Goal: Communication & Community: Answer question/provide support

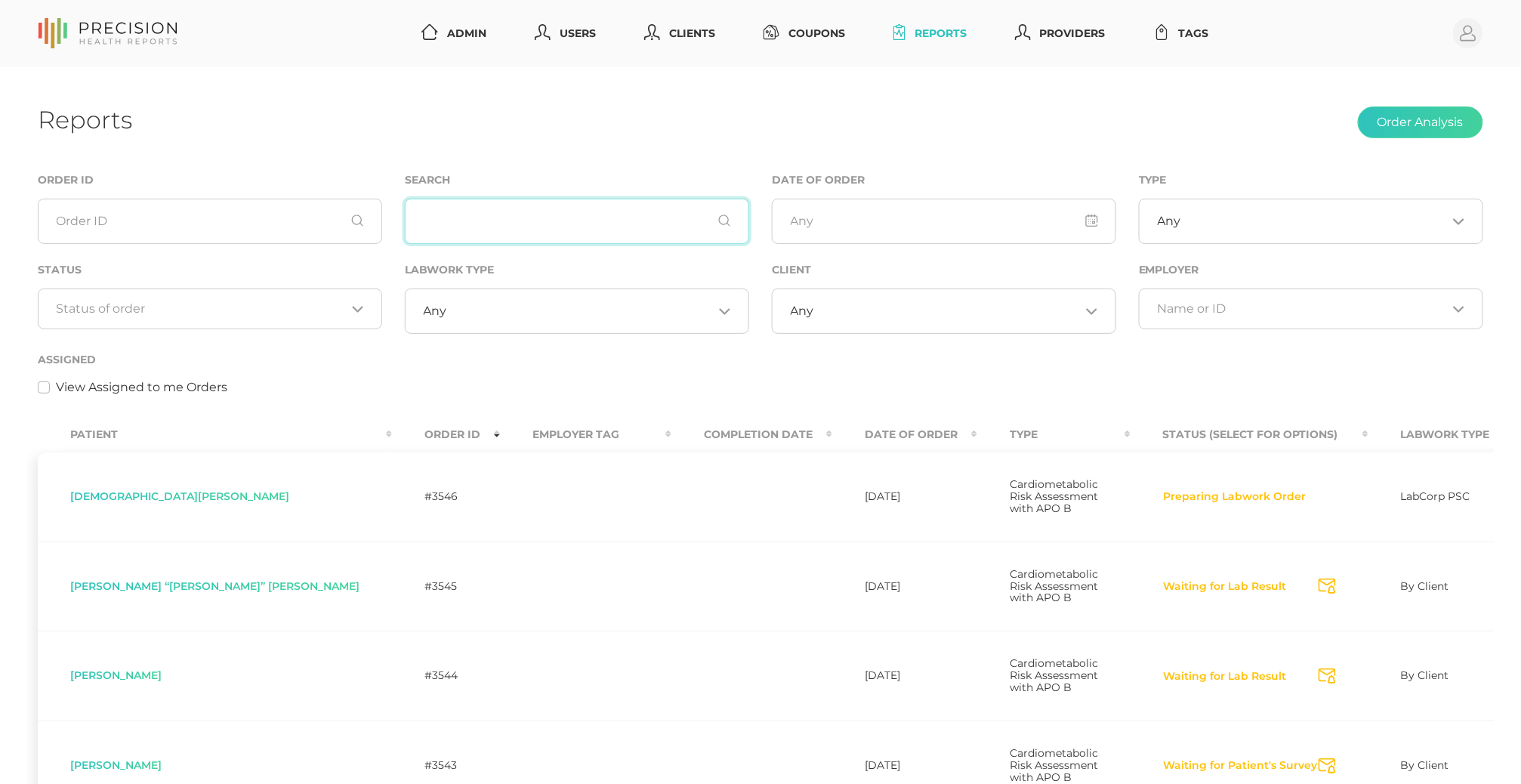
click at [566, 228] on input "text" at bounding box center [576, 221] width 344 height 46
paste input "Storey"
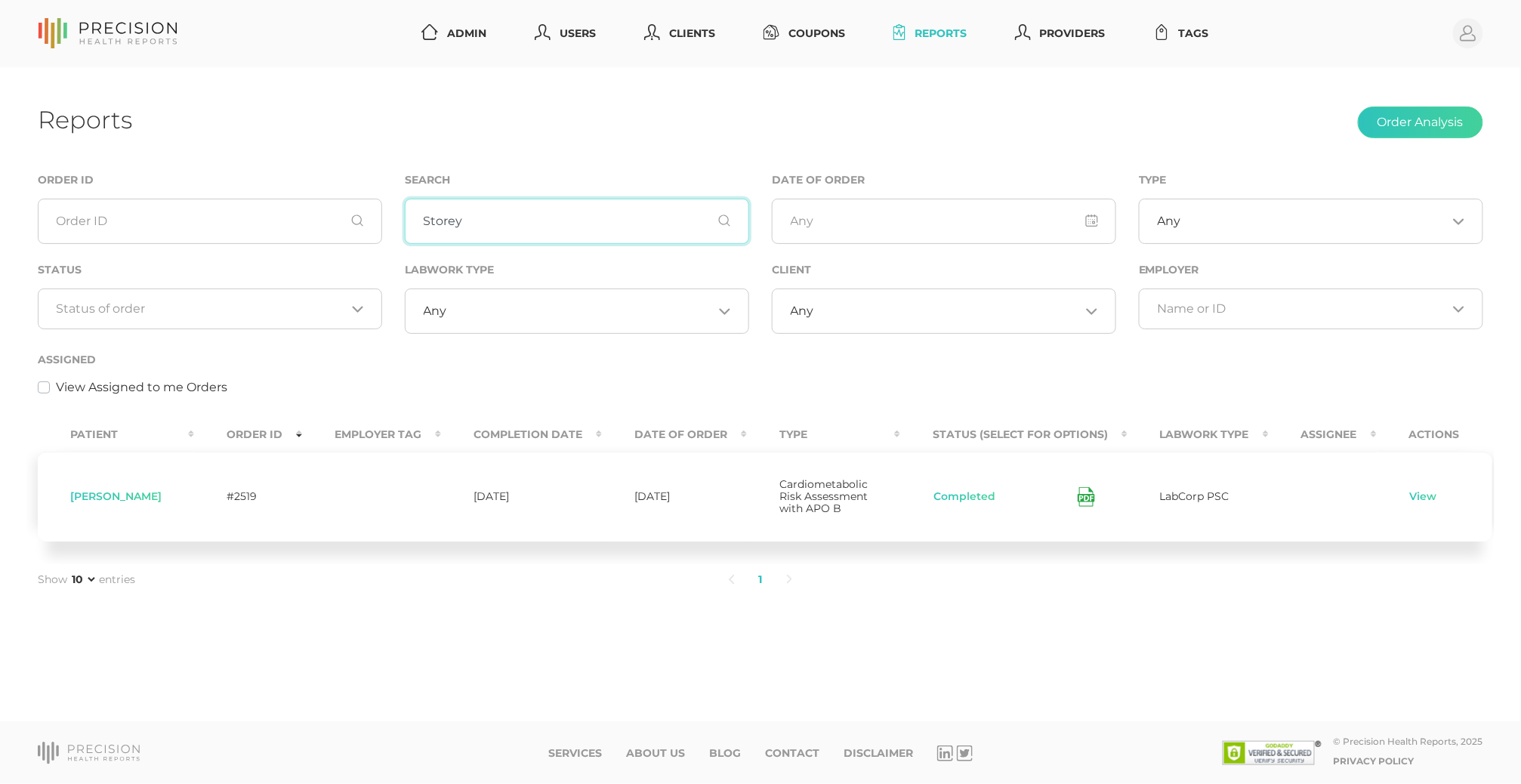
type input "Storey"
drag, startPoint x: 1224, startPoint y: 544, endPoint x: 1423, endPoint y: 500, distance: 203.8
click at [1225, 544] on div "Patient Order ID Employer Tag Completion Date Date Of Order Type Status (Select…" at bounding box center [760, 489] width 1468 height 151
click at [1421, 495] on link "View" at bounding box center [1423, 497] width 28 height 15
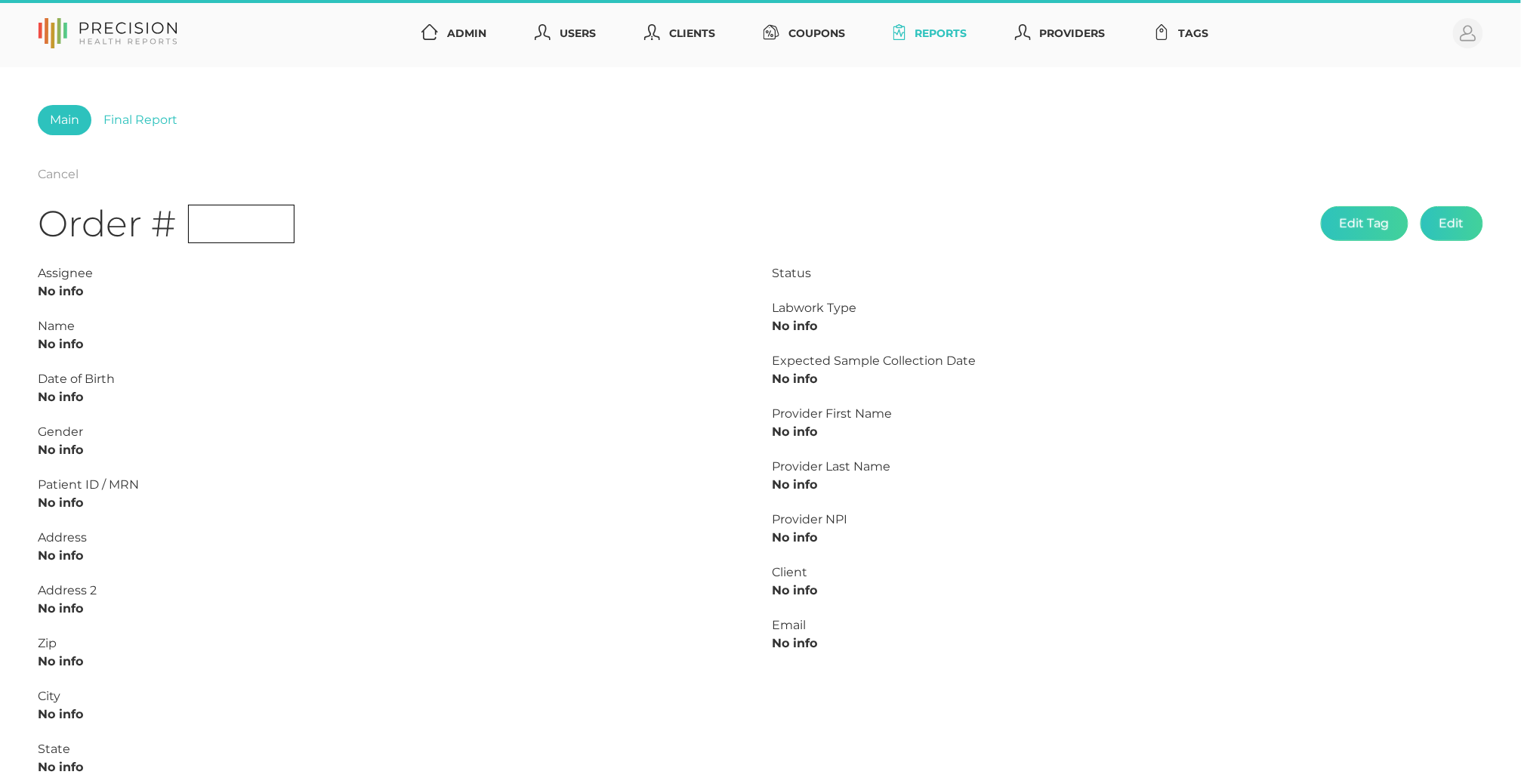
type input "L2406550615"
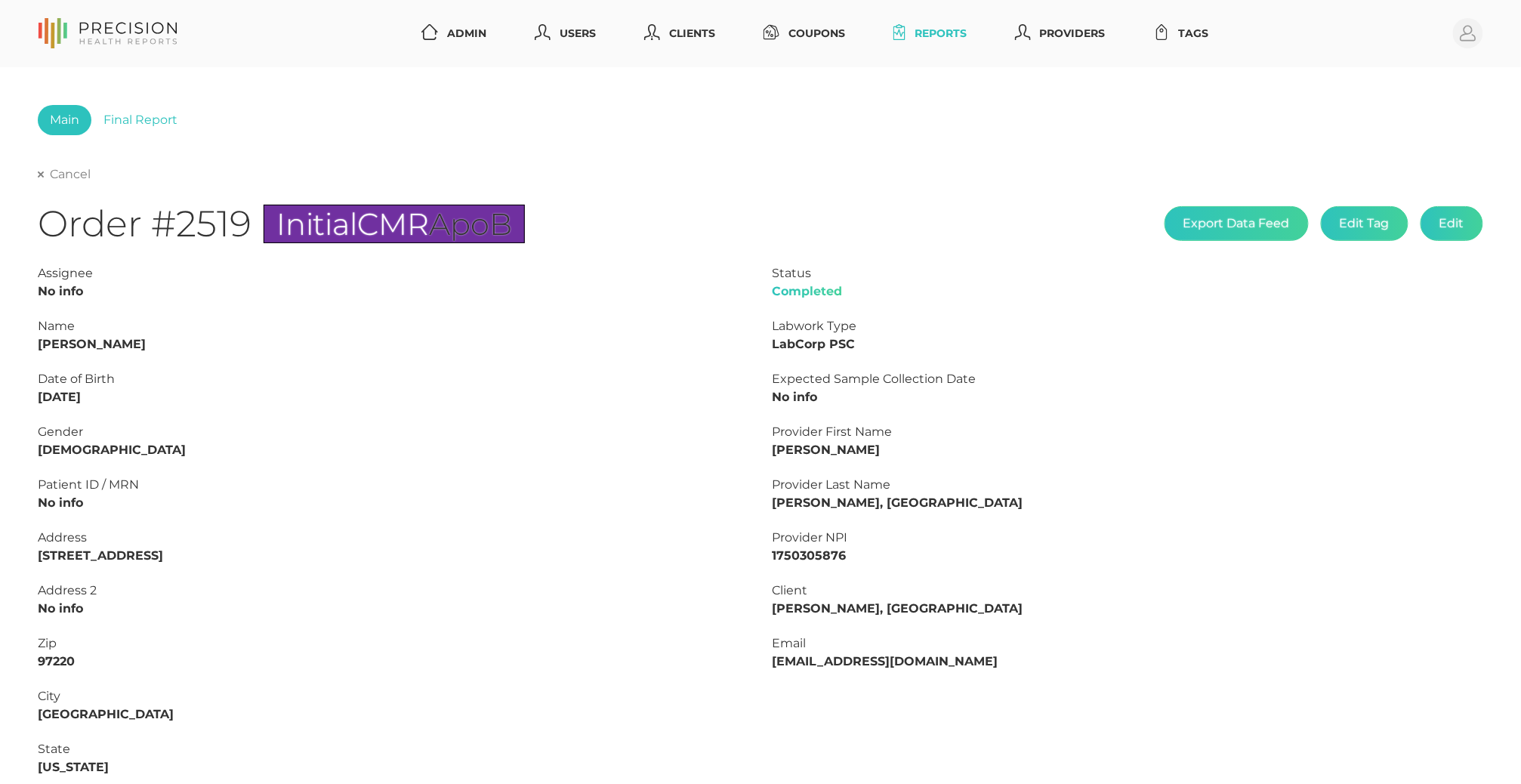
click at [60, 177] on link "Cancel" at bounding box center [64, 174] width 53 height 15
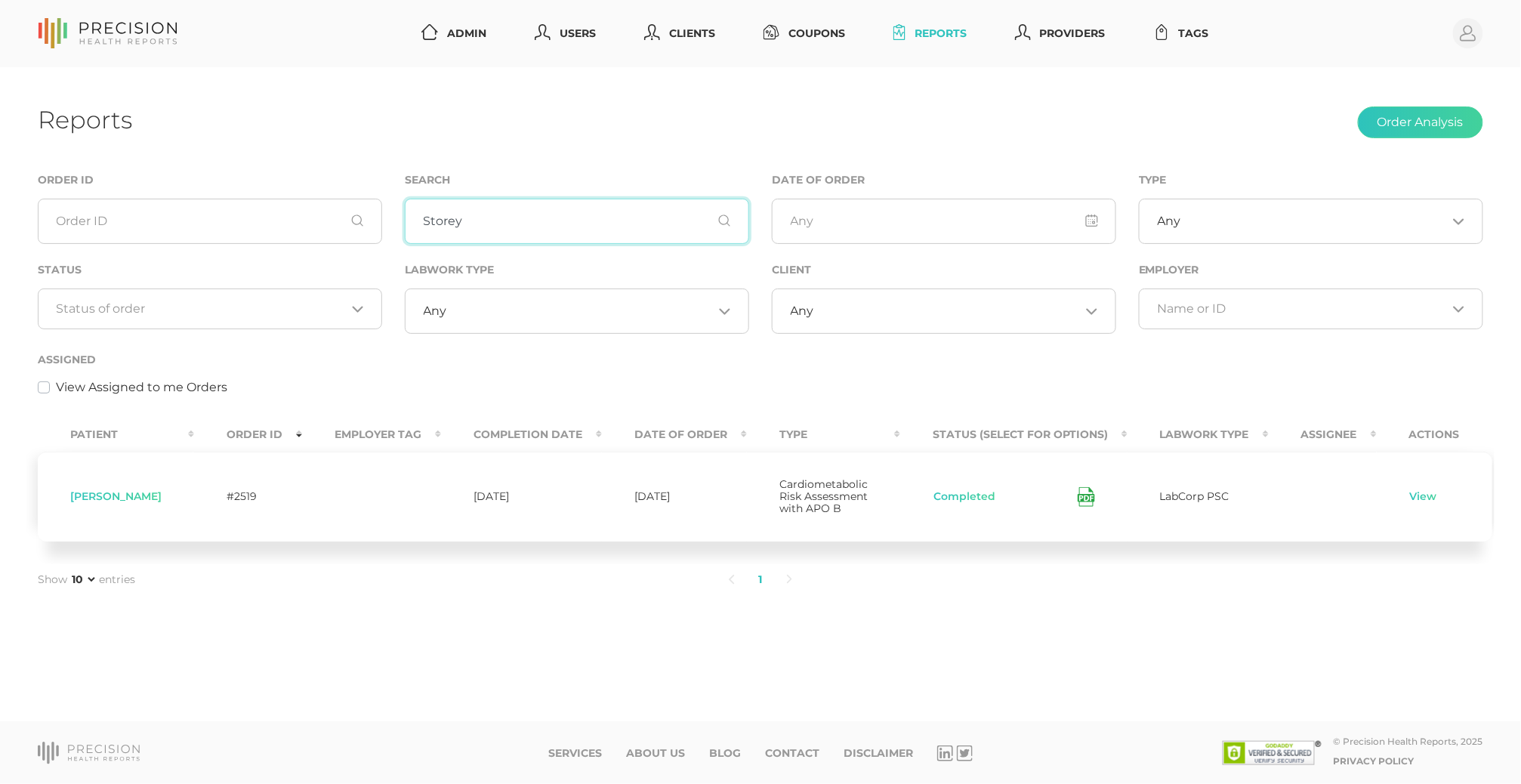
click at [490, 223] on input "Storey" at bounding box center [576, 221] width 344 height 46
paste input "chultze"
click at [478, 225] on input "Schultze" at bounding box center [576, 221] width 344 height 46
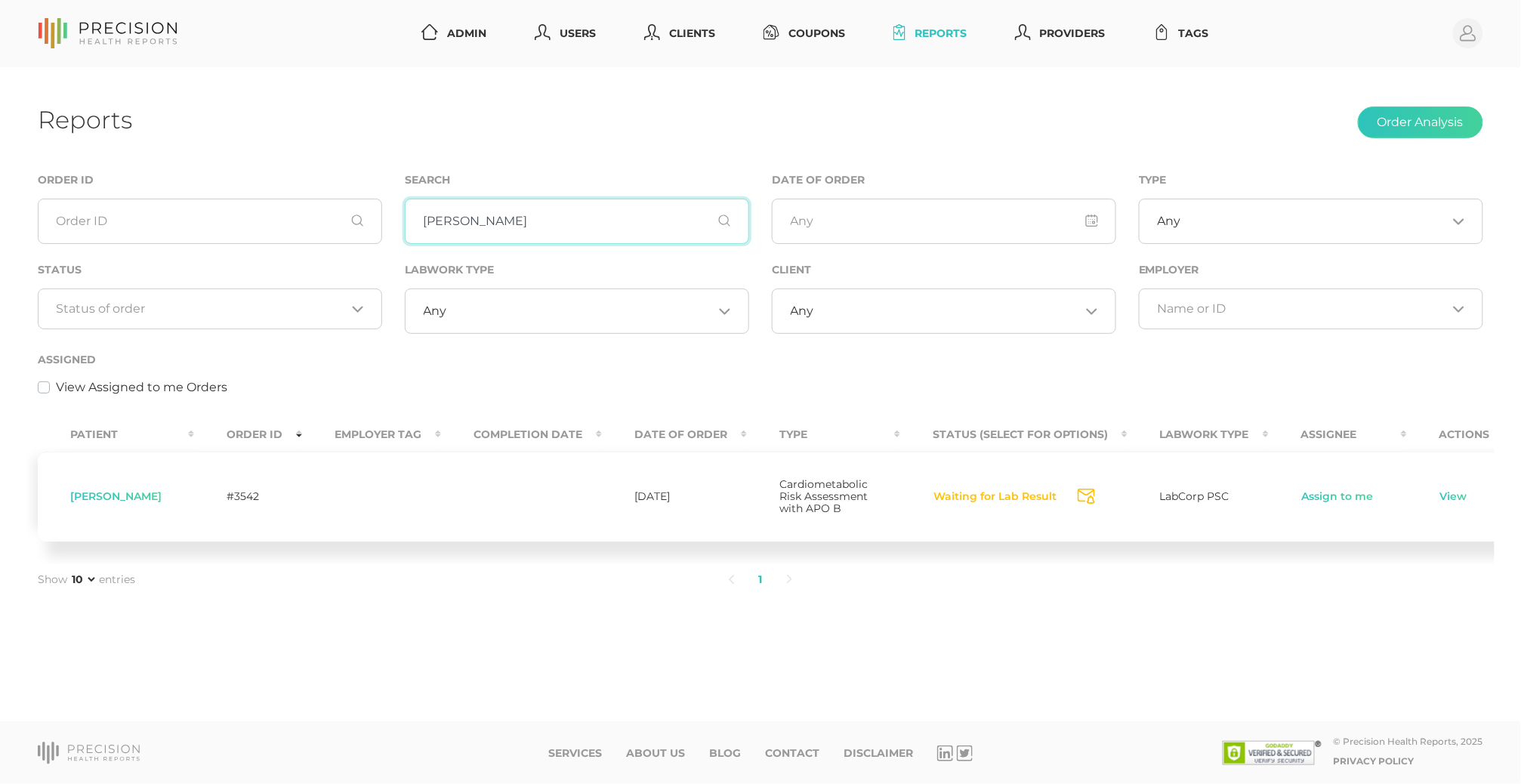
paste input "Matushka Molly for the Annunciation Orthodox Church."
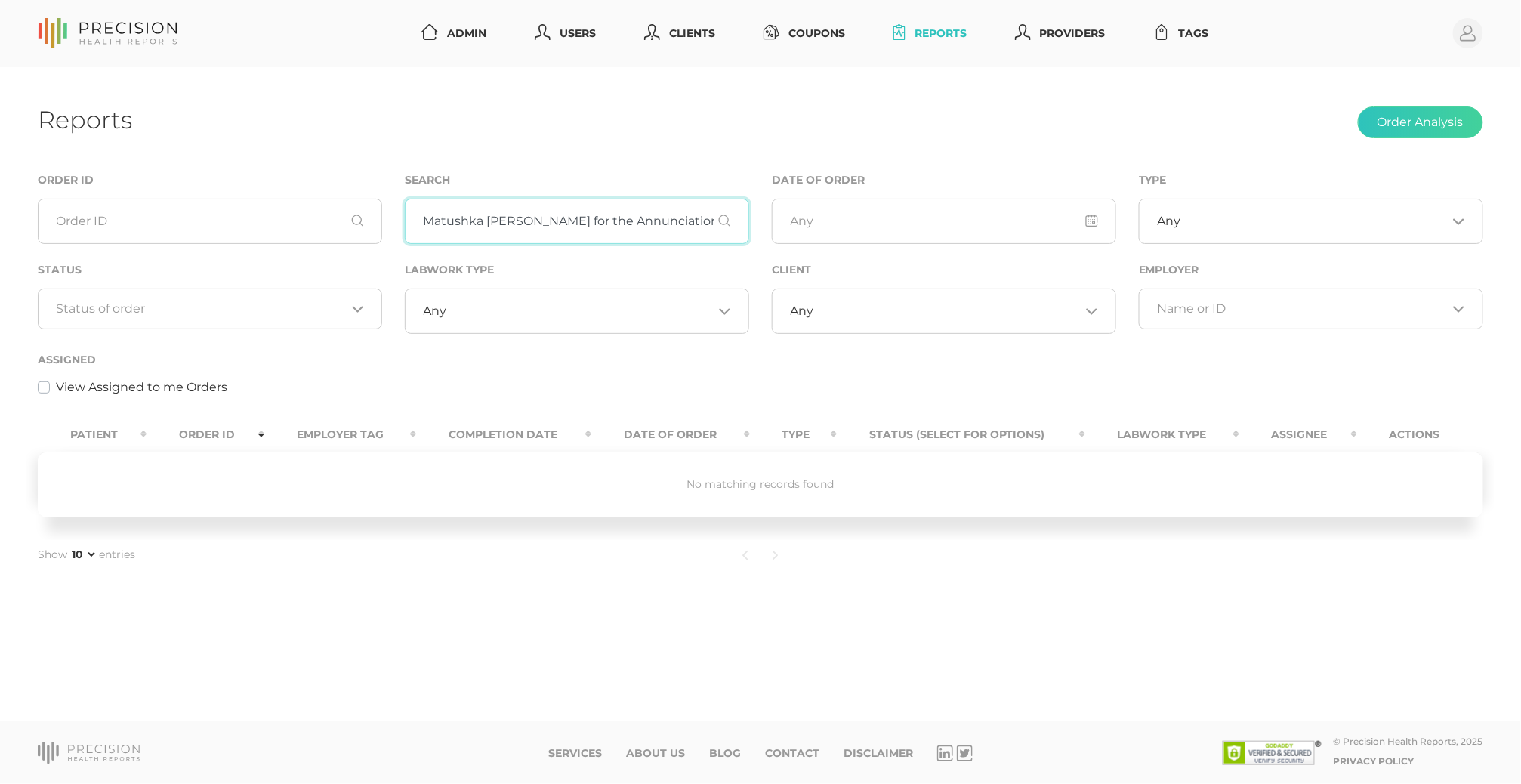
drag, startPoint x: 470, startPoint y: 222, endPoint x: 1129, endPoint y: 253, distance: 659.7
click at [1129, 253] on div "Order ID Search Matushka Molly for the Annunciation Orthodox Church. Date of Or…" at bounding box center [760, 292] width 1468 height 242
type input "M"
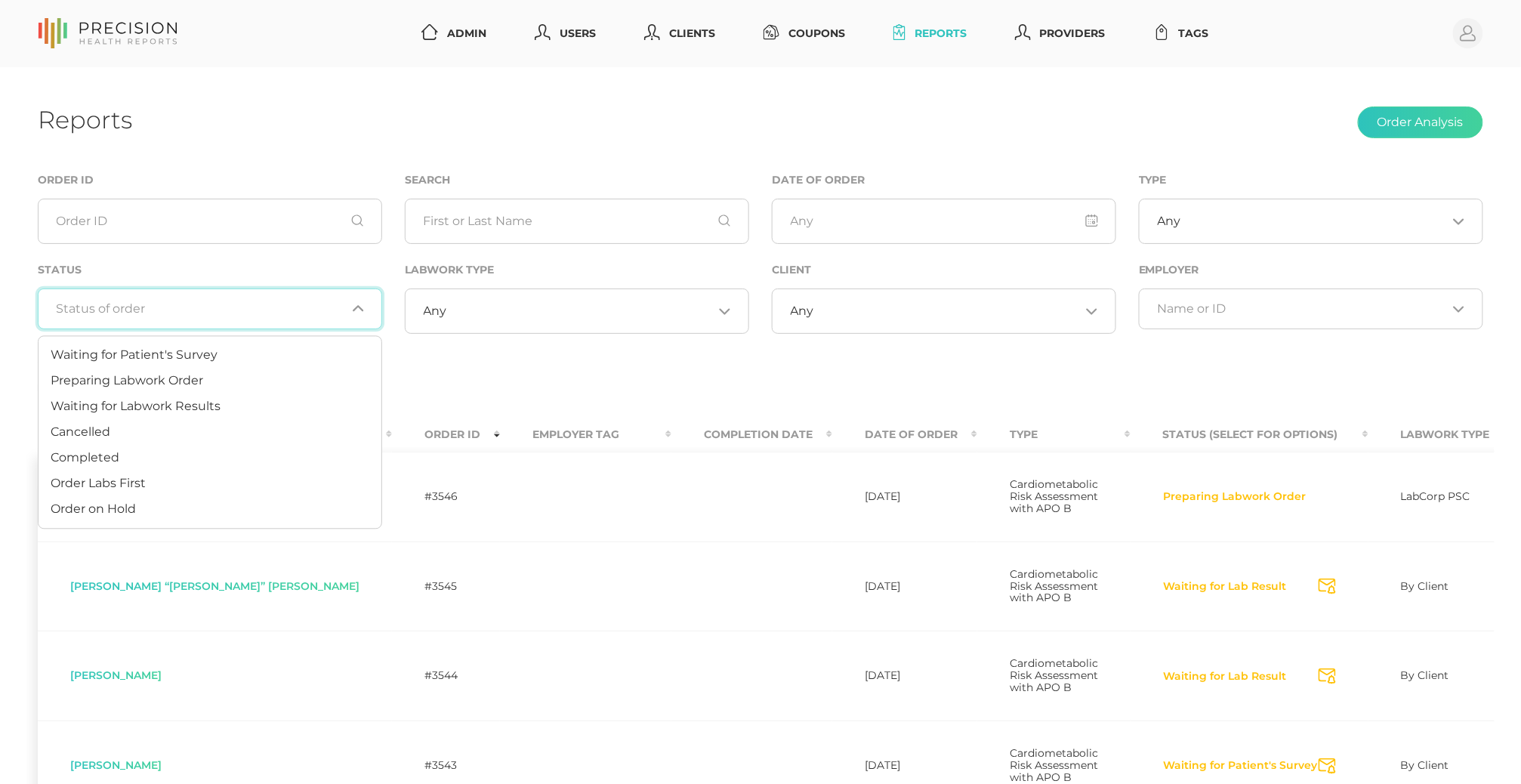
click at [204, 314] on input "Search for option" at bounding box center [201, 309] width 289 height 15
click at [191, 378] on span "Preparing Labwork Order" at bounding box center [127, 380] width 153 height 15
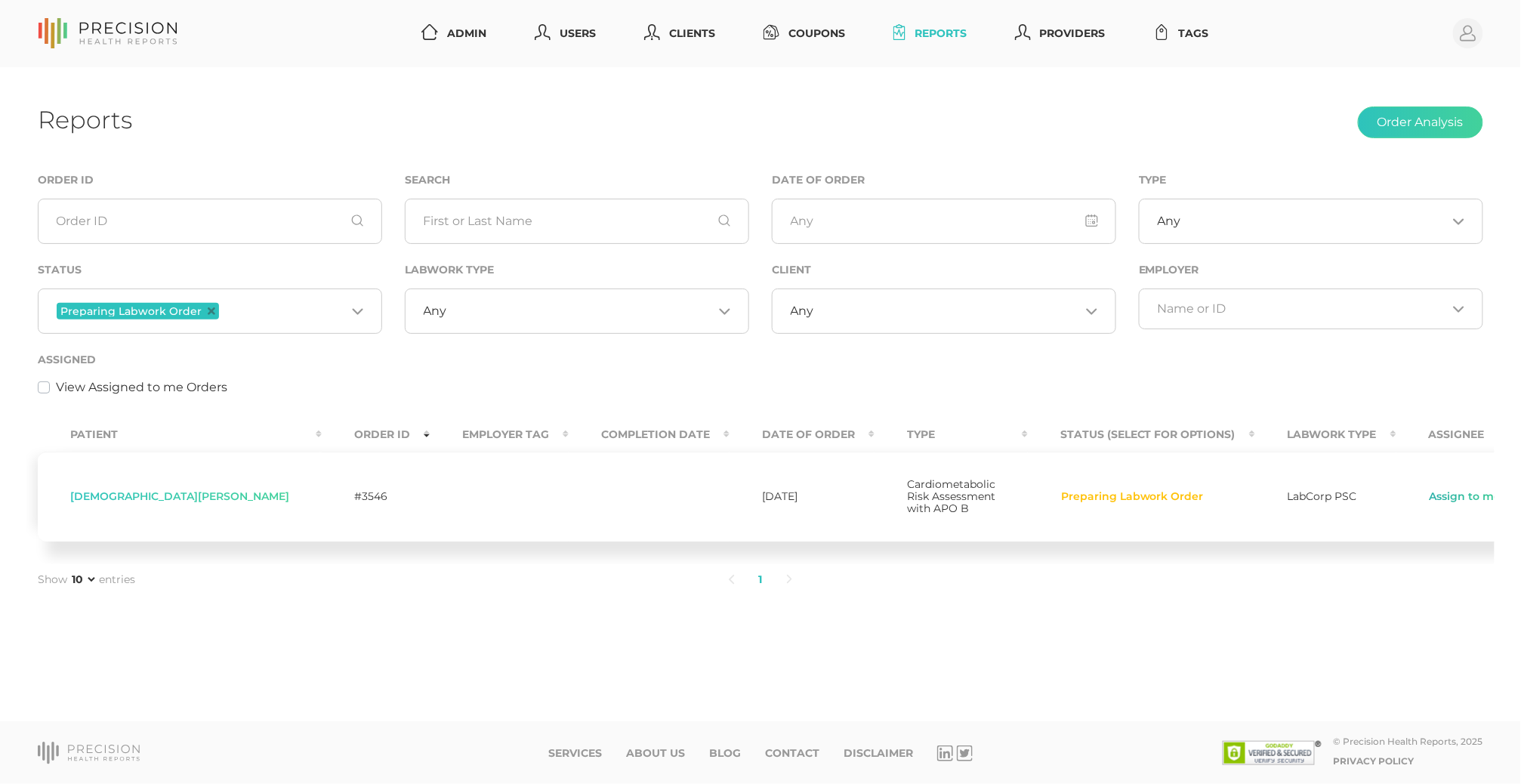
click at [1429, 500] on link "Assign to me" at bounding box center [1465, 497] width 73 height 15
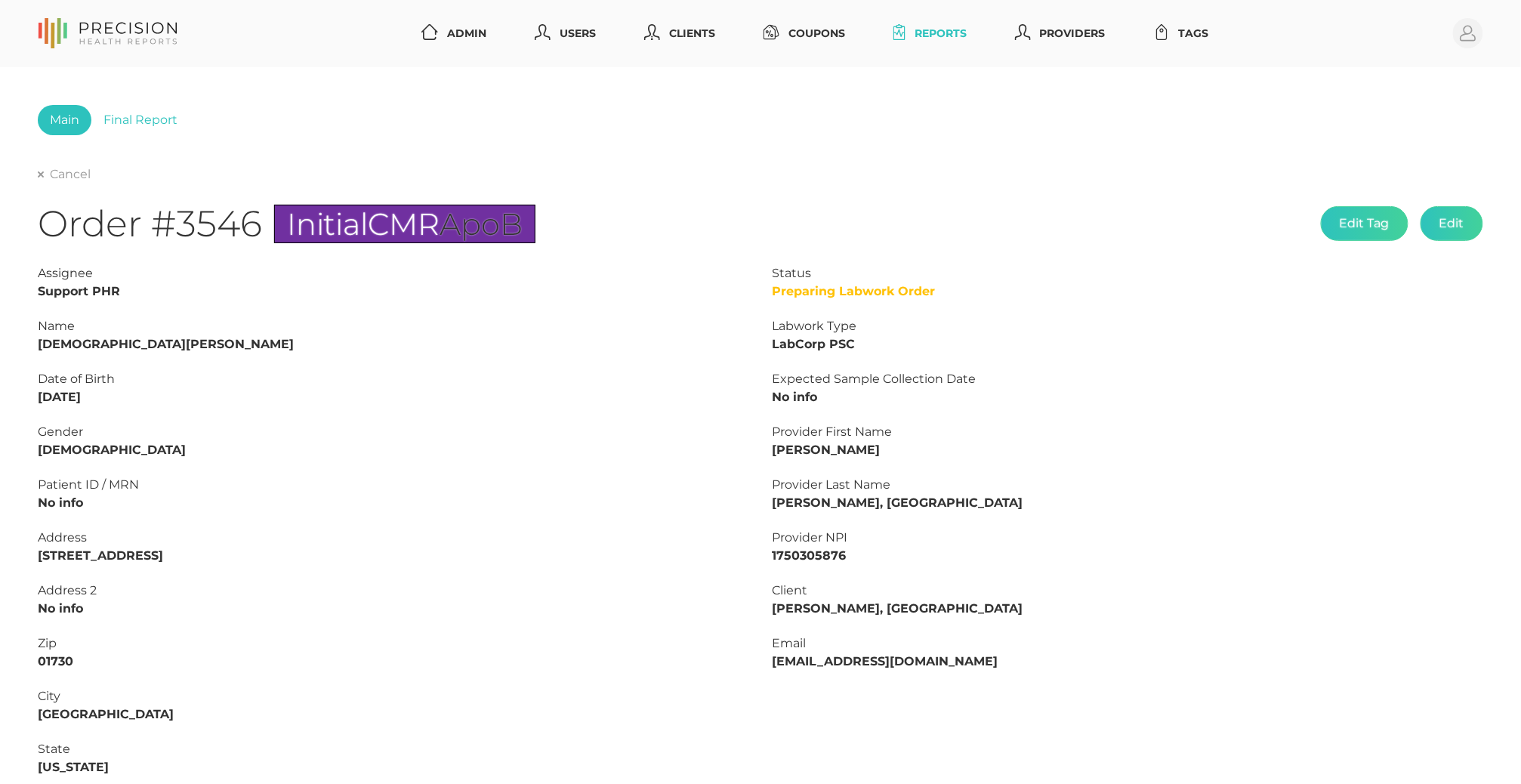
click at [101, 341] on strong "Kristen Hough" at bounding box center [166, 343] width 256 height 15
copy strong "Hough"
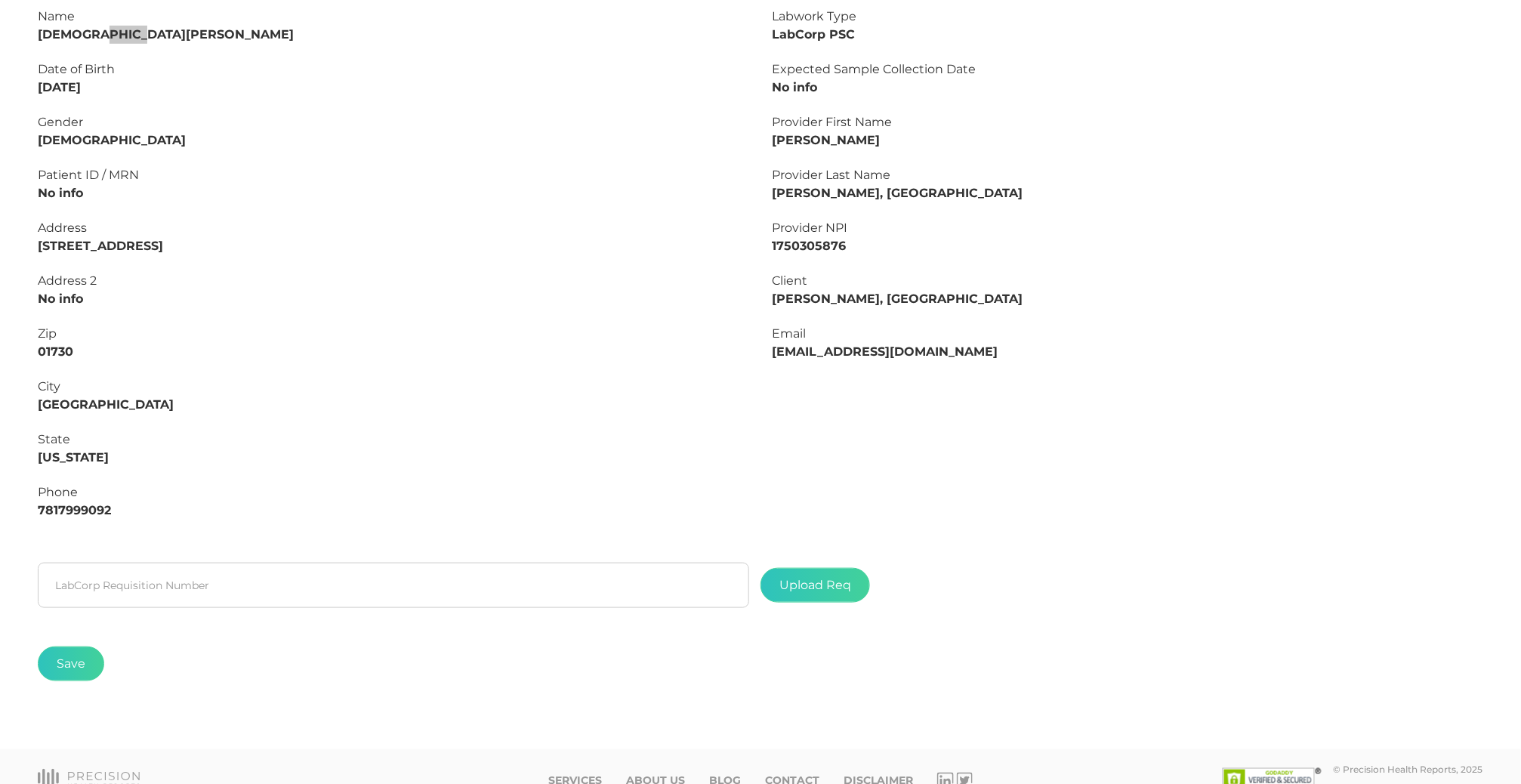
scroll to position [322, 0]
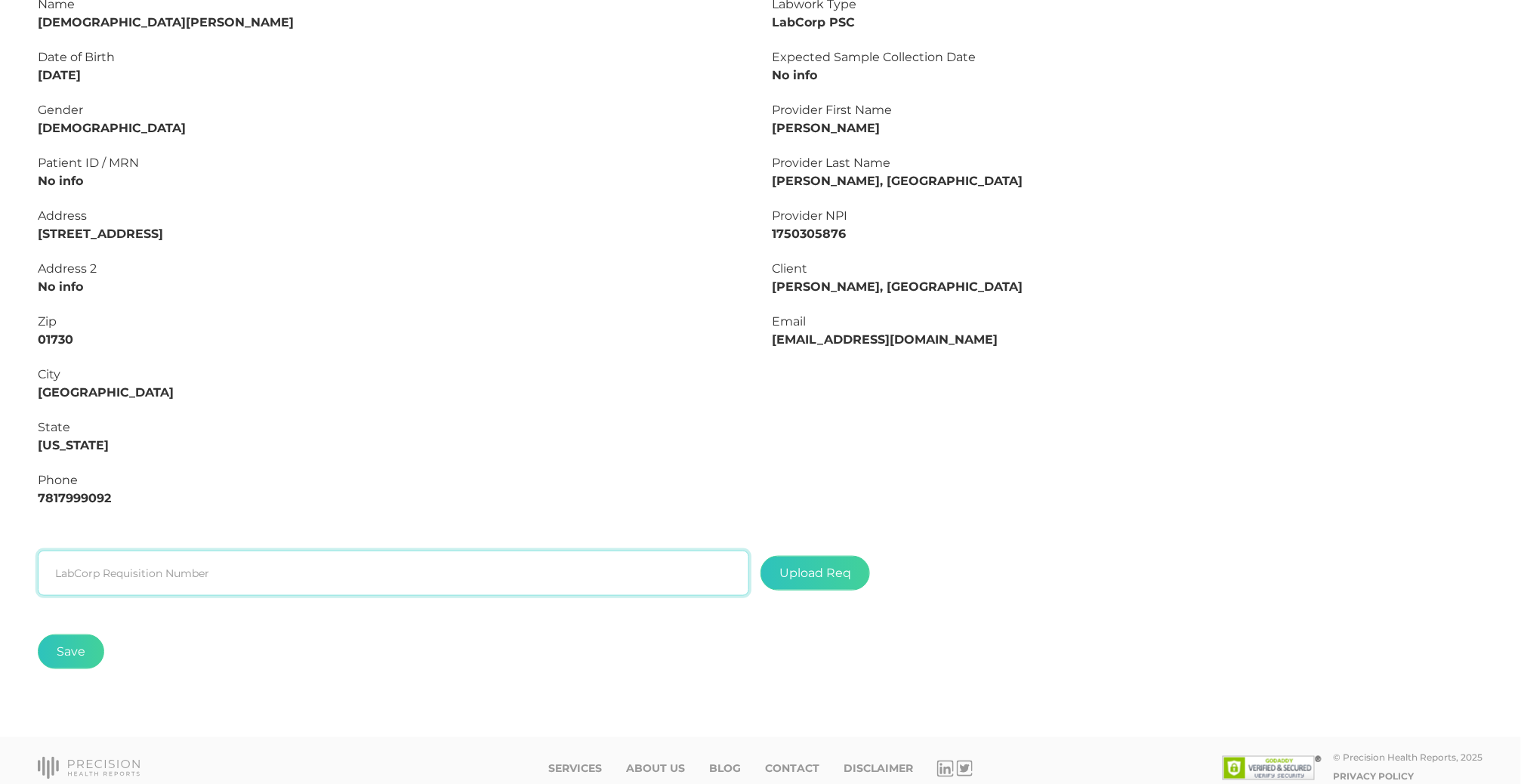
click at [288, 573] on input "text" at bounding box center [393, 573] width 711 height 46
paste input "L2506800451"
type input "L2506800451"
click at [794, 570] on label at bounding box center [815, 573] width 108 height 33
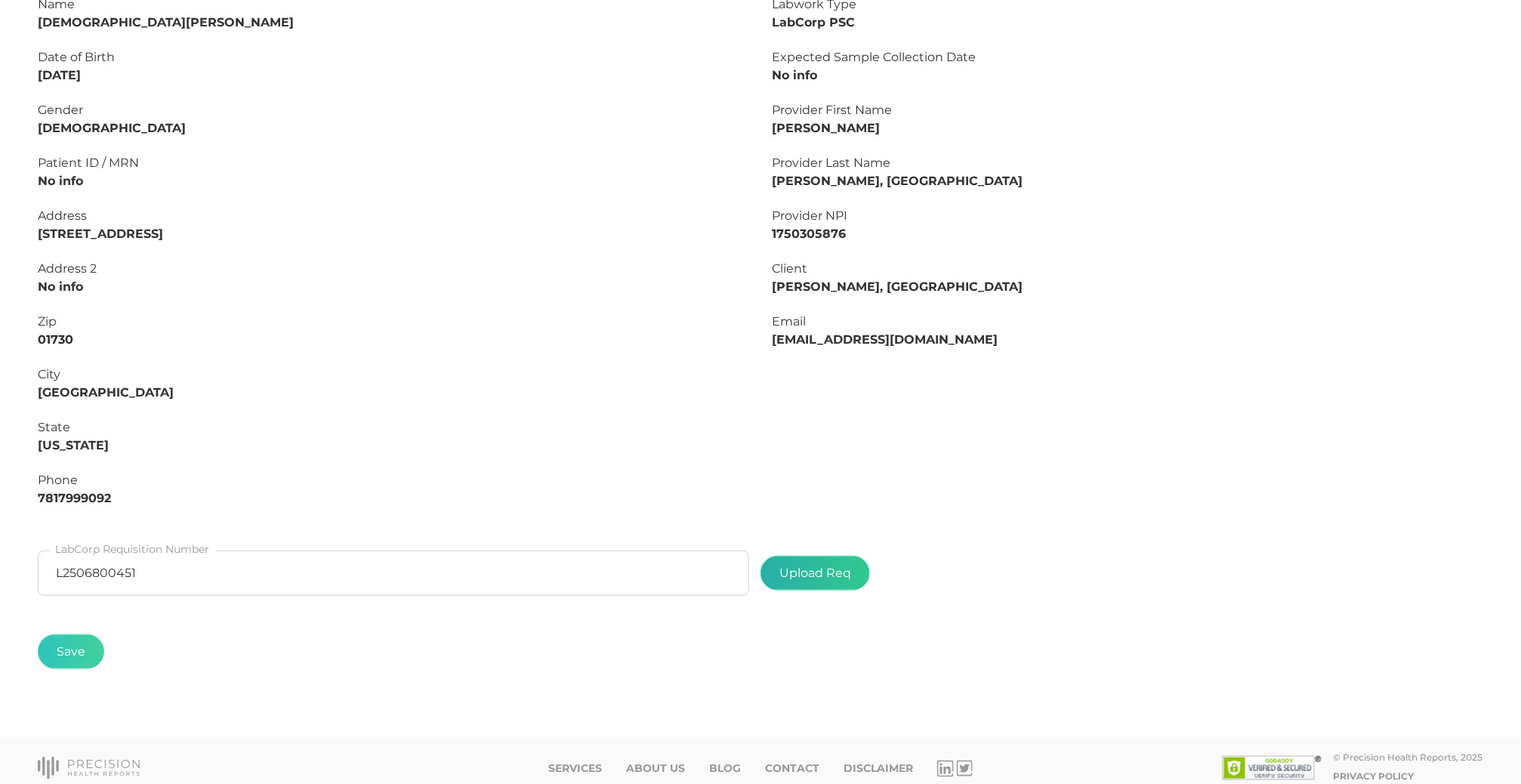
type input "C:\fakepath\0f0b5b36-586b-475b-81d7-899fedfac8df.pdf"
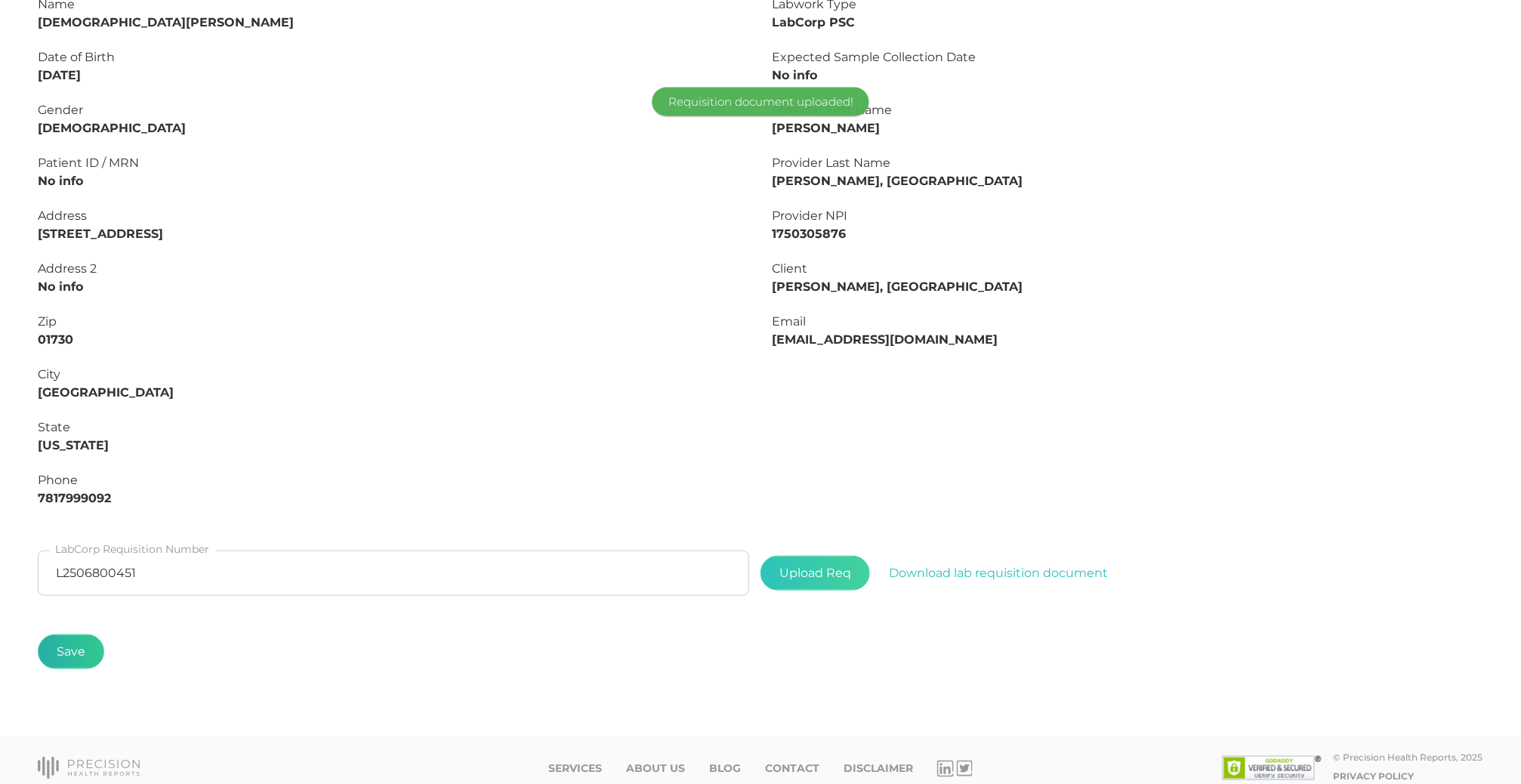
click at [94, 652] on button "Save" at bounding box center [70, 652] width 66 height 34
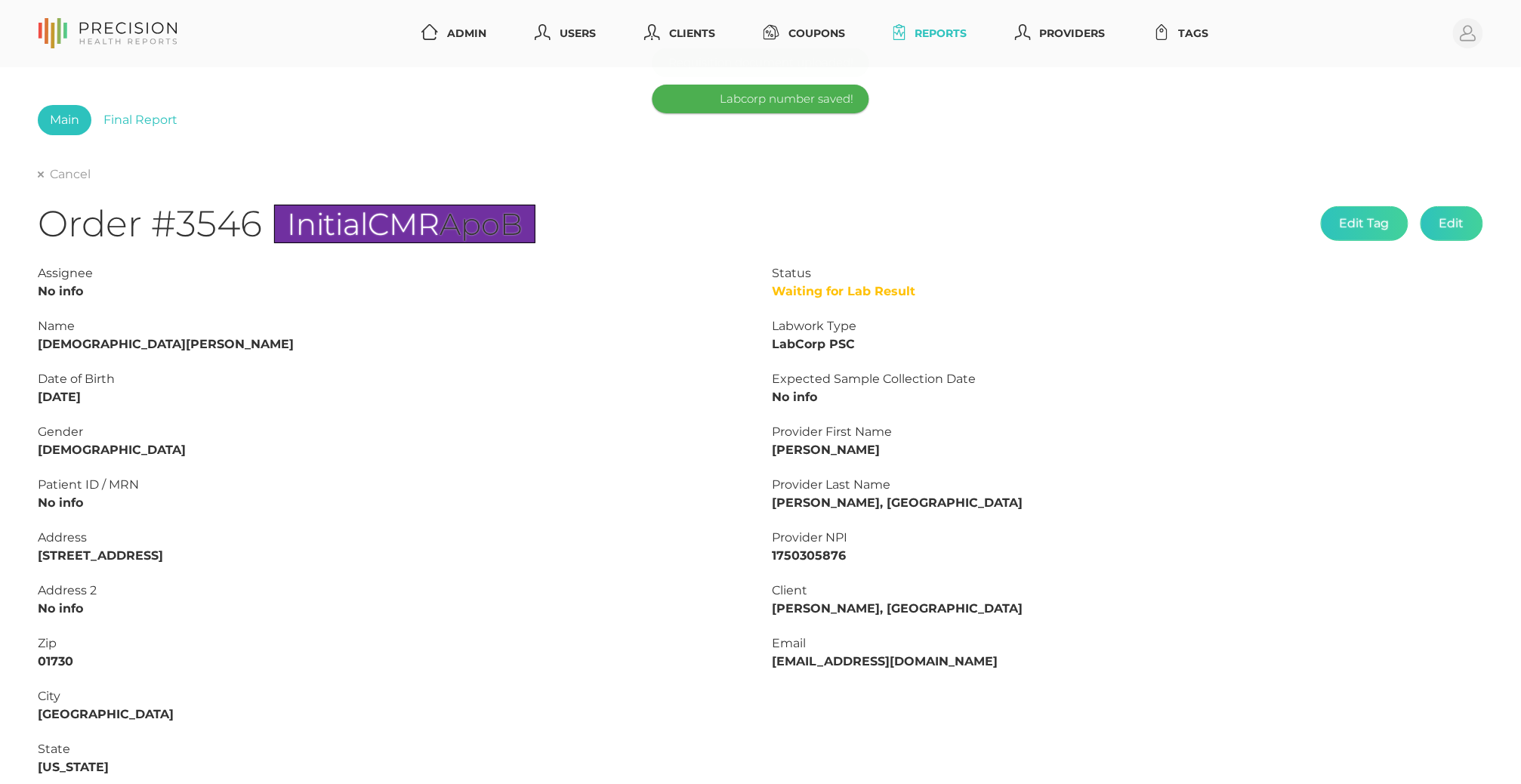
scroll to position [0, 0]
click at [49, 185] on div "Cancel Order #3546 Initial CMR ApoB Edit Tag Edit Status Waiting for Lab Result…" at bounding box center [760, 545] width 1445 height 760
click at [52, 173] on link "Cancel" at bounding box center [64, 174] width 53 height 15
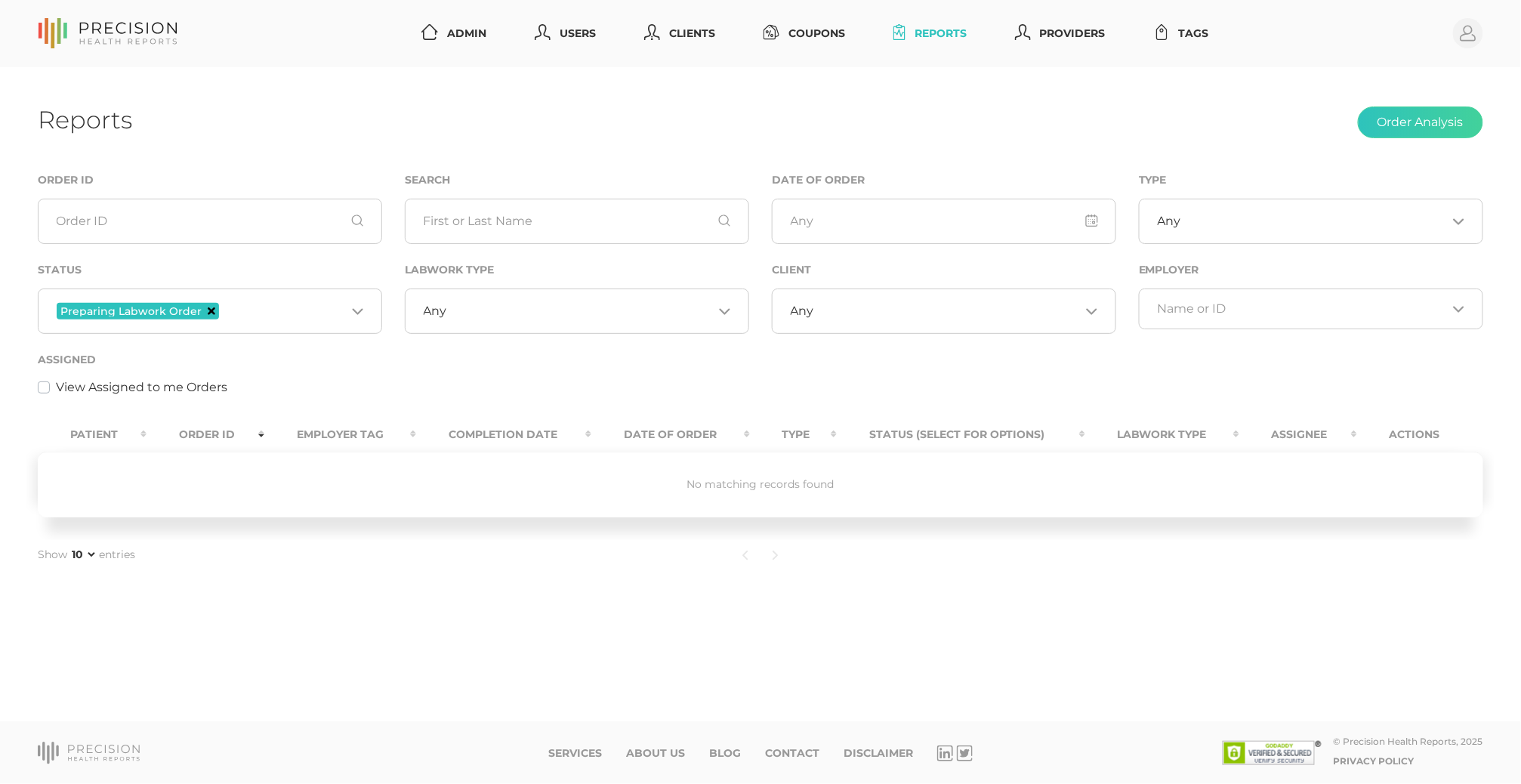
click at [208, 311] on icon "Deselect Preparing Labwork Order" at bounding box center [211, 311] width 8 height 8
click at [272, 303] on input "Search for option" at bounding box center [201, 309] width 289 height 15
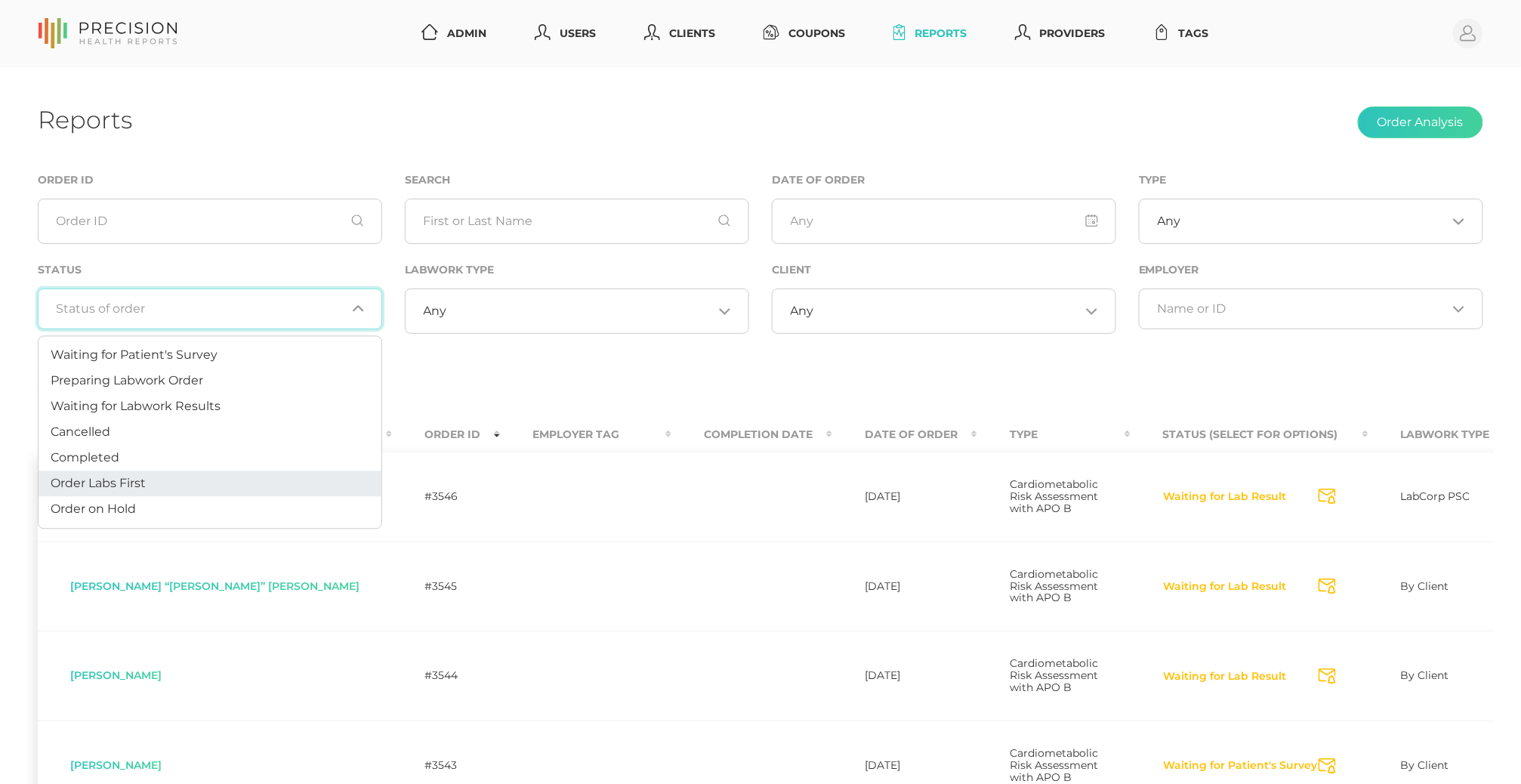
click at [137, 484] on span "Order Labs First" at bounding box center [98, 483] width 95 height 15
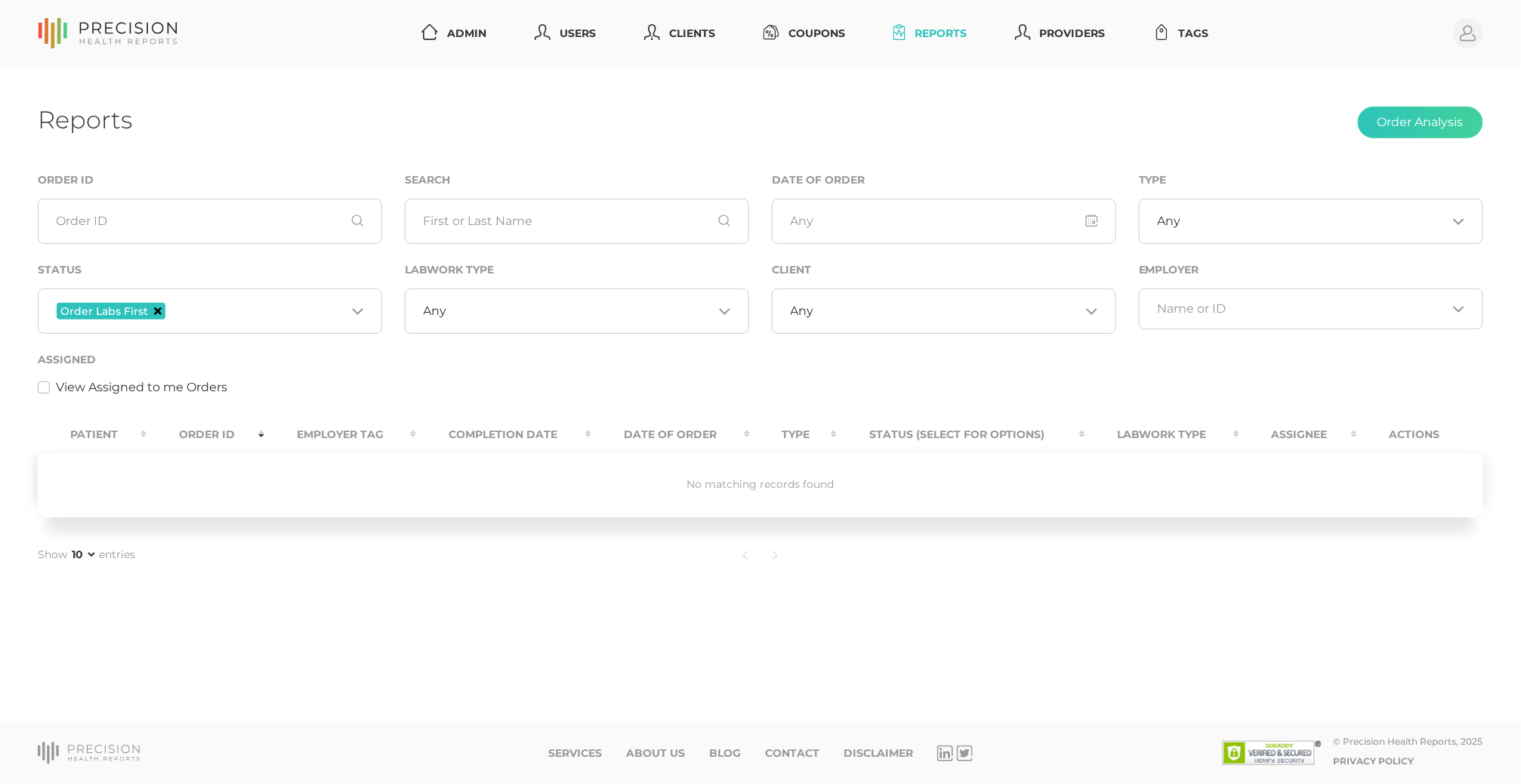
click at [157, 311] on icon "Deselect Order Labs First" at bounding box center [157, 311] width 8 height 8
click at [291, 309] on input "Search for option" at bounding box center [201, 309] width 289 height 15
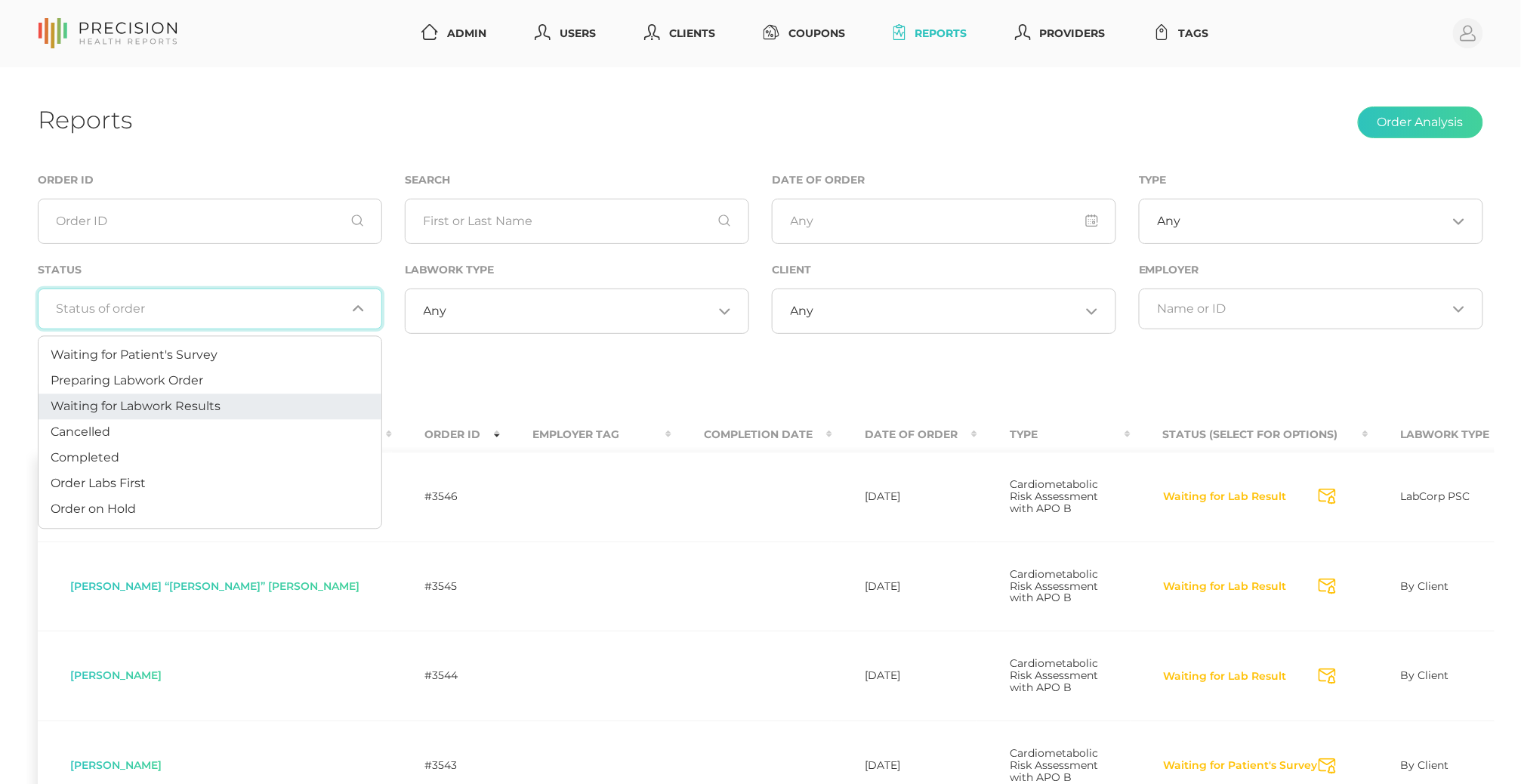
click at [249, 416] on li "Waiting for Labwork Results" at bounding box center [210, 407] width 343 height 26
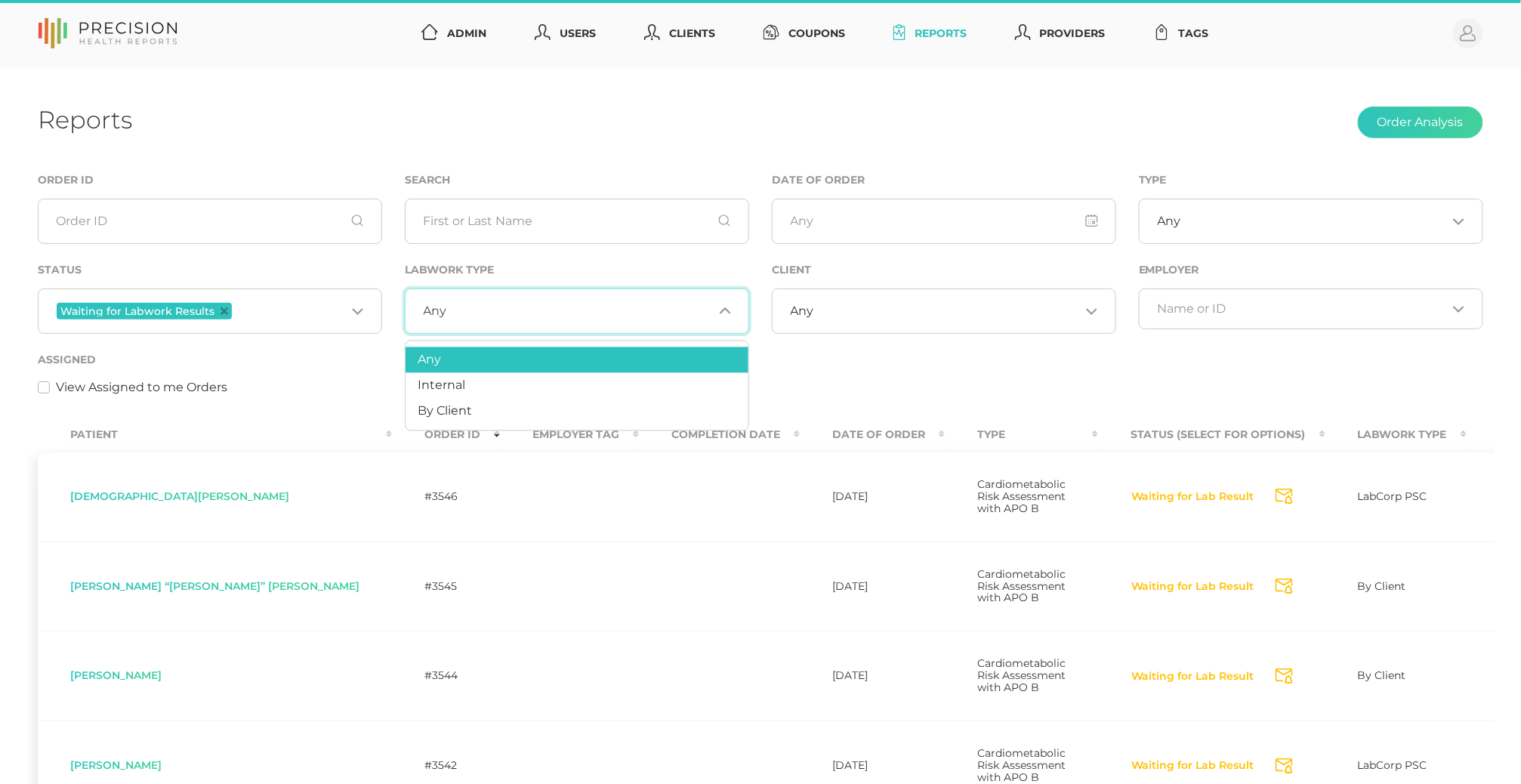
click at [505, 316] on input "Search for option" at bounding box center [581, 311] width 266 height 15
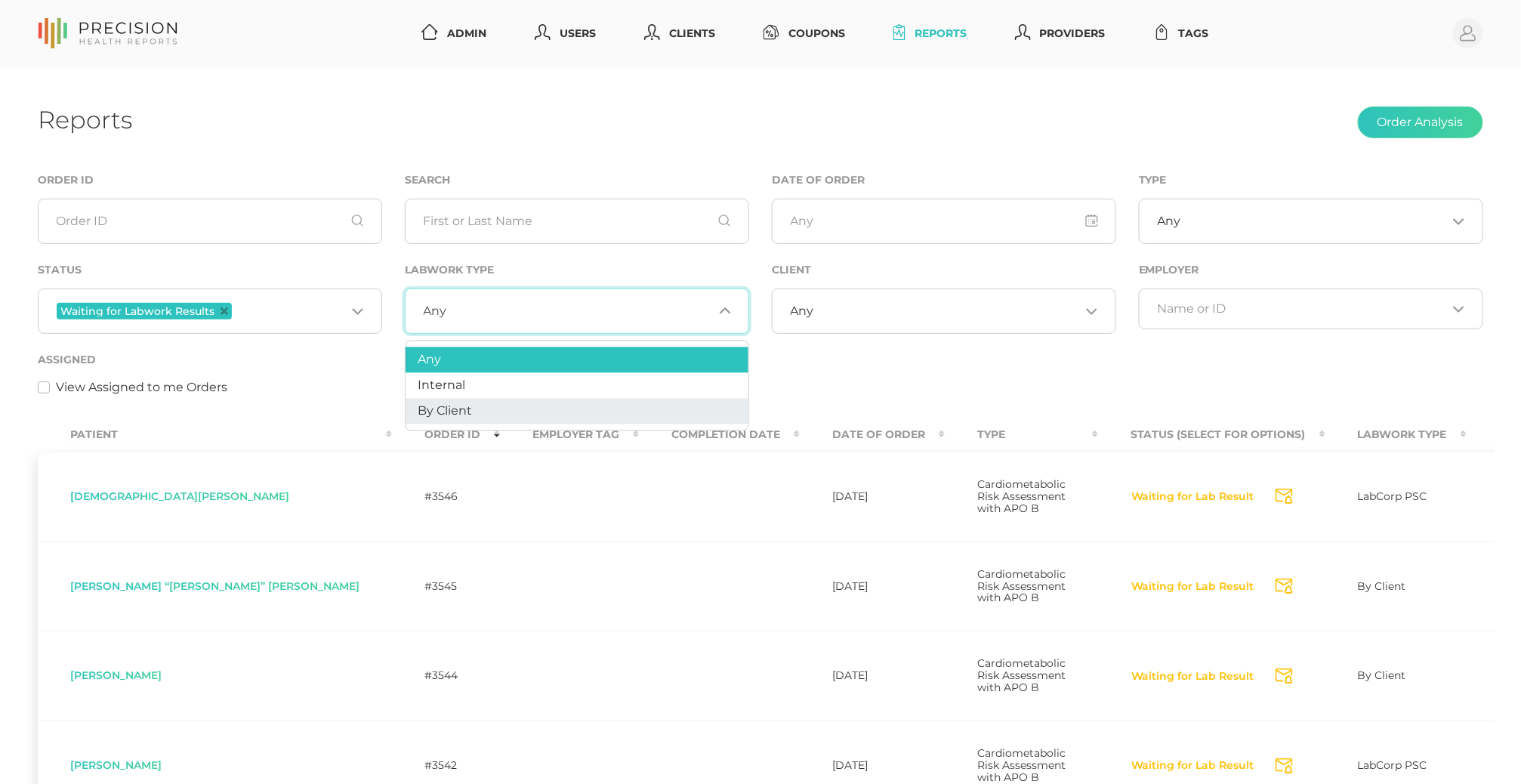
click at [478, 402] on li "By Client" at bounding box center [576, 411] width 343 height 26
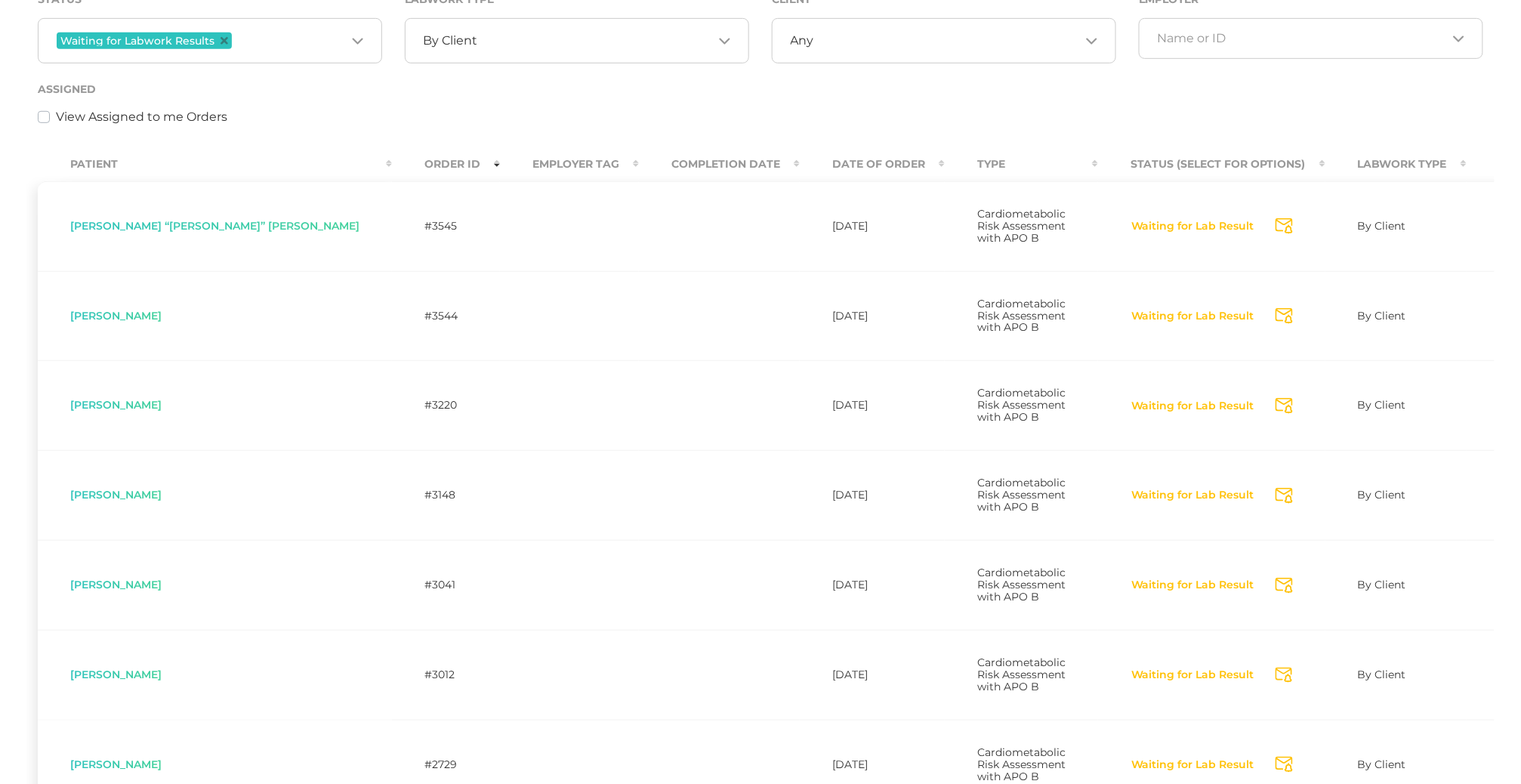
scroll to position [272, 0]
click at [47, 315] on td "Amy Kats" at bounding box center [215, 313] width 354 height 90
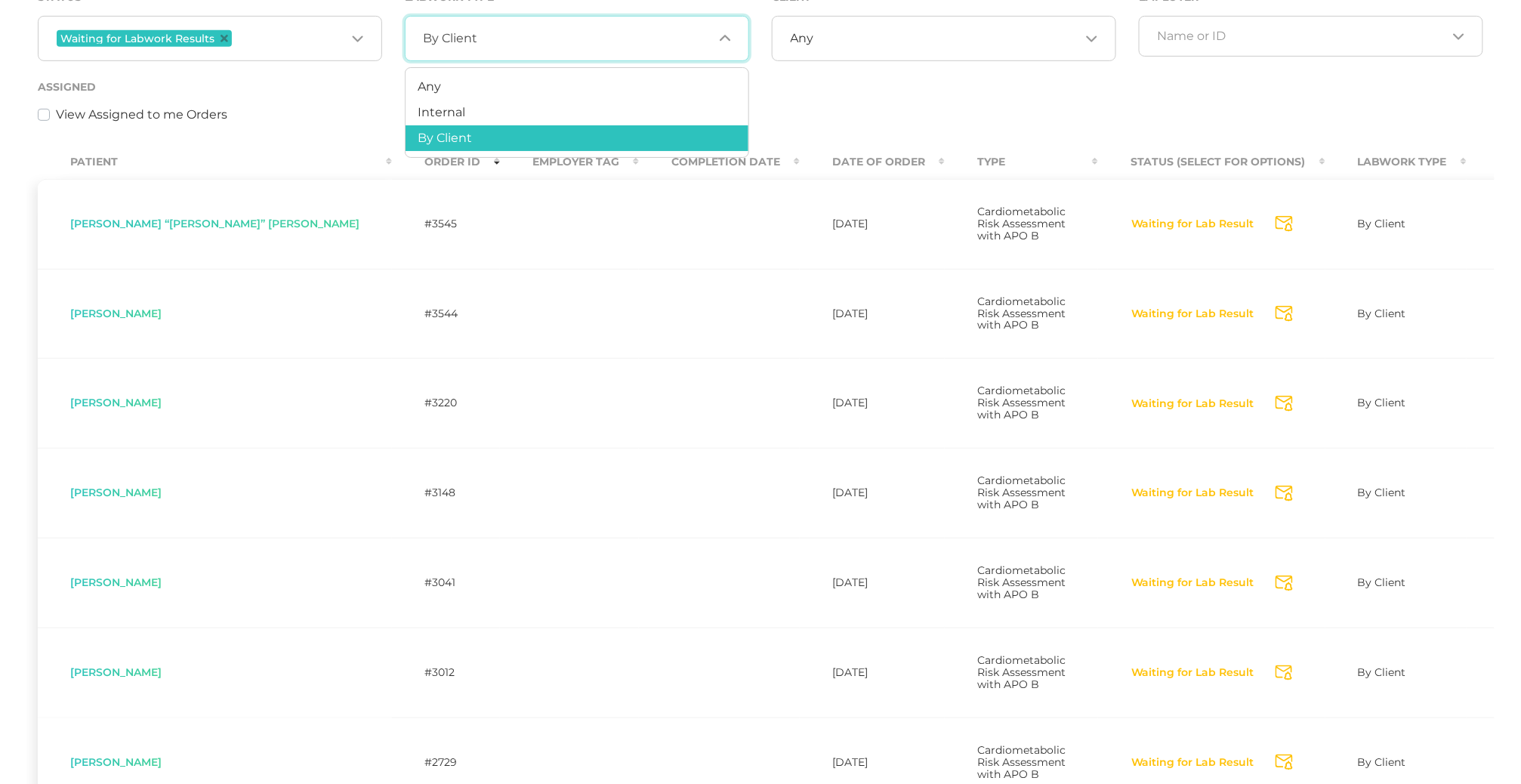
click at [468, 46] on span "By Client" at bounding box center [450, 39] width 54 height 15
click at [465, 86] on li "Any" at bounding box center [576, 87] width 343 height 26
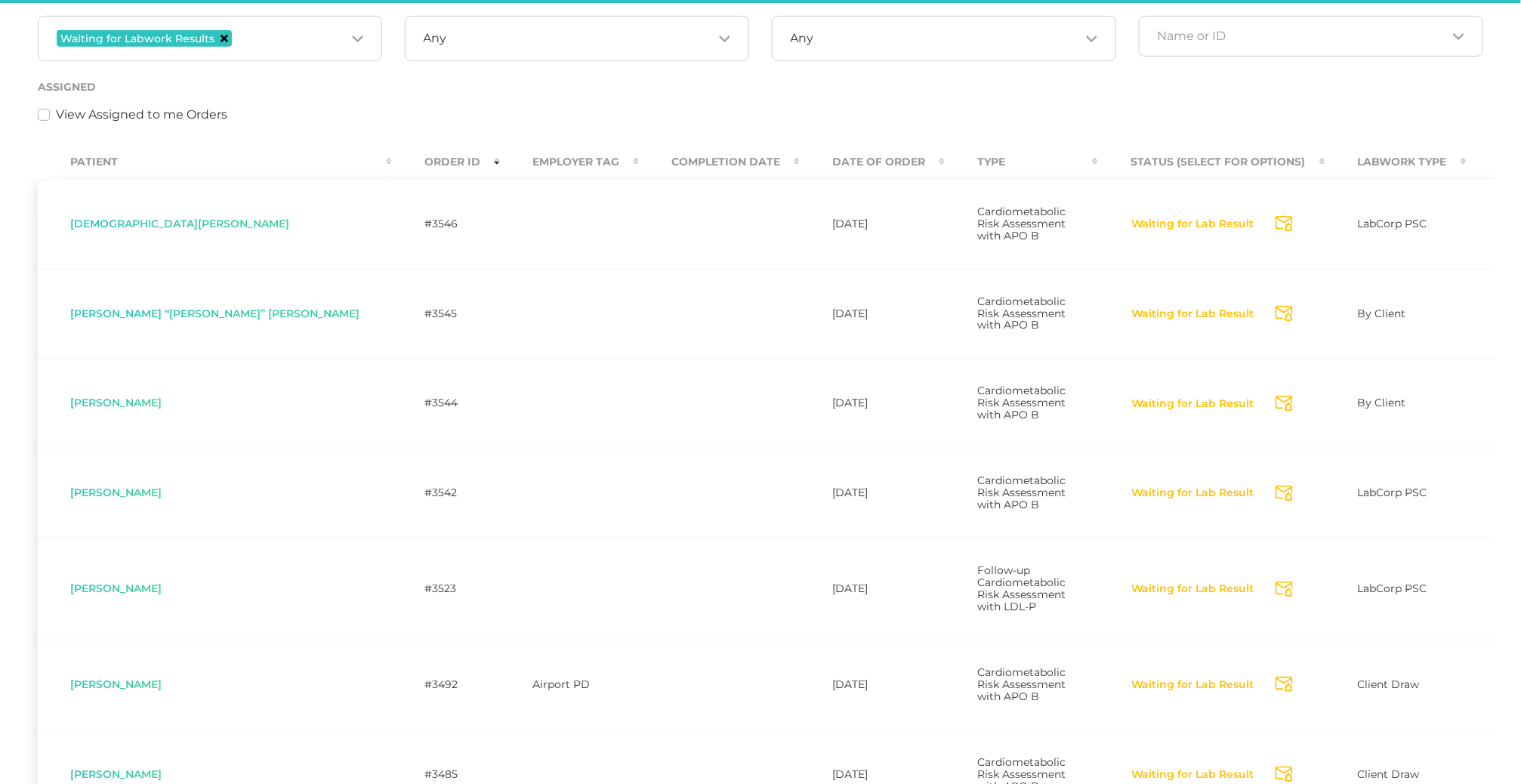
click at [223, 35] on icon "Deselect Waiting for Labwork Results" at bounding box center [224, 38] width 8 height 8
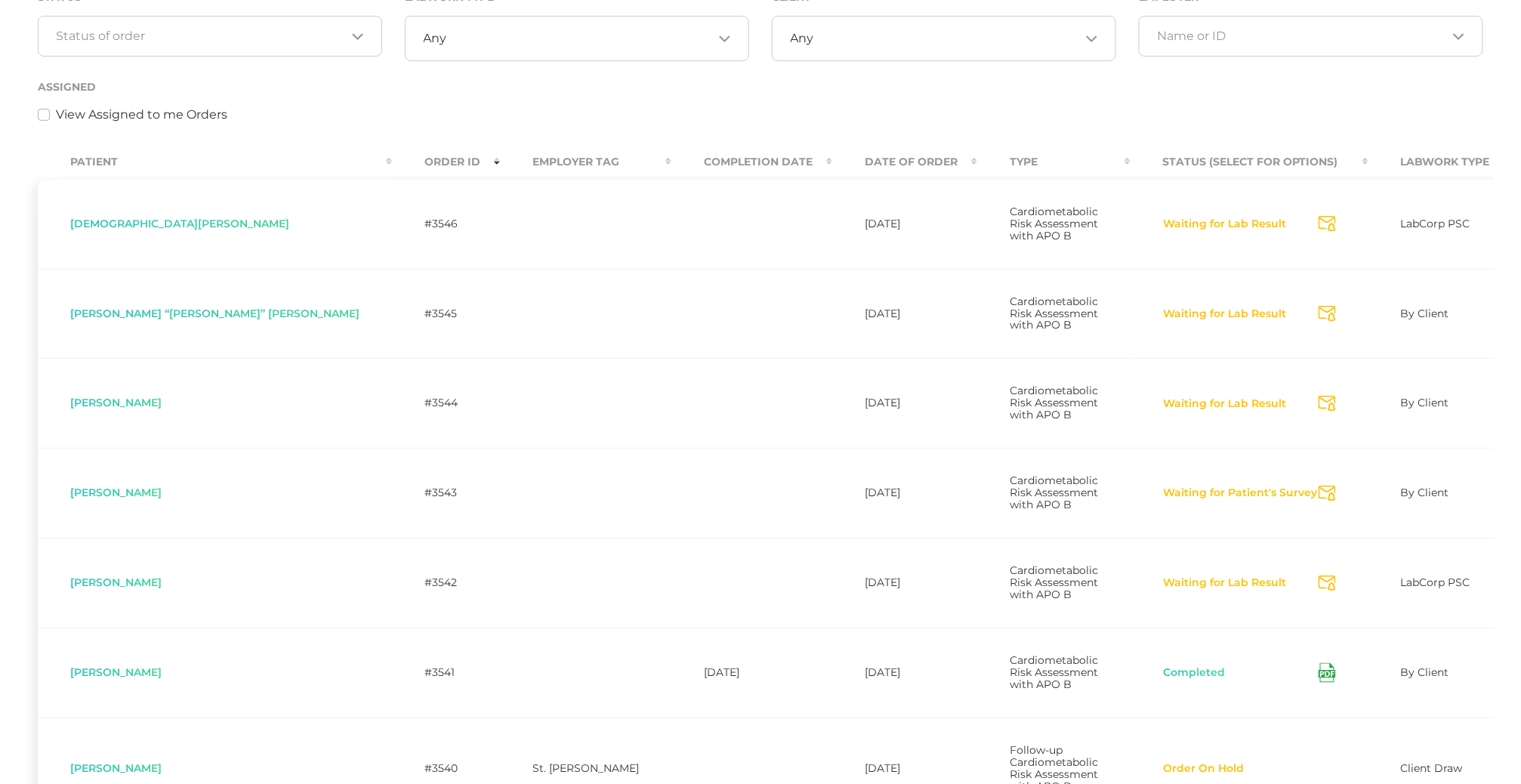
click at [225, 34] on input "Search for option" at bounding box center [201, 36] width 289 height 15
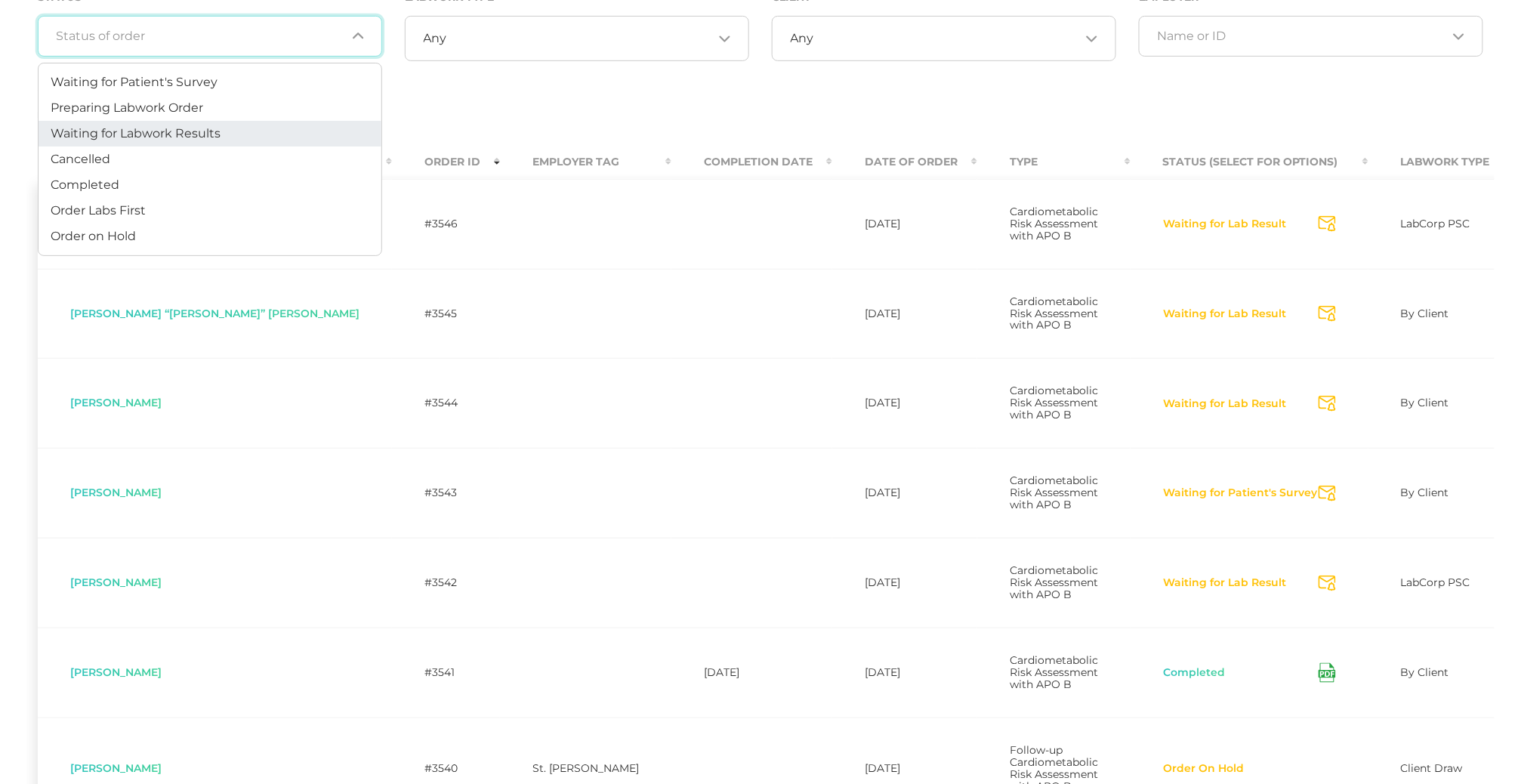
click at [199, 131] on span "Waiting for Labwork Results" at bounding box center [136, 133] width 170 height 15
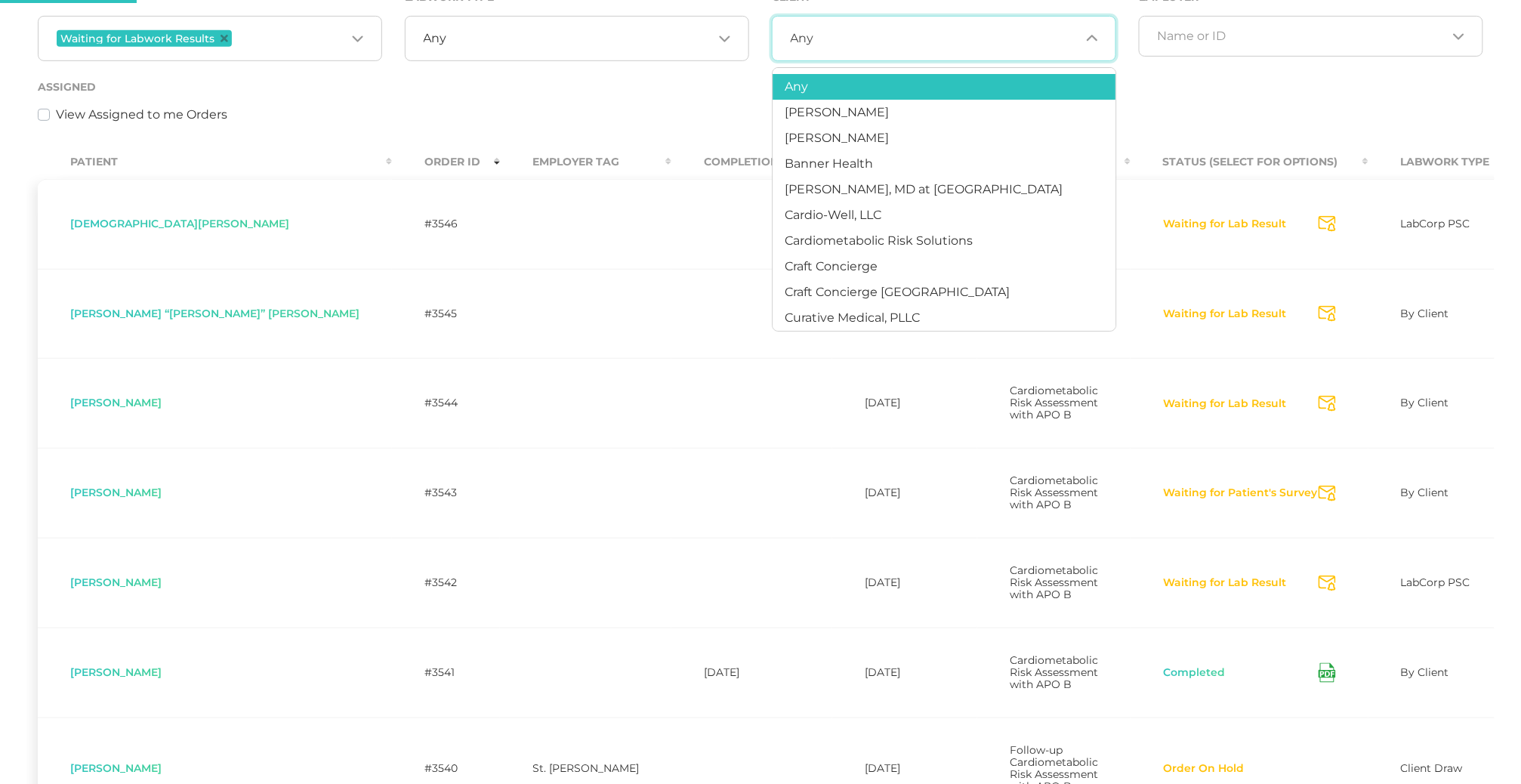
click at [955, 28] on div "Any Loading..." at bounding box center [944, 38] width 344 height 46
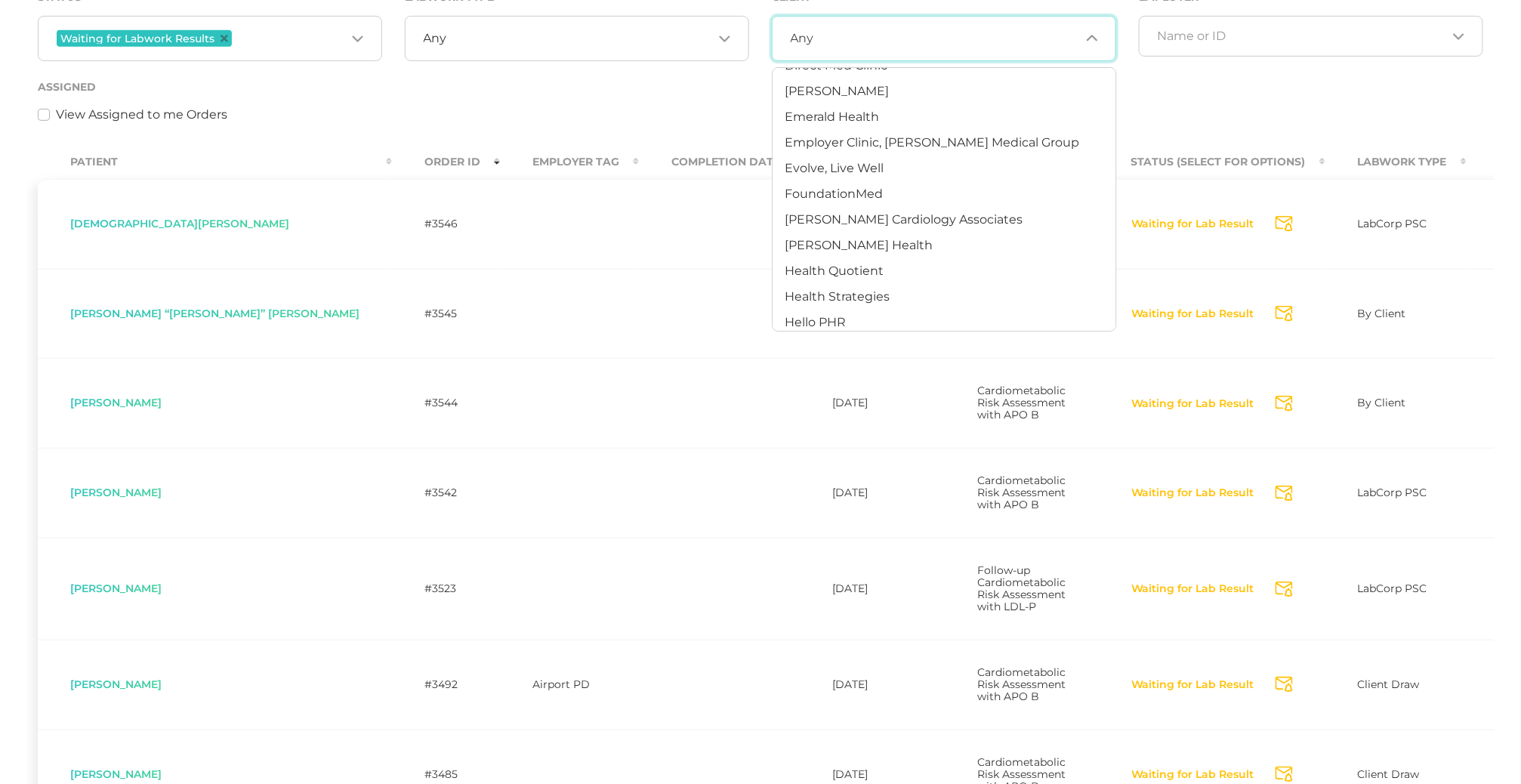
scroll to position [337, 0]
click at [868, 240] on span "Hancock Health" at bounding box center [859, 237] width 148 height 15
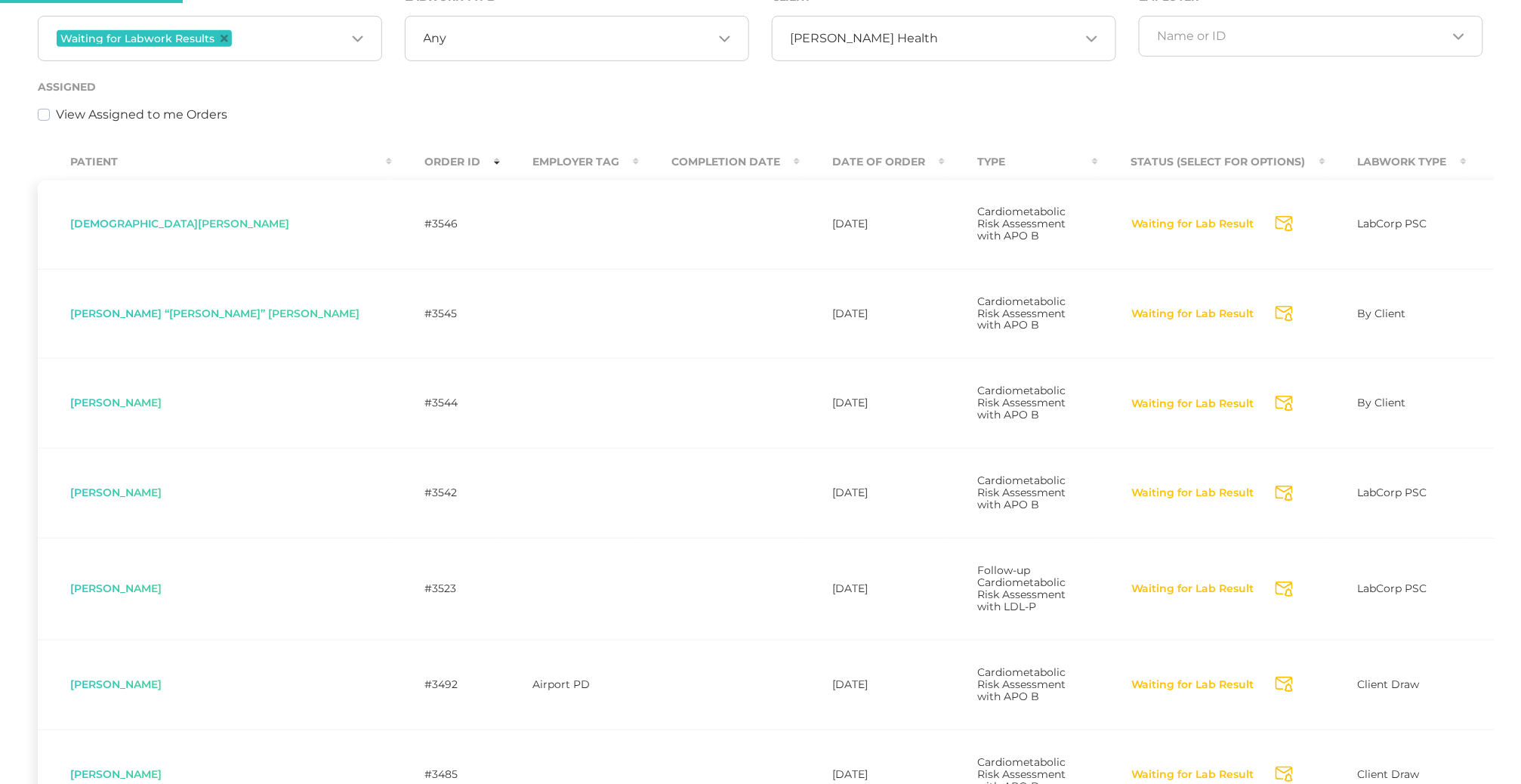
scroll to position [0, 0]
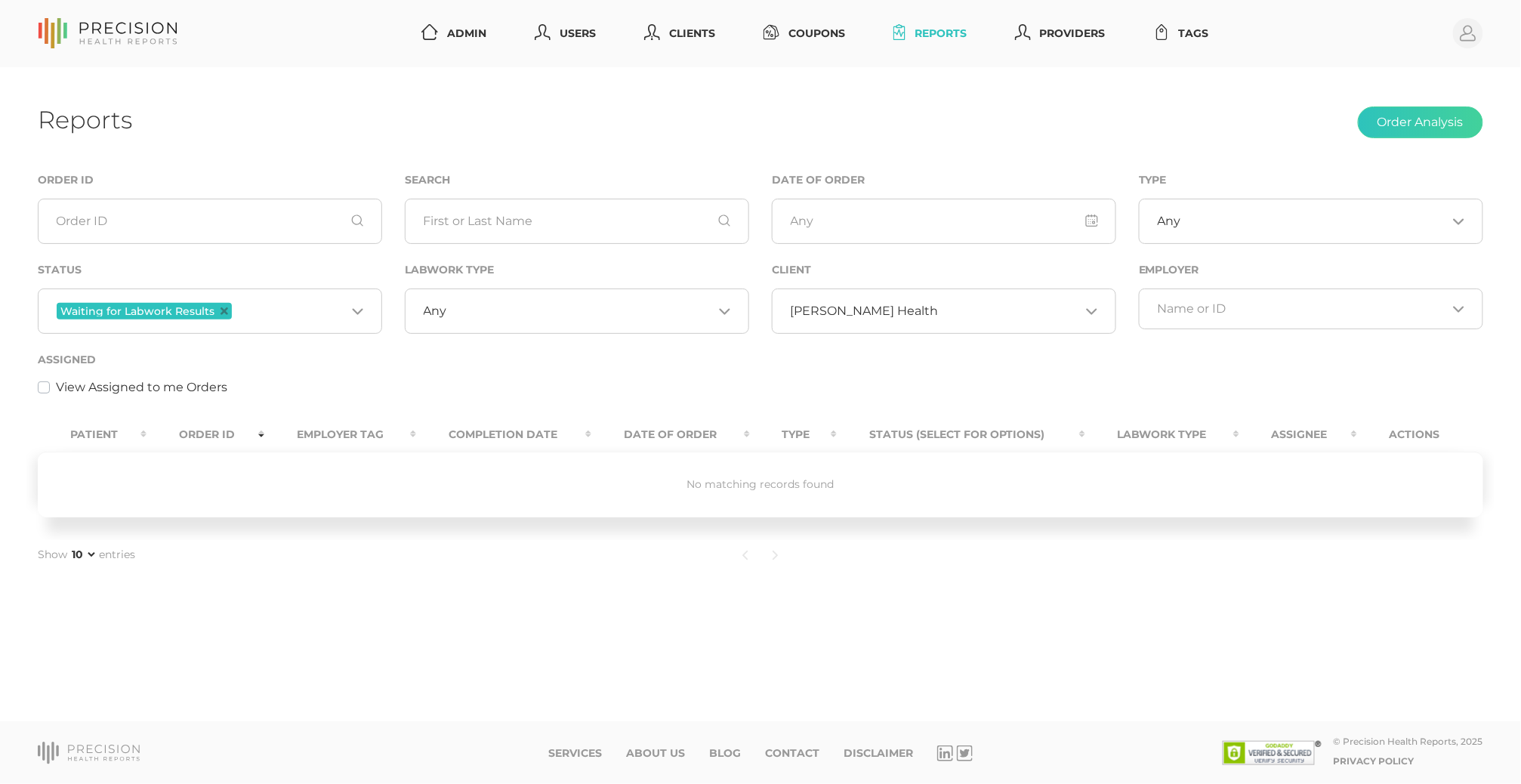
click at [896, 295] on div "Hancock Health Loading..." at bounding box center [944, 311] width 344 height 46
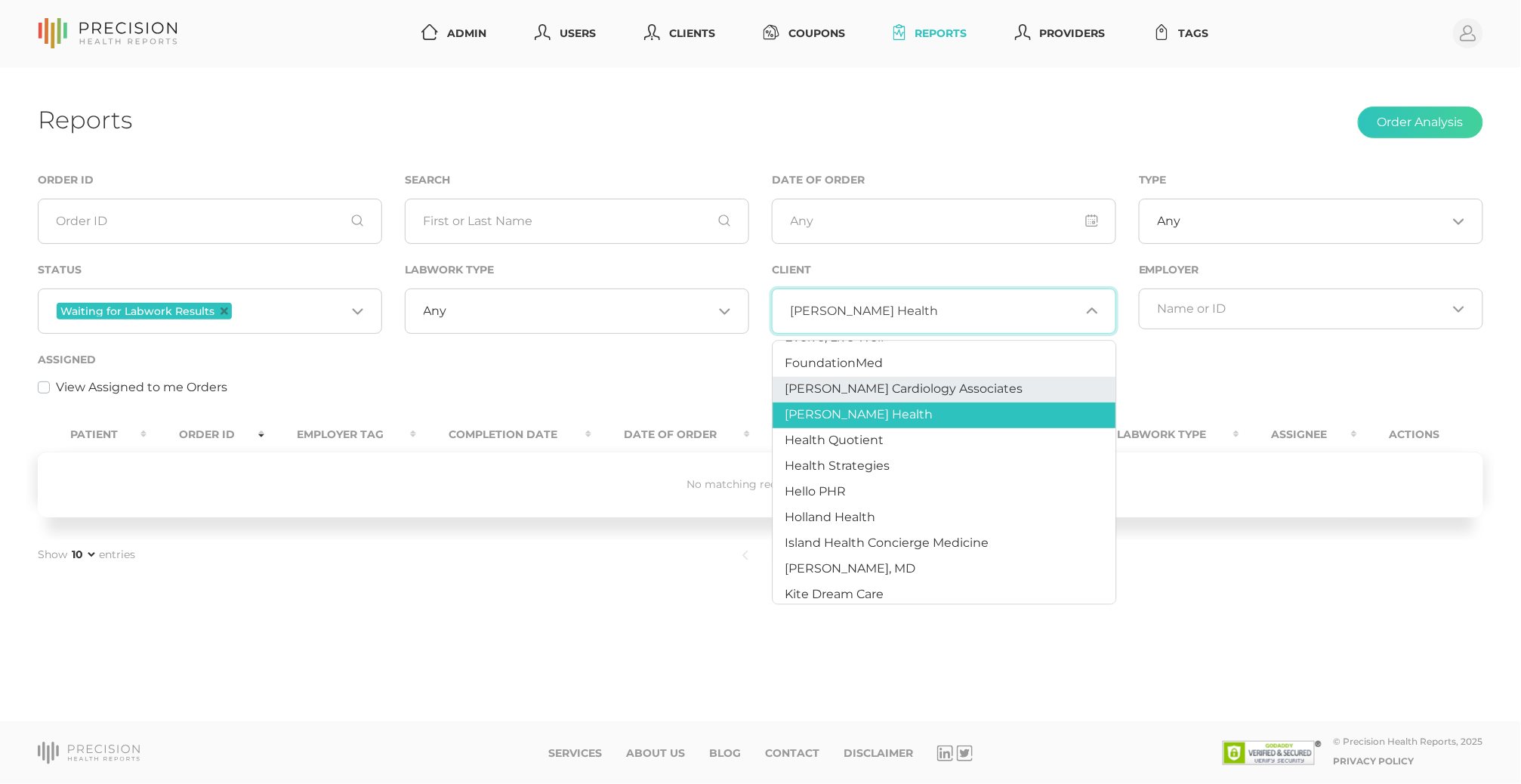
scroll to position [435, 0]
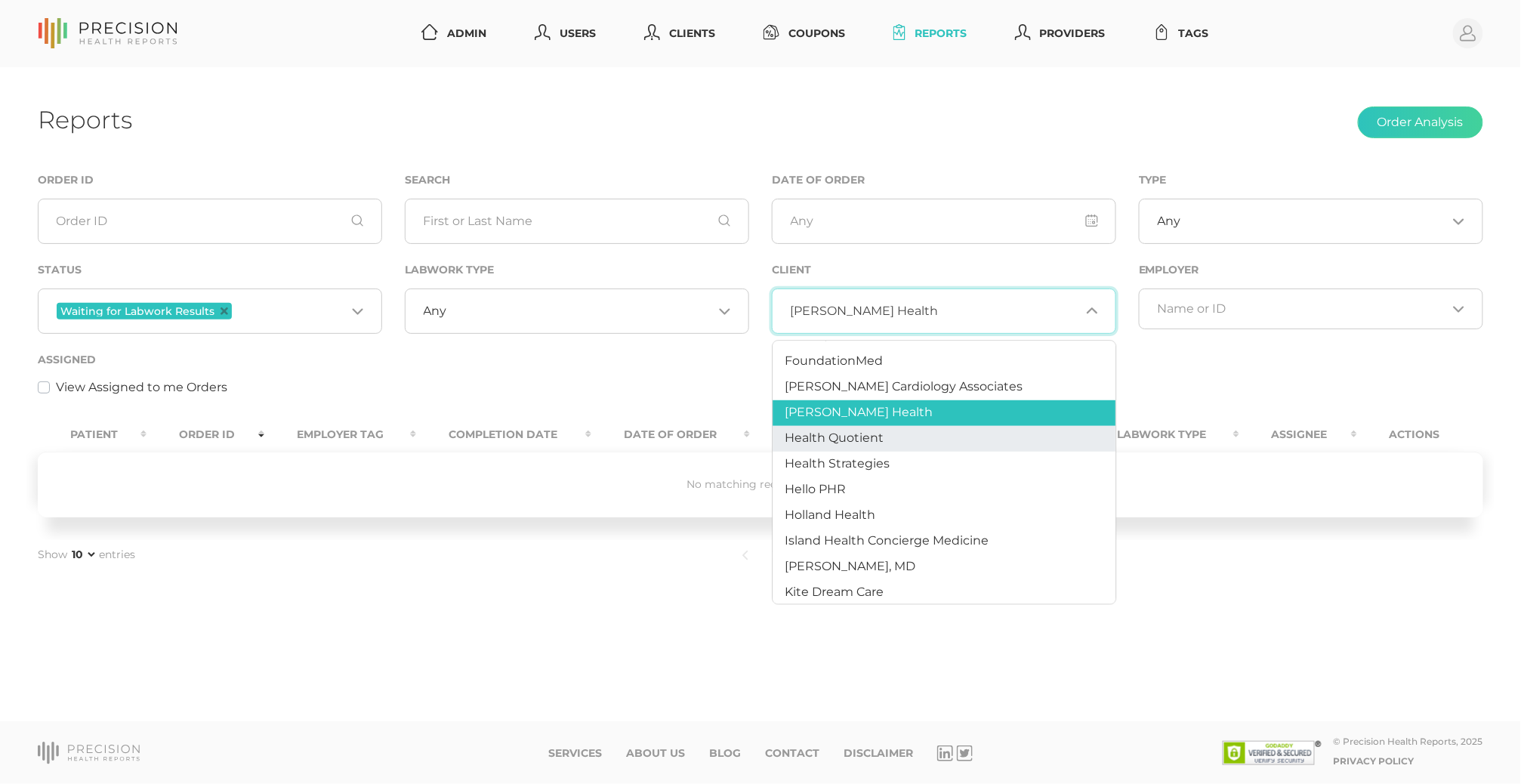
click at [912, 438] on li "Health Quotient" at bounding box center [944, 438] width 343 height 26
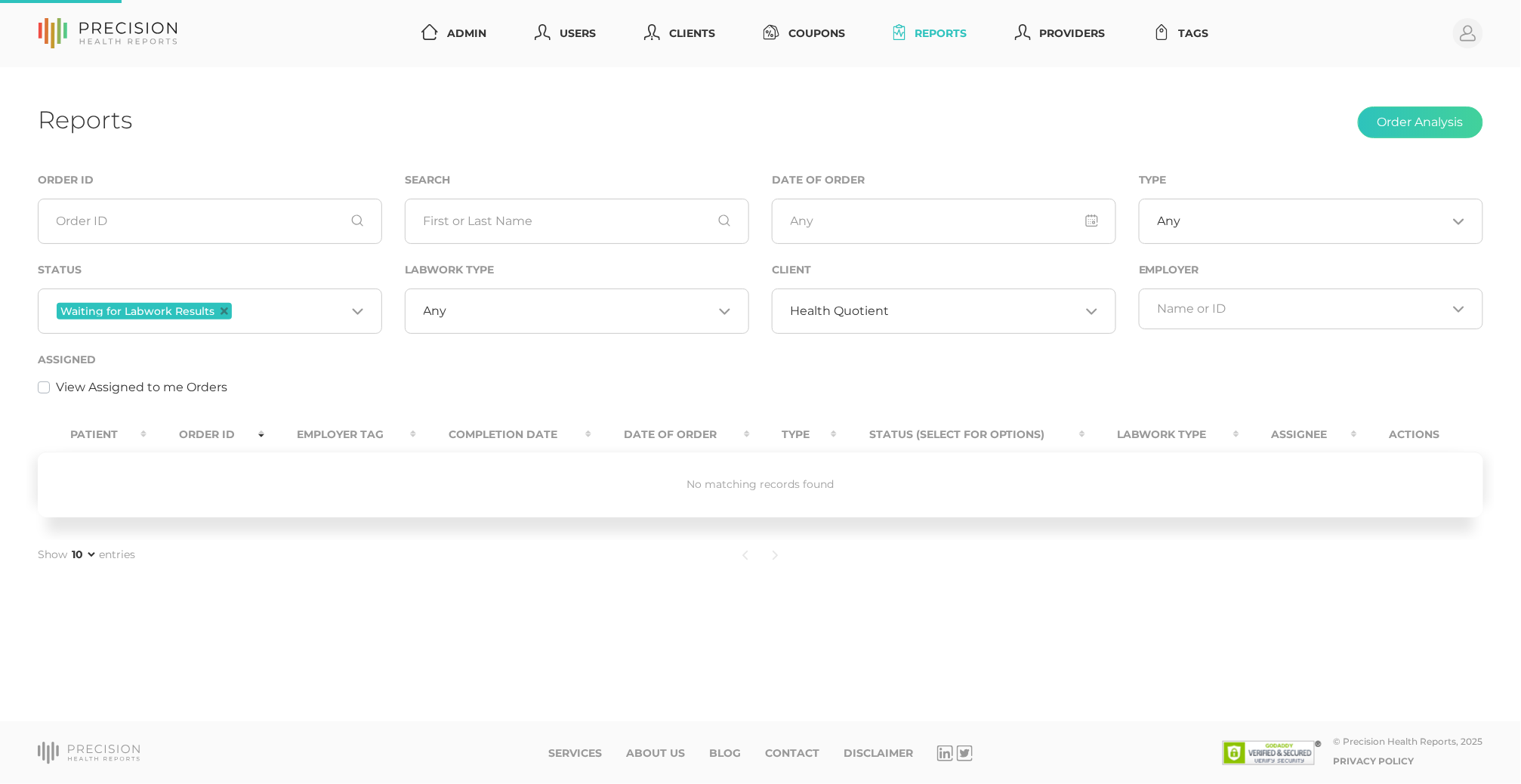
scroll to position [0, 0]
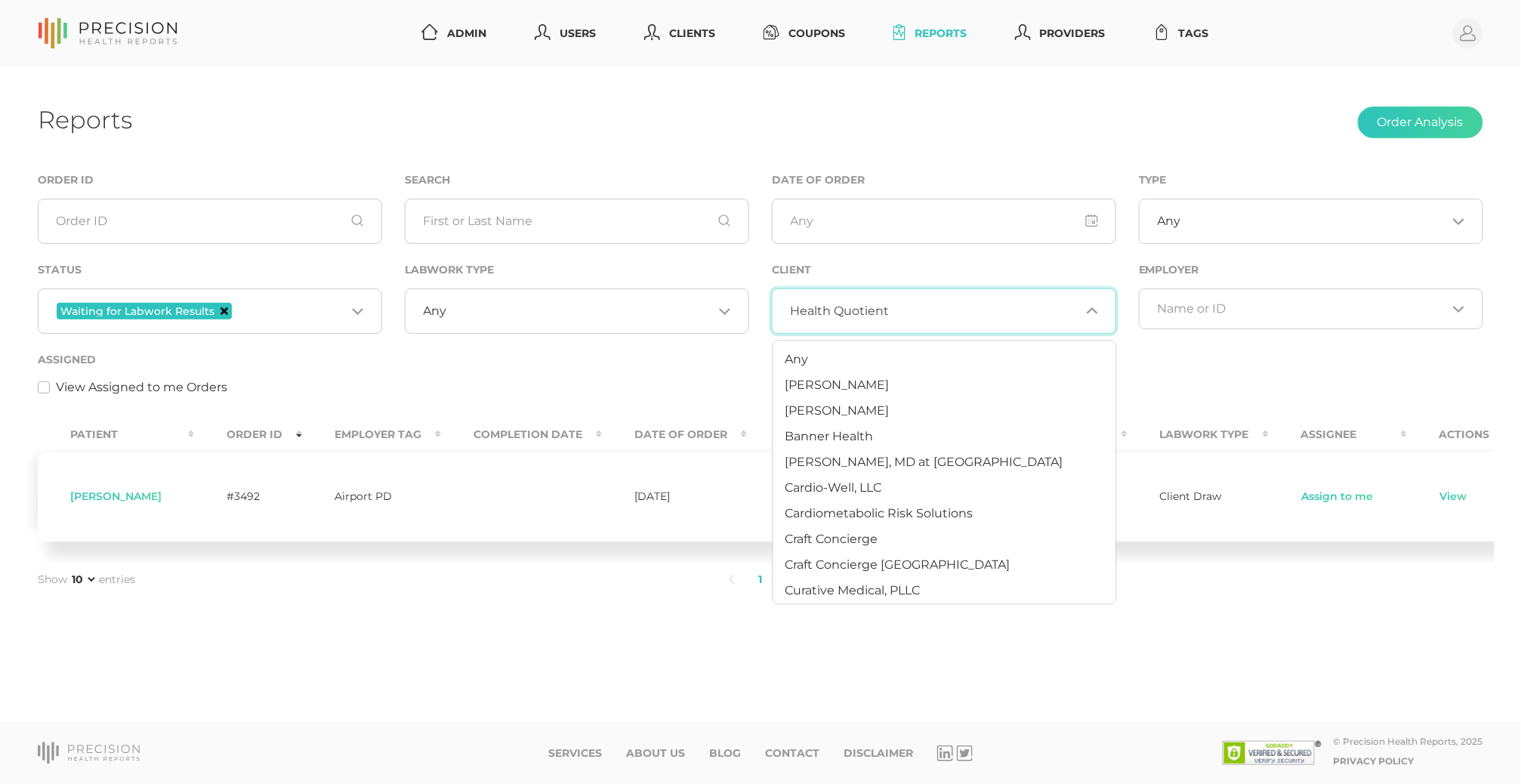
click at [221, 309] on icon "Deselect Waiting for Labwork Results" at bounding box center [224, 311] width 8 height 8
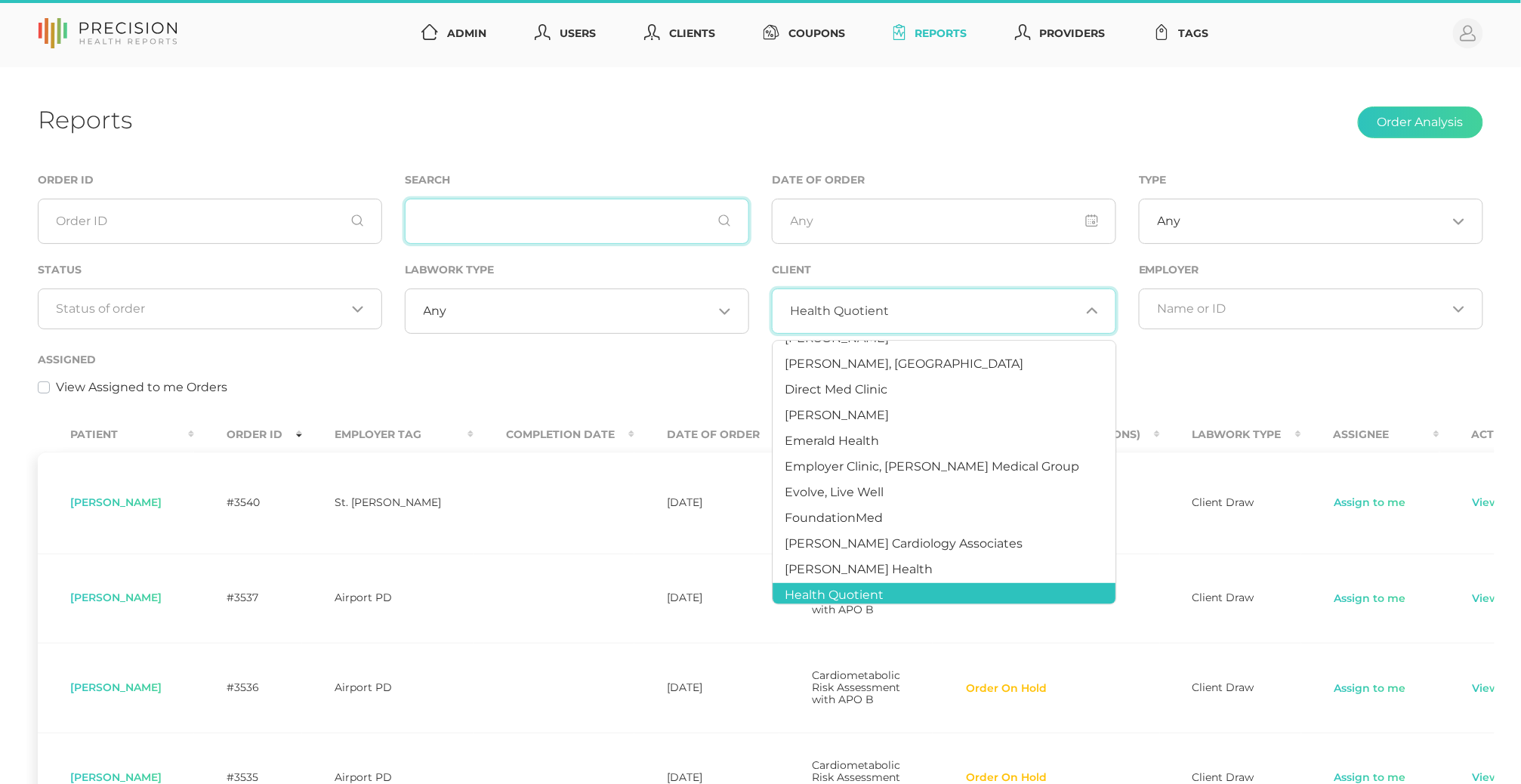
click at [578, 211] on input "text" at bounding box center [576, 221] width 344 height 46
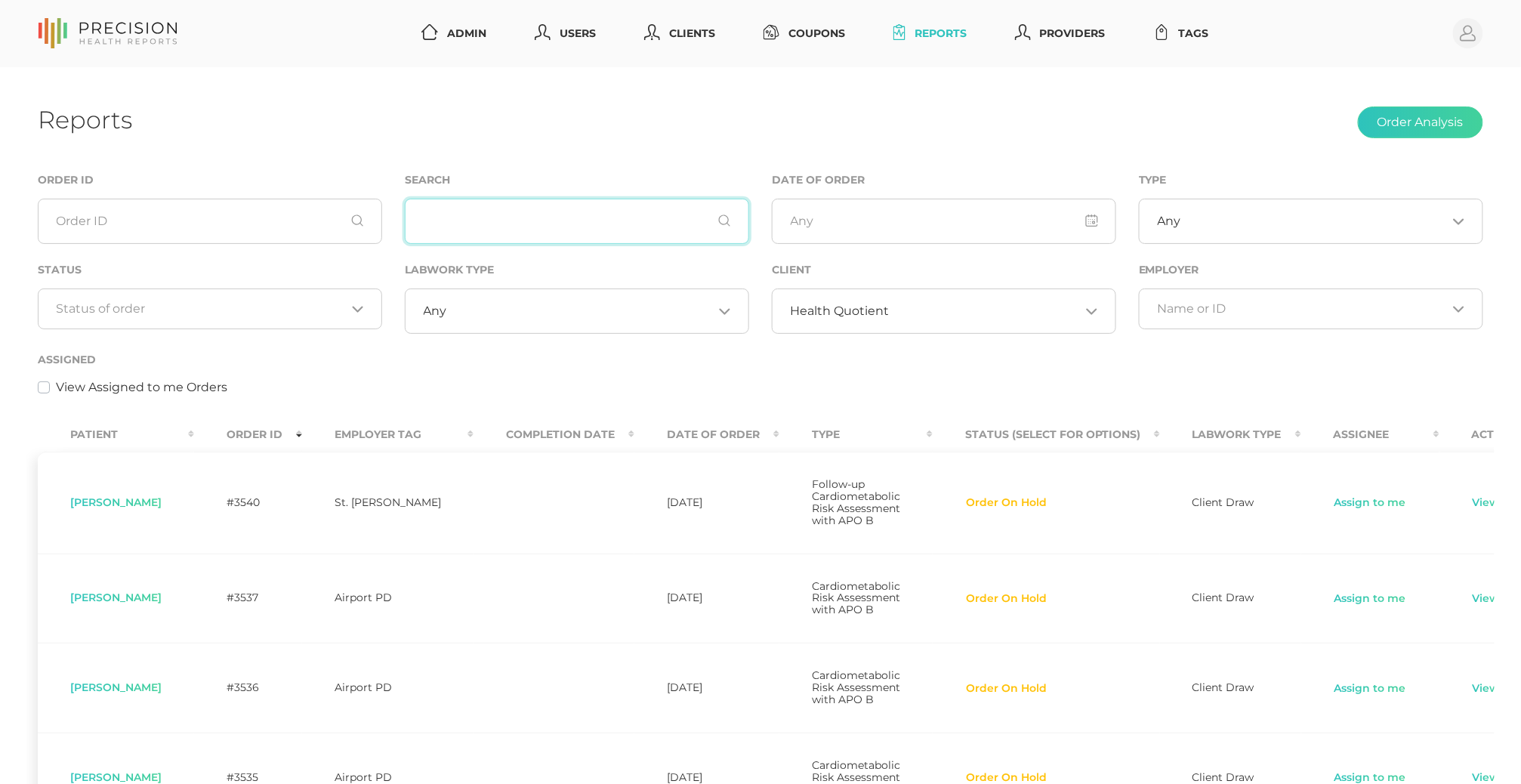
click at [572, 222] on input "text" at bounding box center [576, 221] width 344 height 46
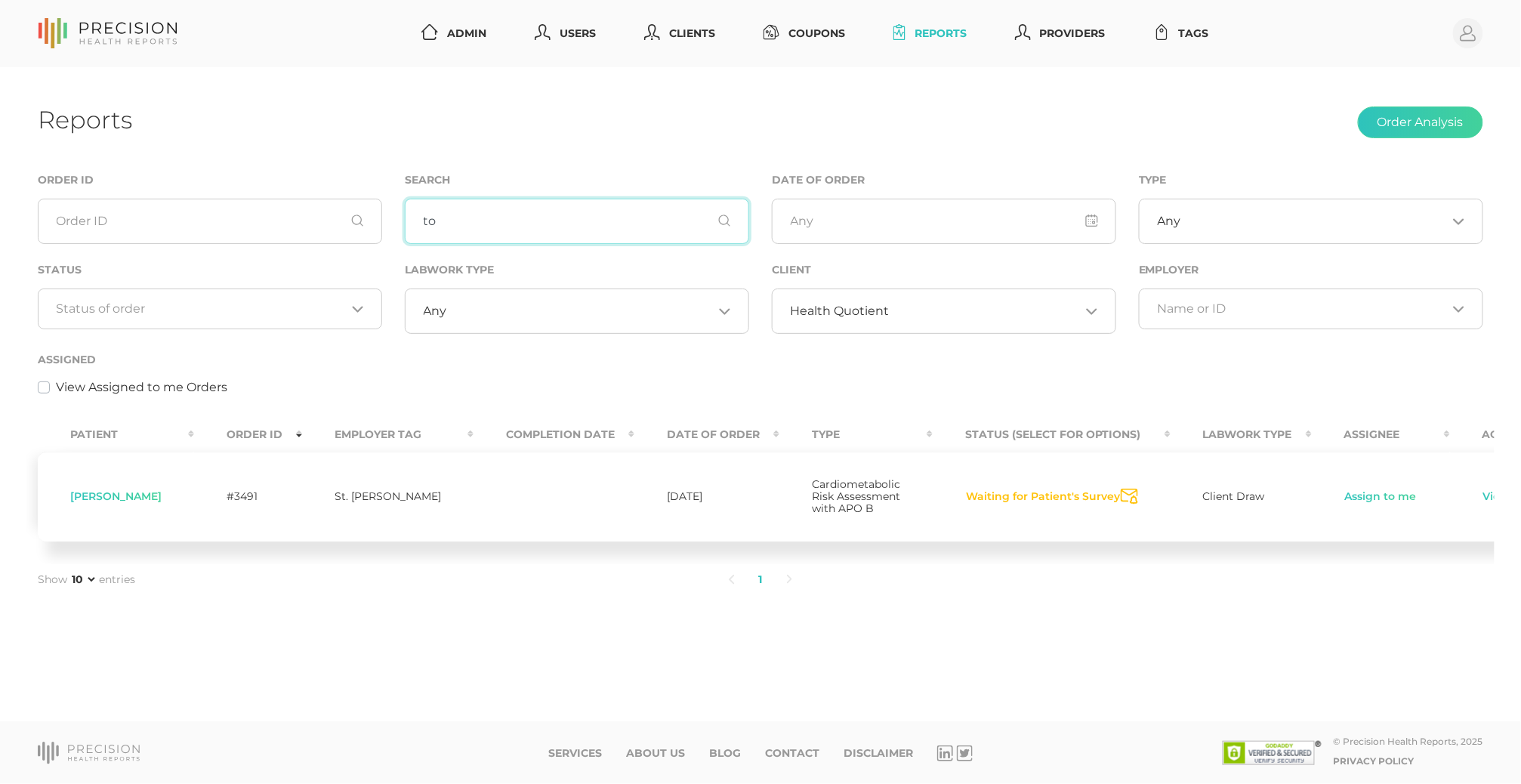
type input "t"
type input "f"
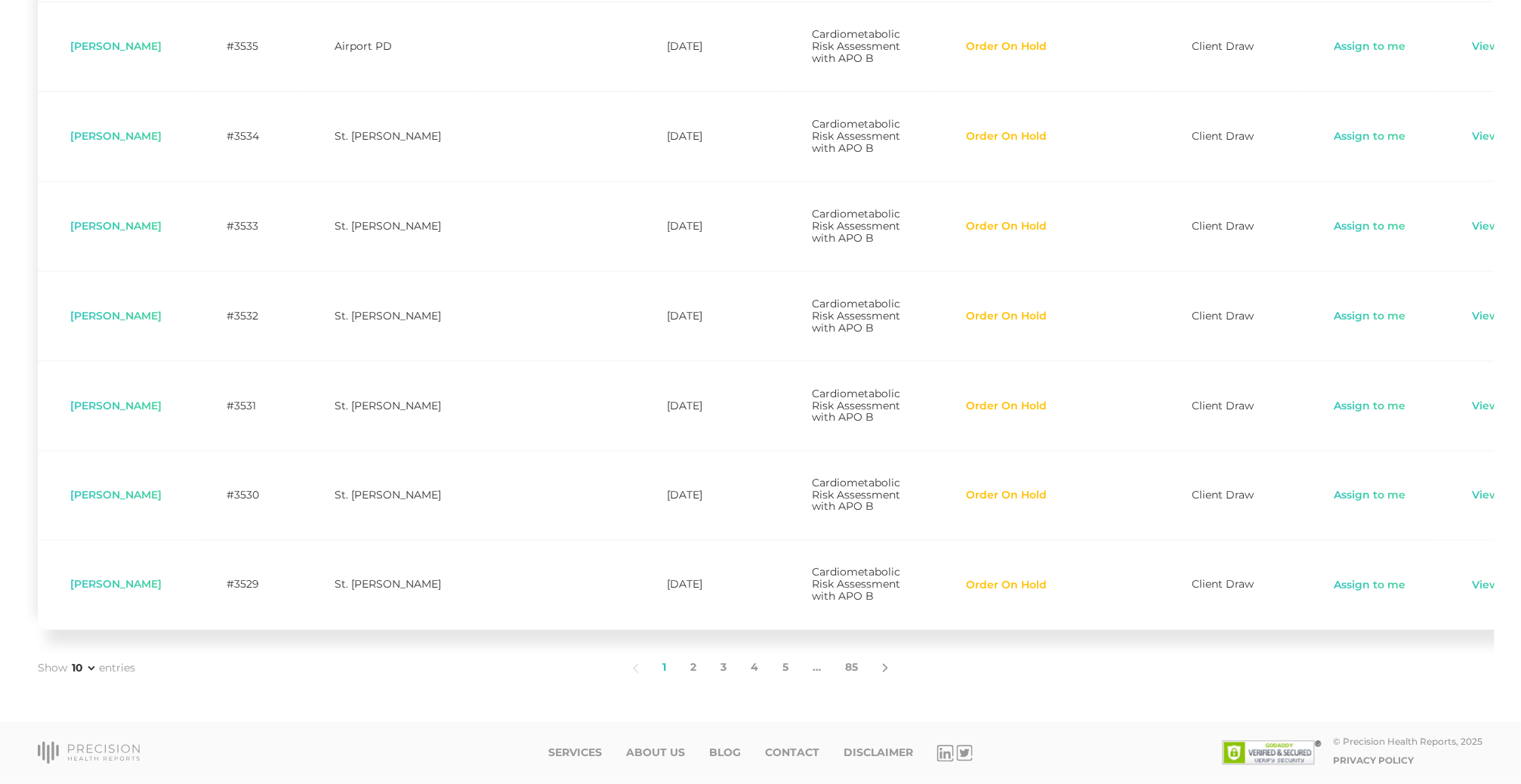
scroll to position [810, 0]
click at [684, 665] on link "2" at bounding box center [693, 668] width 30 height 32
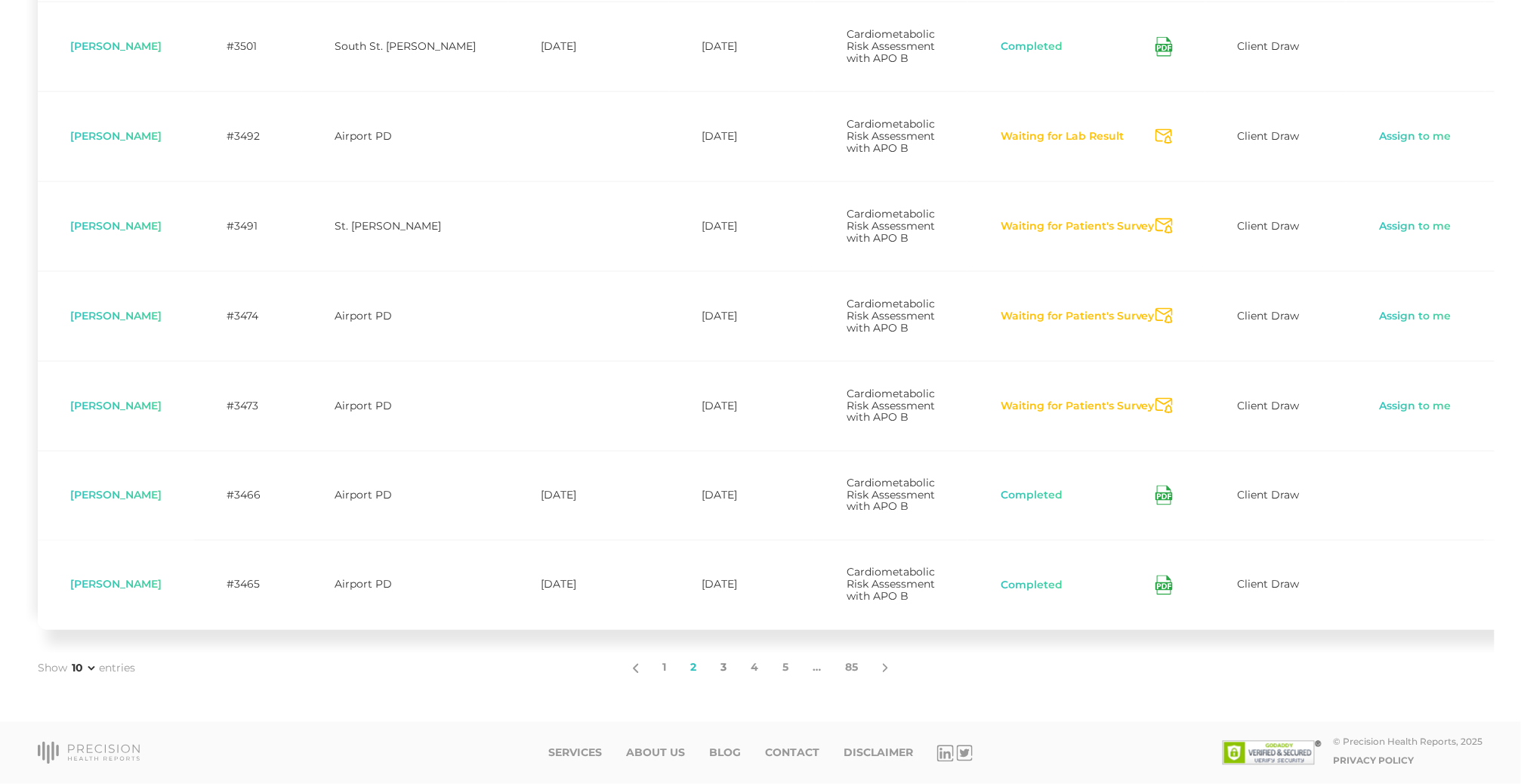
click at [722, 666] on link "3" at bounding box center [724, 668] width 30 height 32
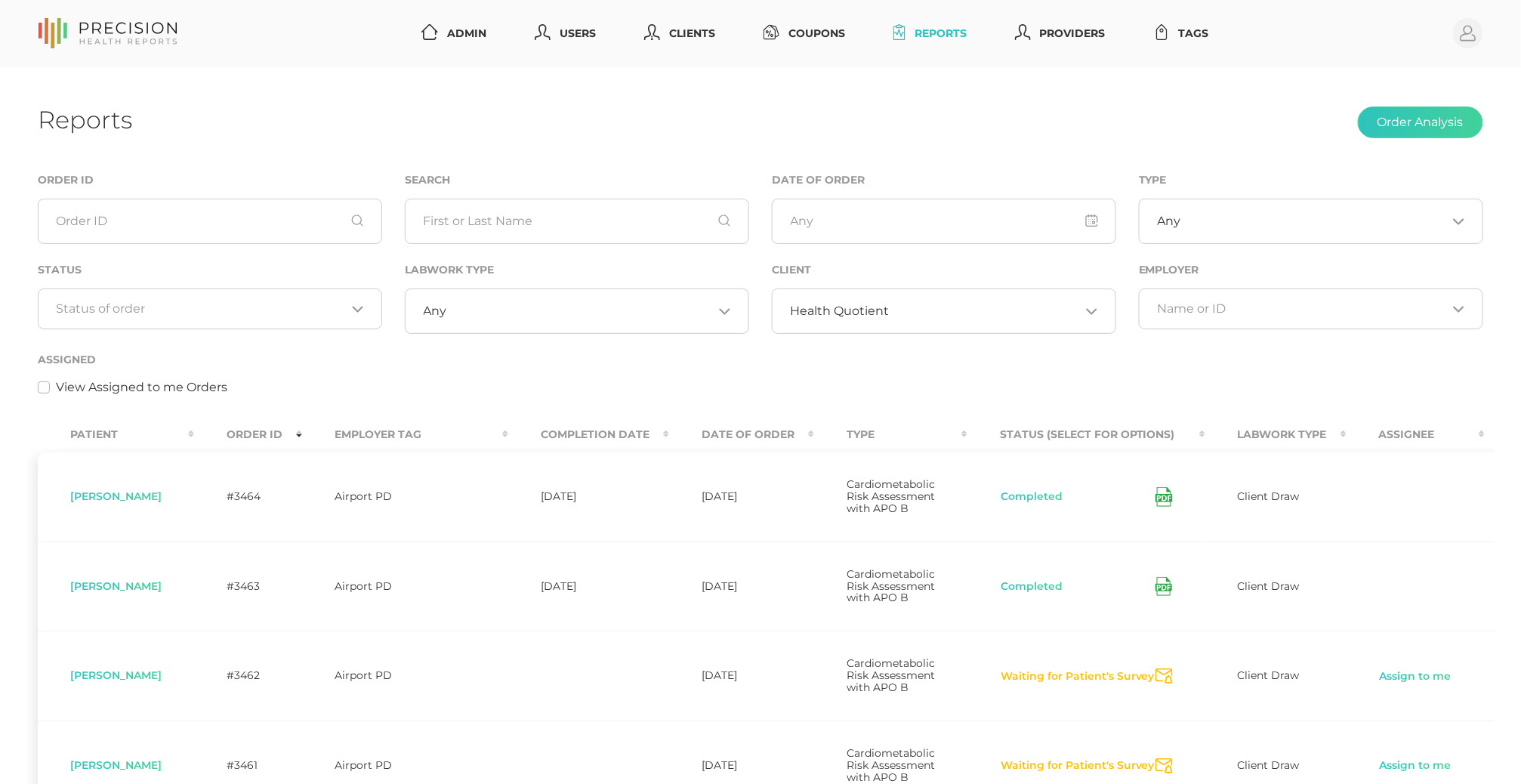
scroll to position [0, 0]
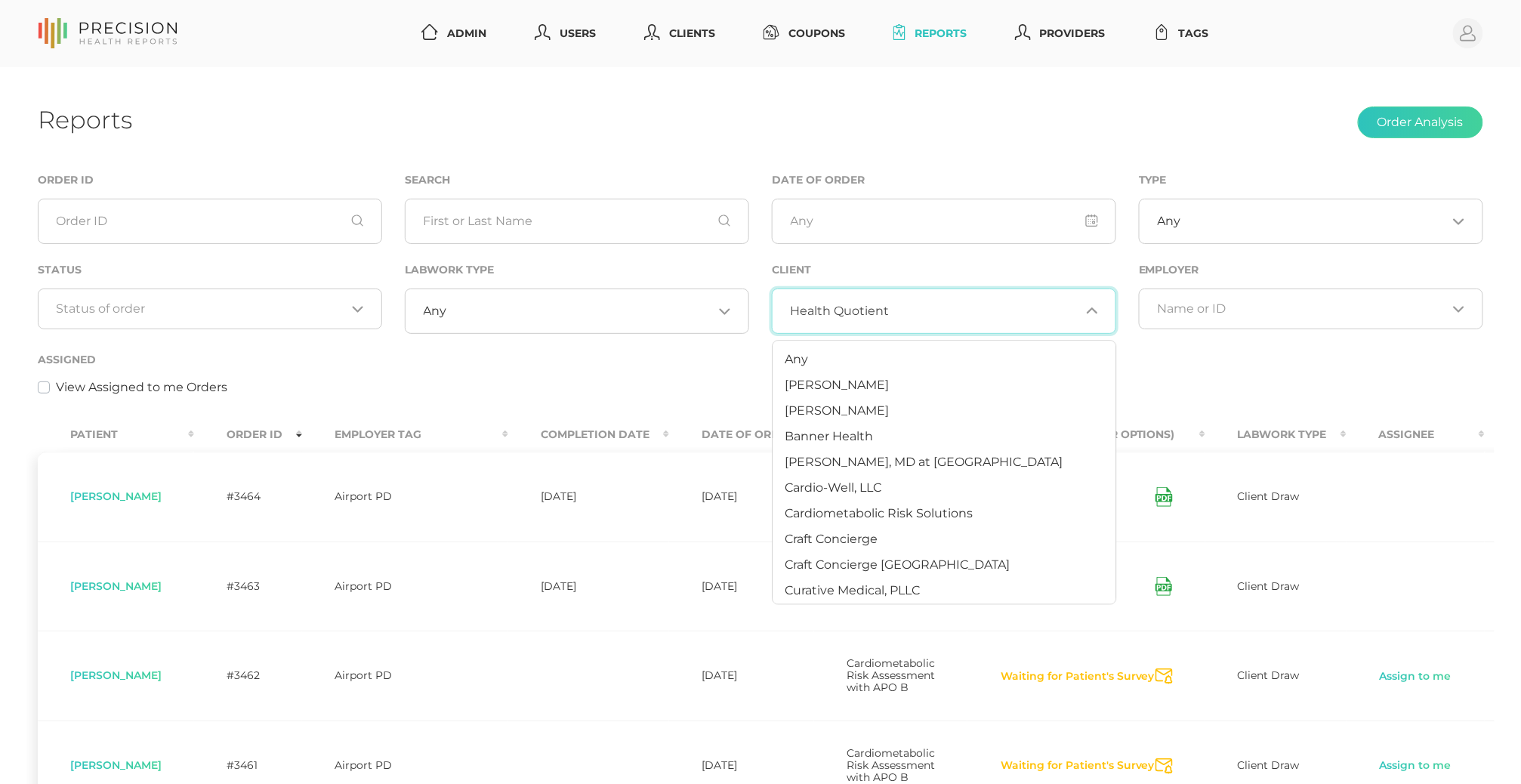
click at [843, 316] on span "Health Quotient" at bounding box center [840, 311] width 99 height 15
click at [820, 361] on li "Any" at bounding box center [944, 360] width 343 height 26
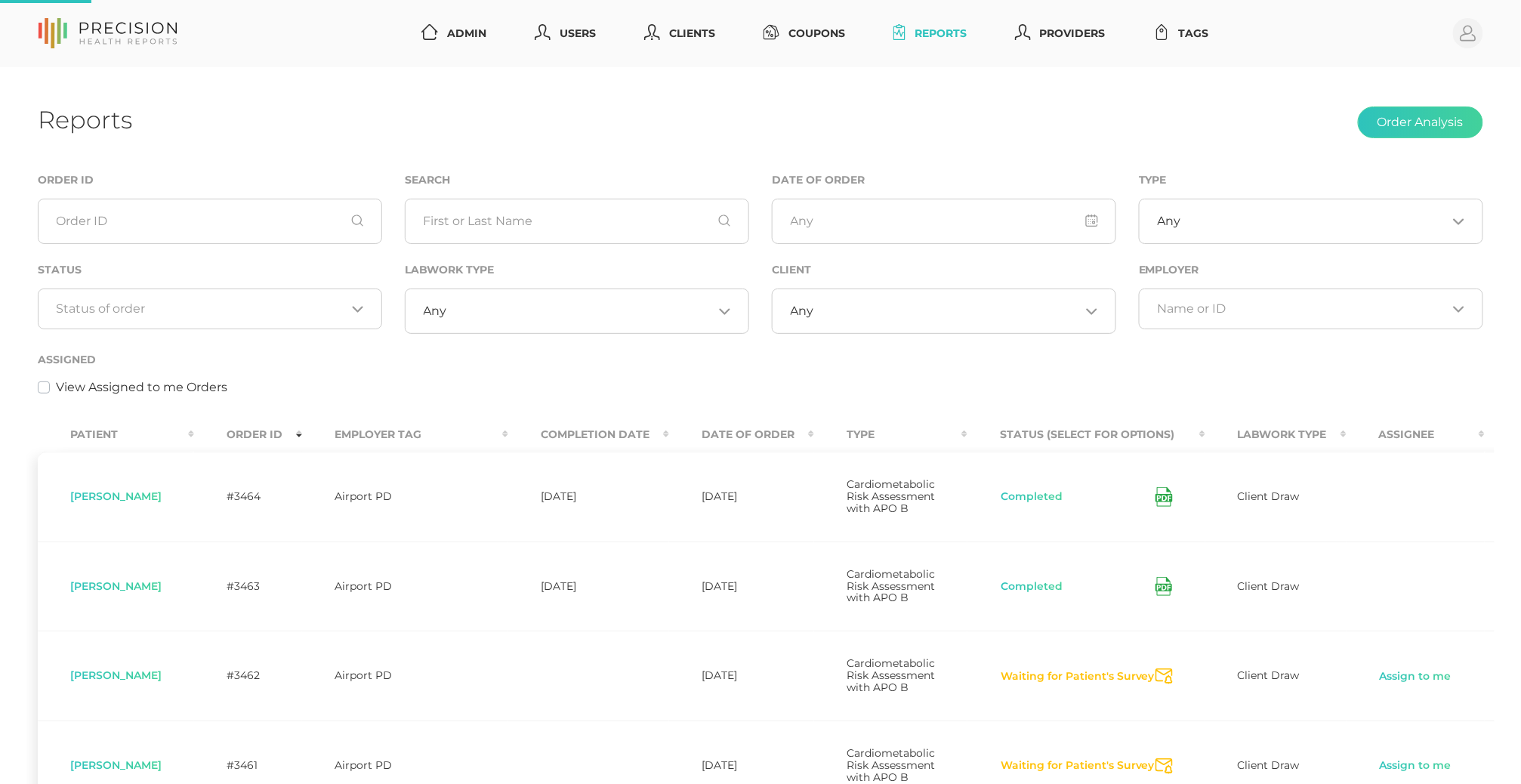
click at [296, 332] on div "Status Loading..." at bounding box center [210, 305] width 367 height 90
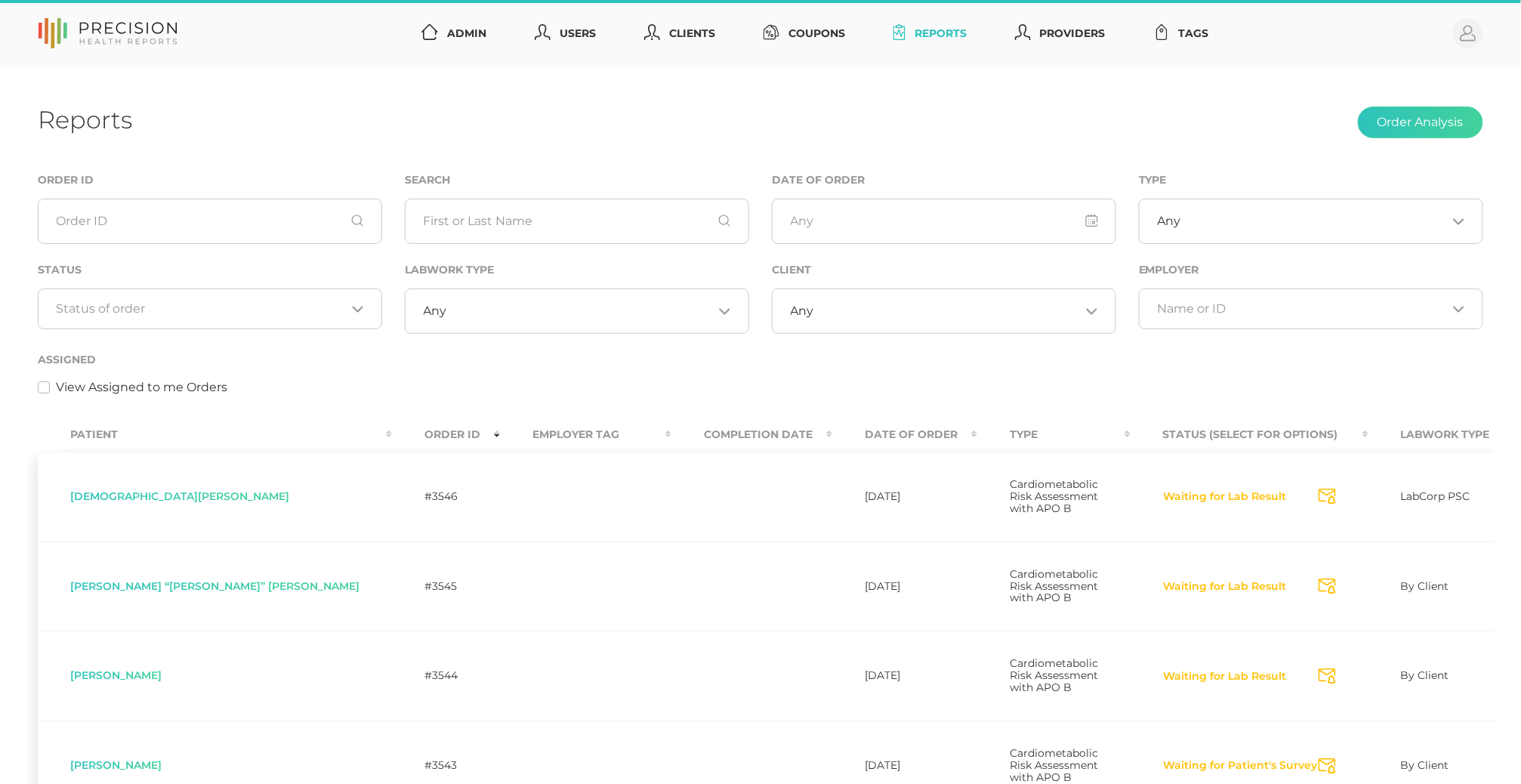
click at [303, 319] on div "Loading..." at bounding box center [210, 308] width 344 height 40
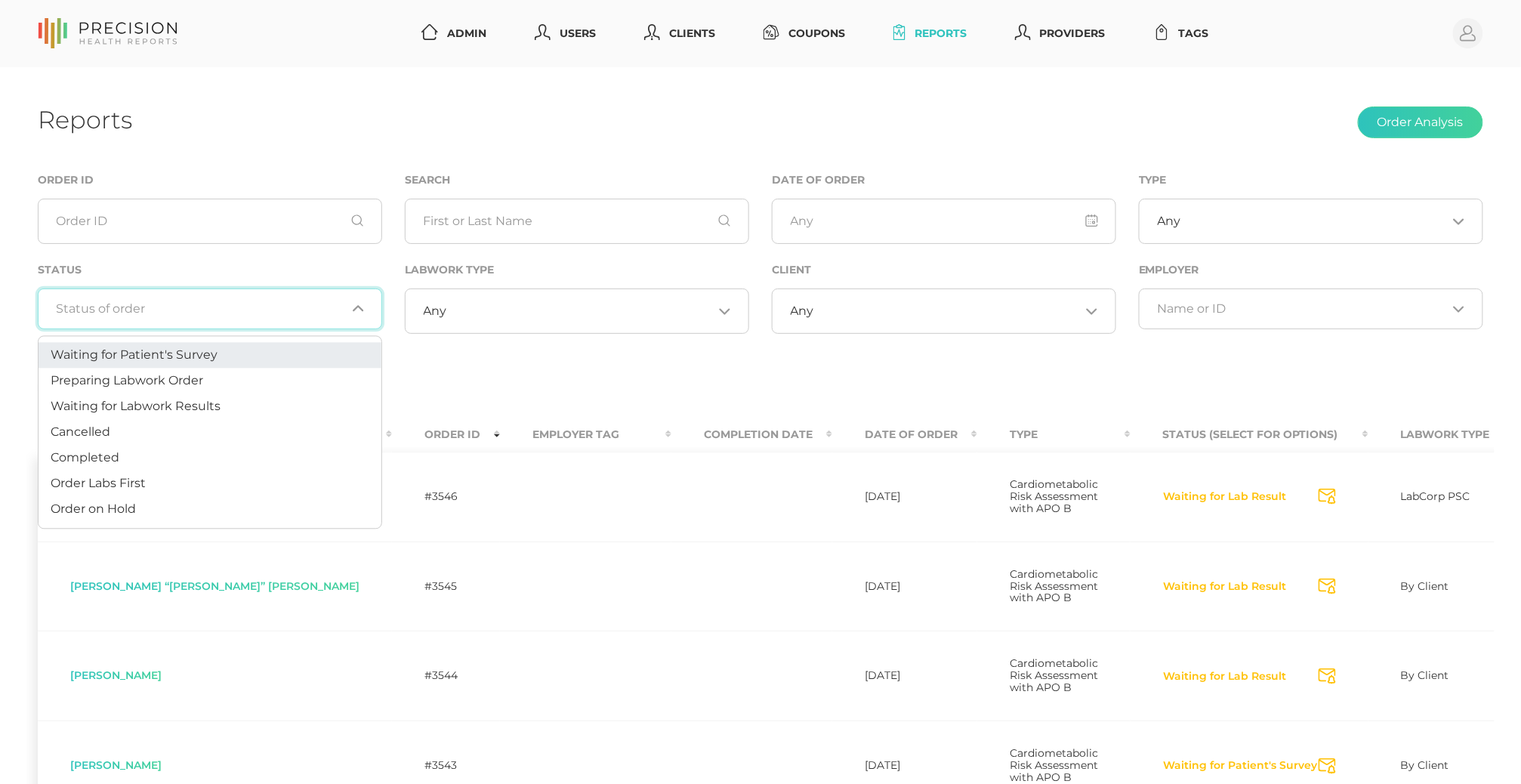
click at [257, 346] on li "Waiting for Patient's Survey" at bounding box center [210, 356] width 343 height 26
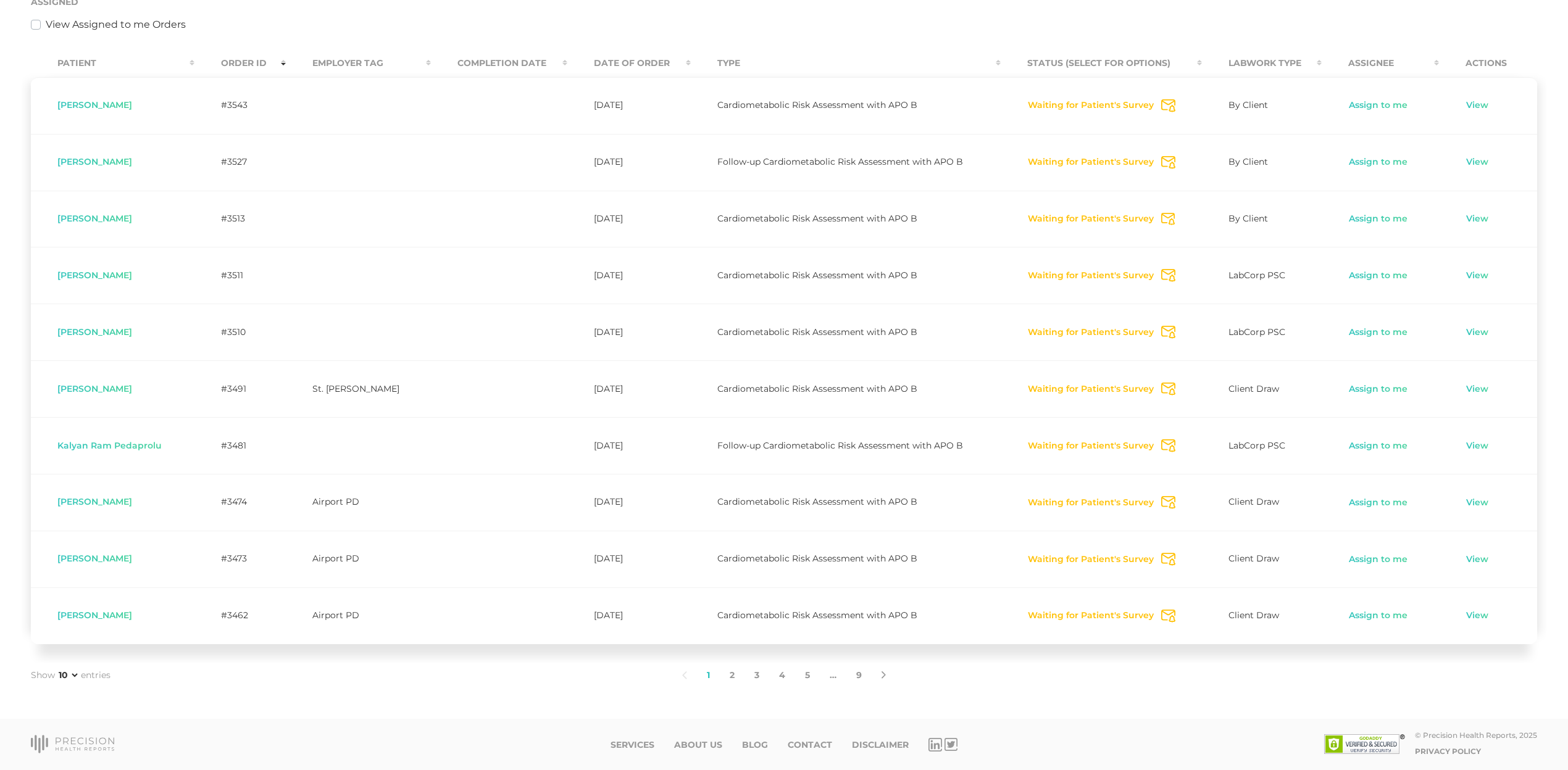
scroll to position [294, 0]
select select "75"
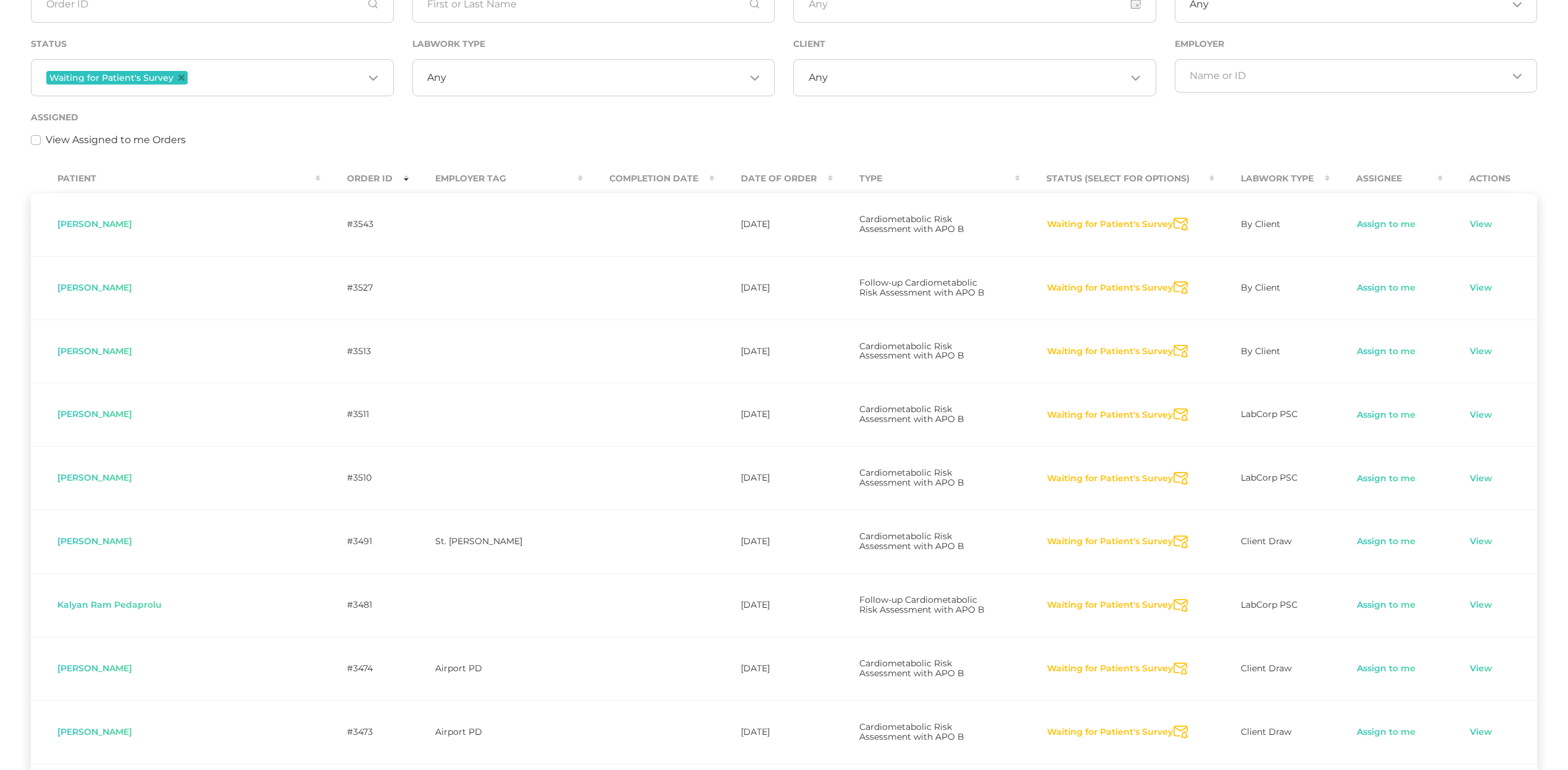
scroll to position [178, 0]
click at [1173, 220] on icon "Send Notification" at bounding box center [1180, 223] width 14 height 13
click at [1173, 280] on icon "Send Notification" at bounding box center [1180, 286] width 14 height 13
click at [1173, 344] on icon "Send Notification" at bounding box center [1180, 350] width 14 height 13
click at [1173, 407] on icon "Send Notification" at bounding box center [1180, 413] width 14 height 13
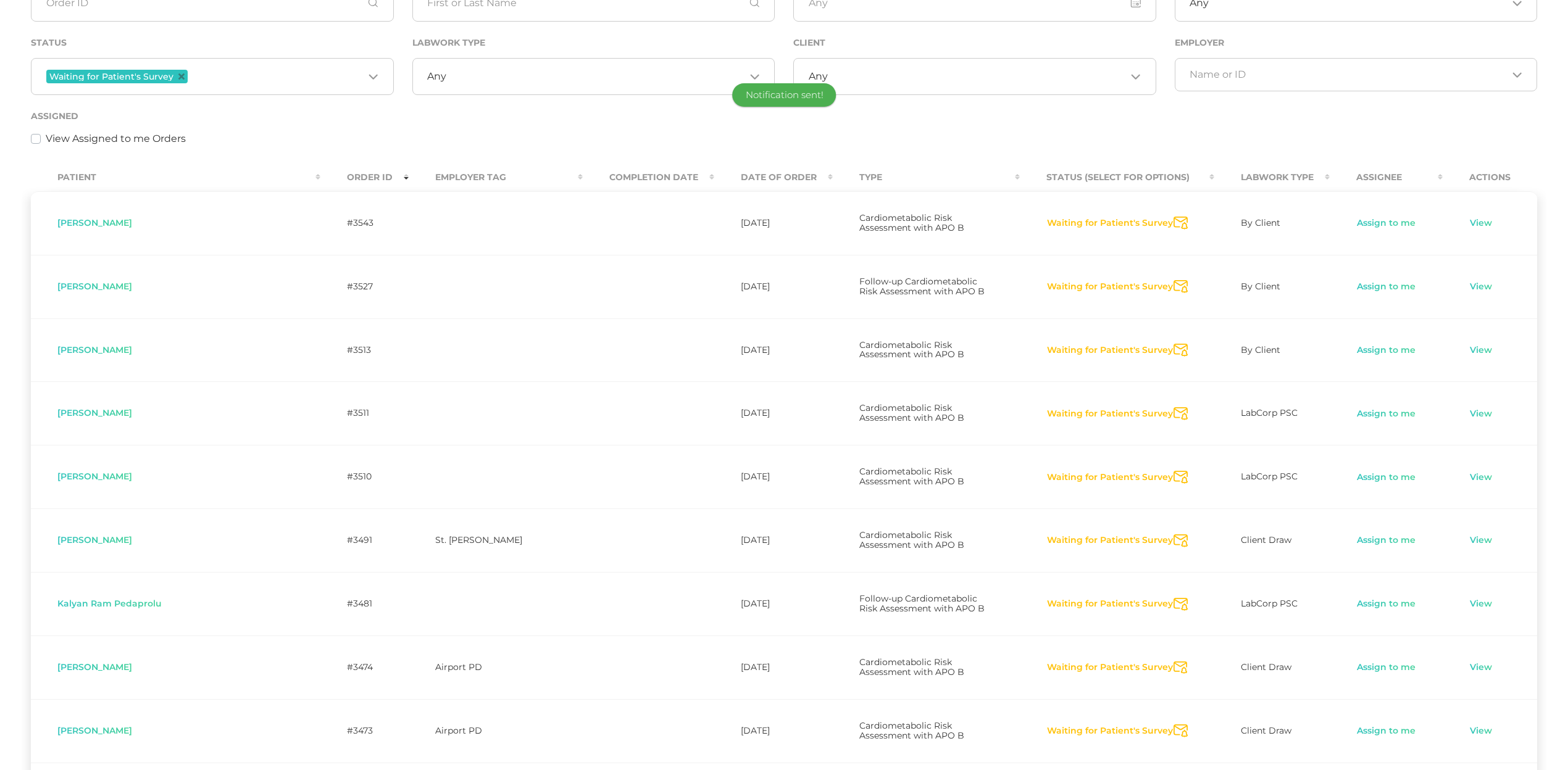
click at [1175, 471] on icon "Send Notification" at bounding box center [1180, 477] width 14 height 13
click at [1173, 534] on icon "Send Notification" at bounding box center [1180, 540] width 14 height 13
click at [1173, 598] on icon "Send Notification" at bounding box center [1180, 604] width 14 height 13
click at [1173, 640] on icon "Send Notification" at bounding box center [1180, 668] width 14 height 13
click at [1173, 640] on icon "Send Notification" at bounding box center [1180, 731] width 14 height 13
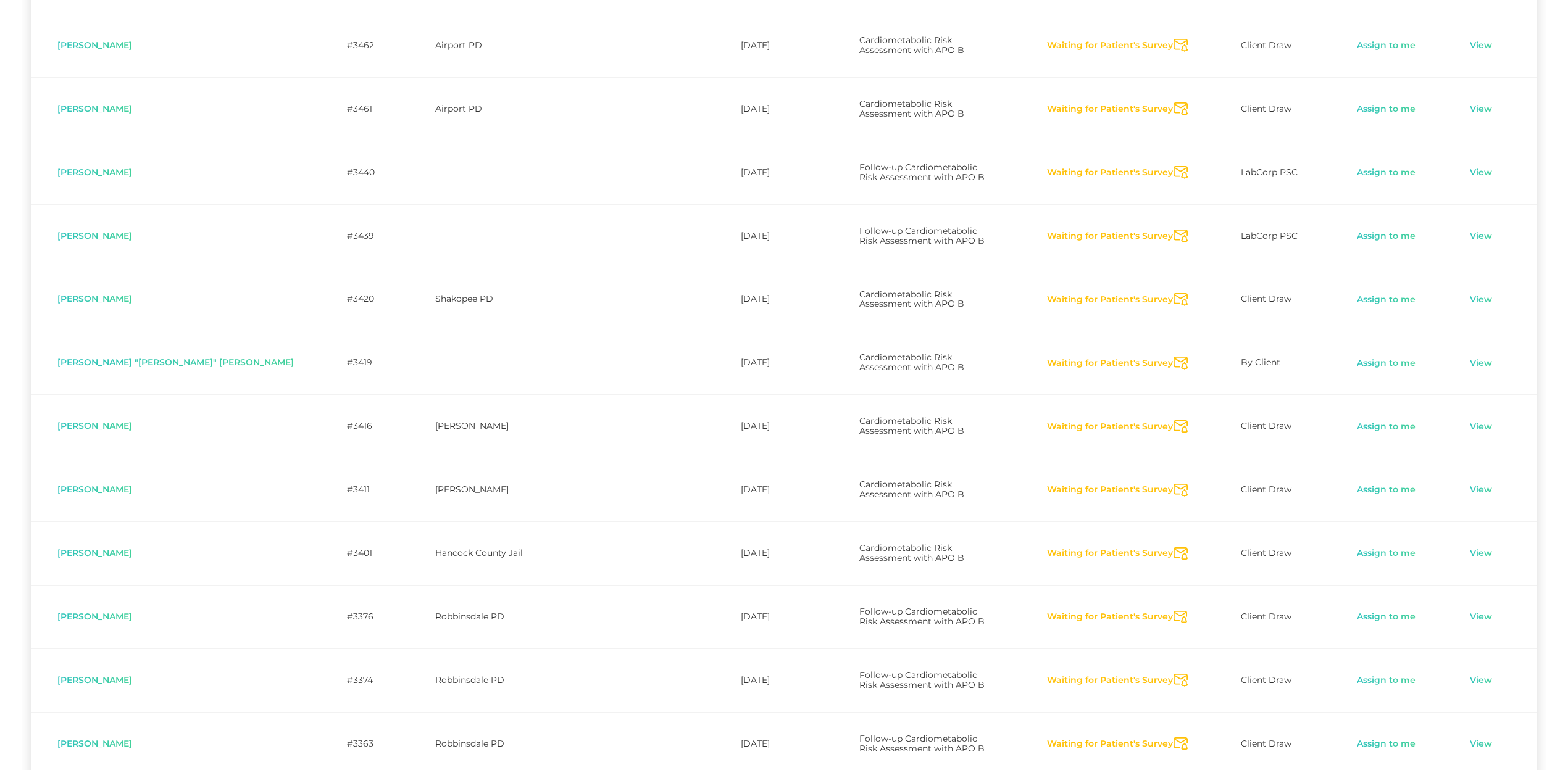
scroll to position [937, 0]
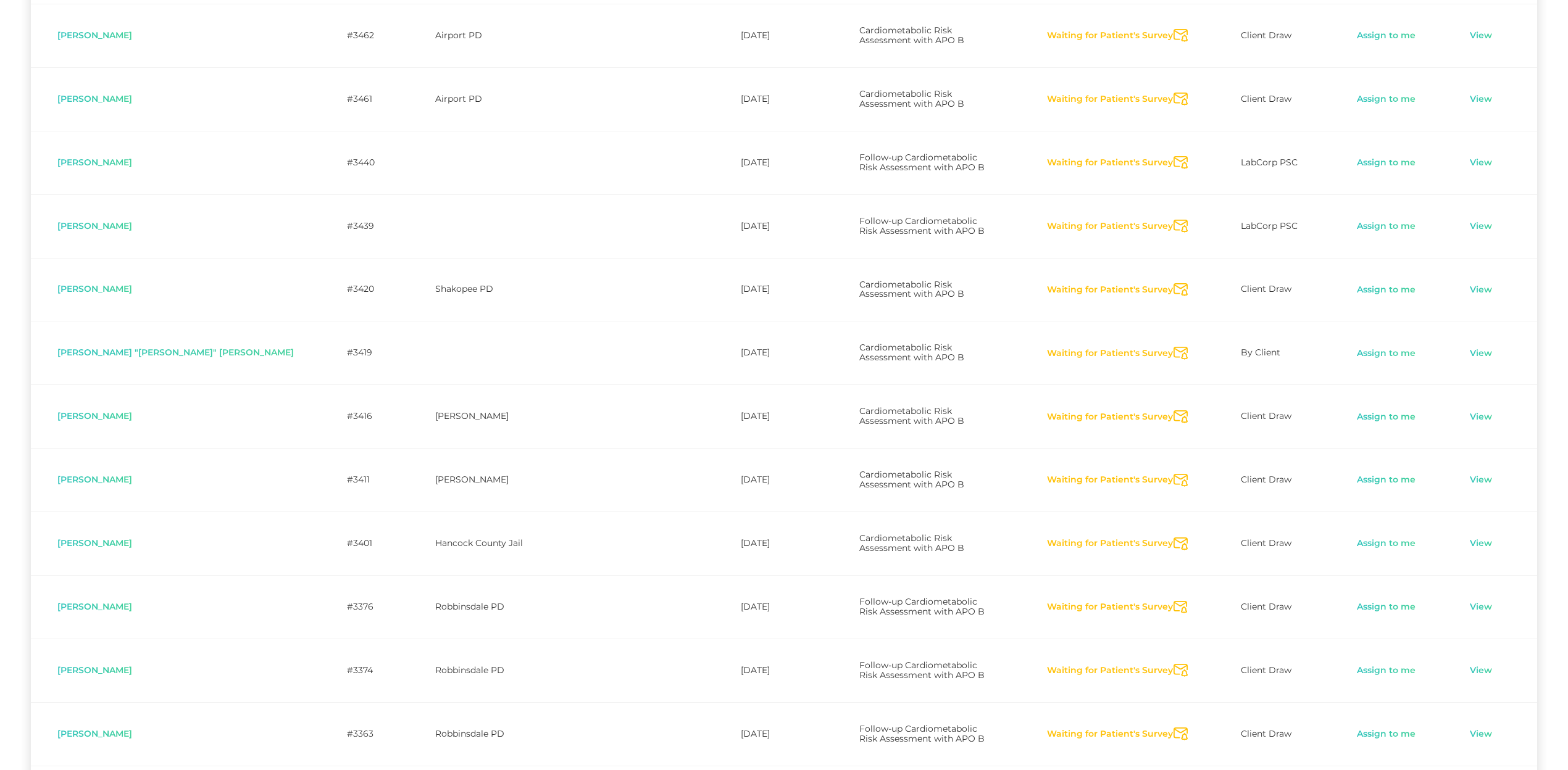
click at [1173, 93] on icon "Send Notification" at bounding box center [1180, 99] width 14 height 13
click at [1173, 156] on icon "Send Notification" at bounding box center [1180, 162] width 14 height 13
click at [1173, 284] on icon "Send Notification" at bounding box center [1180, 290] width 14 height 13
click at [1173, 220] on icon "Send Notification" at bounding box center [1180, 226] width 14 height 13
click at [1173, 347] on icon "Send Notification" at bounding box center [1180, 353] width 14 height 13
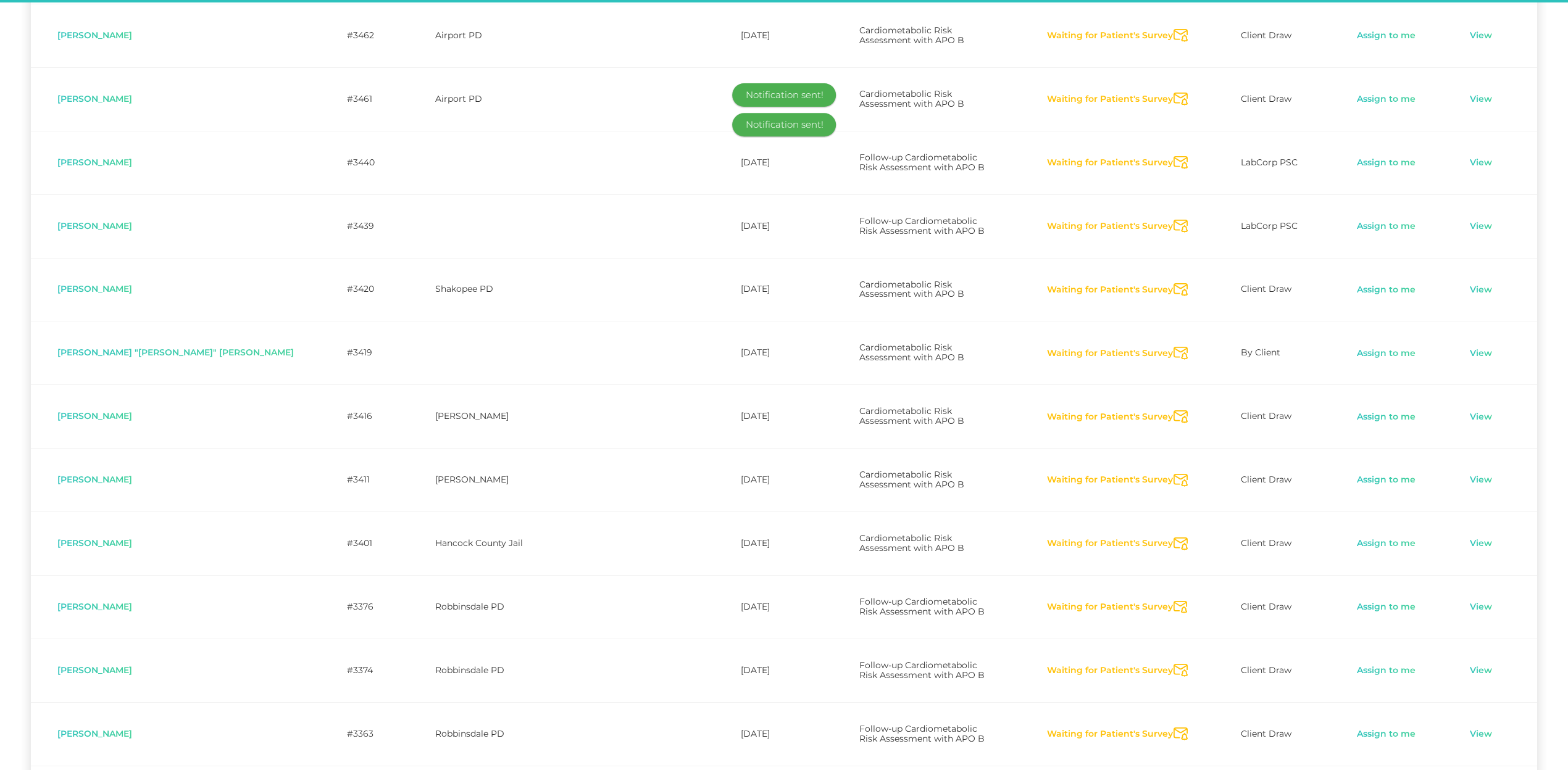
click at [1173, 411] on icon "Send Notification" at bounding box center [1180, 417] width 14 height 13
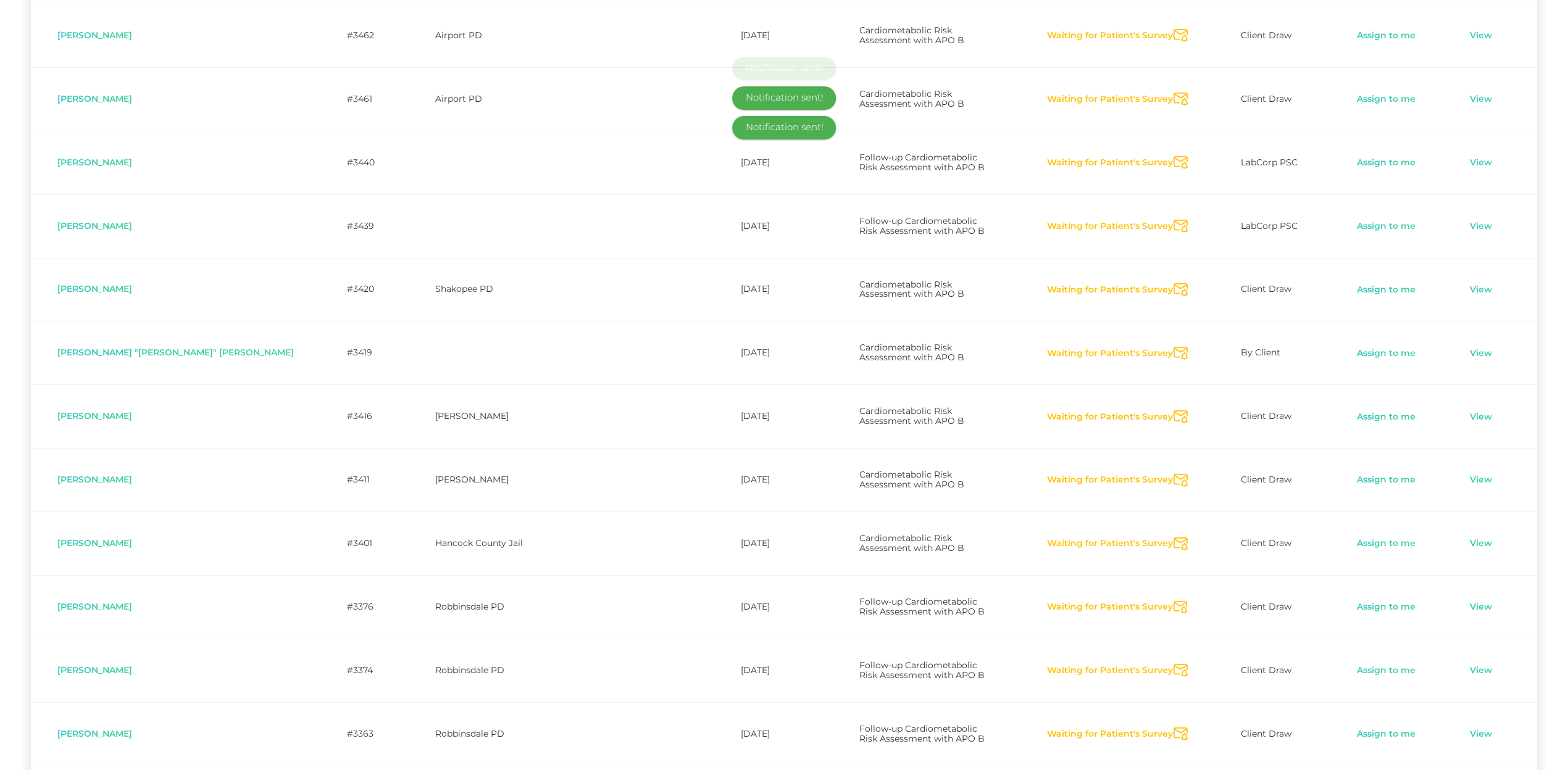
click at [1173, 474] on icon "Send Notification" at bounding box center [1180, 480] width 14 height 13
click at [1173, 538] on icon "Send Notification" at bounding box center [1180, 544] width 14 height 13
click at [1173, 601] on icon "Send Notification" at bounding box center [1180, 607] width 14 height 13
click at [1173, 640] on icon "Send Notification" at bounding box center [1180, 670] width 14 height 13
click at [1173, 640] on icon "Send Notification" at bounding box center [1180, 734] width 14 height 13
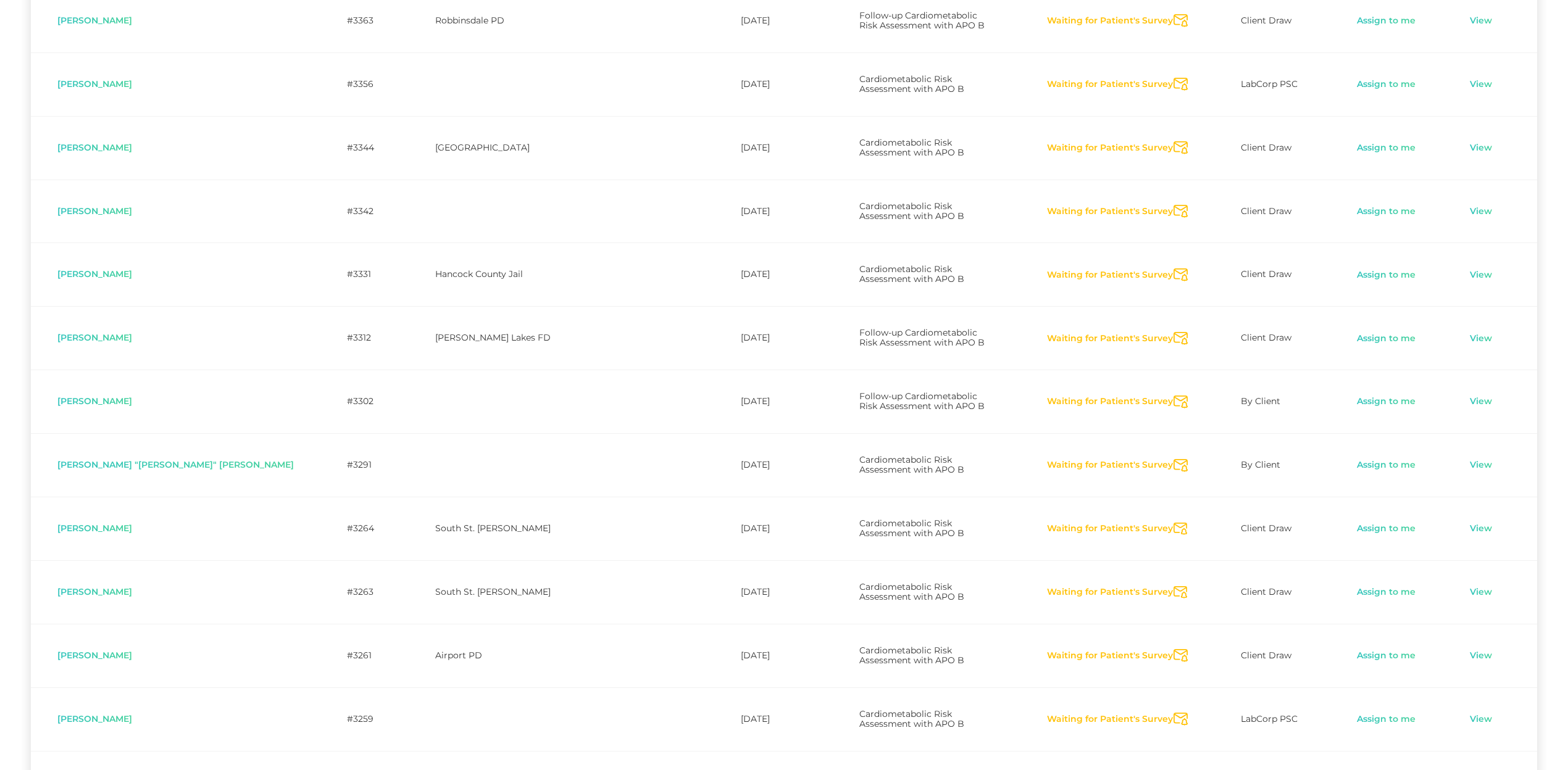
scroll to position [1650, 0]
click at [1173, 205] on icon "Send Notification" at bounding box center [1180, 211] width 14 height 13
click at [1173, 268] on icon "Send Notification" at bounding box center [1180, 274] width 14 height 13
click at [1179, 332] on icon "Send Notification" at bounding box center [1180, 338] width 14 height 13
click at [1174, 396] on icon "Send Notification" at bounding box center [1180, 402] width 14 height 13
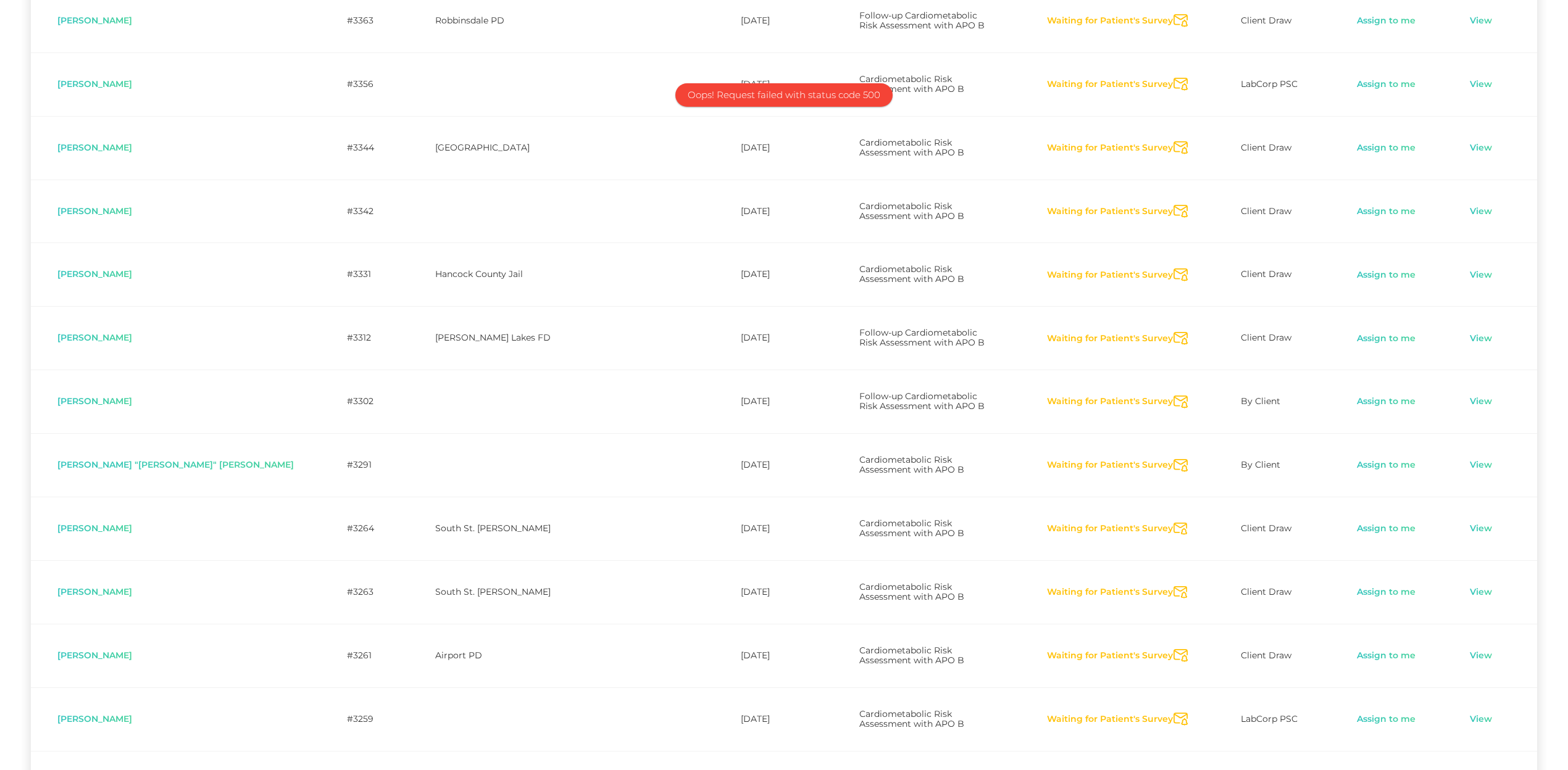
click at [1173, 459] on icon "Send Notification" at bounding box center [1180, 465] width 14 height 13
click at [1173, 523] on icon "Send Notification" at bounding box center [1180, 529] width 14 height 13
click at [1173, 586] on icon "Send Notification" at bounding box center [1180, 592] width 14 height 13
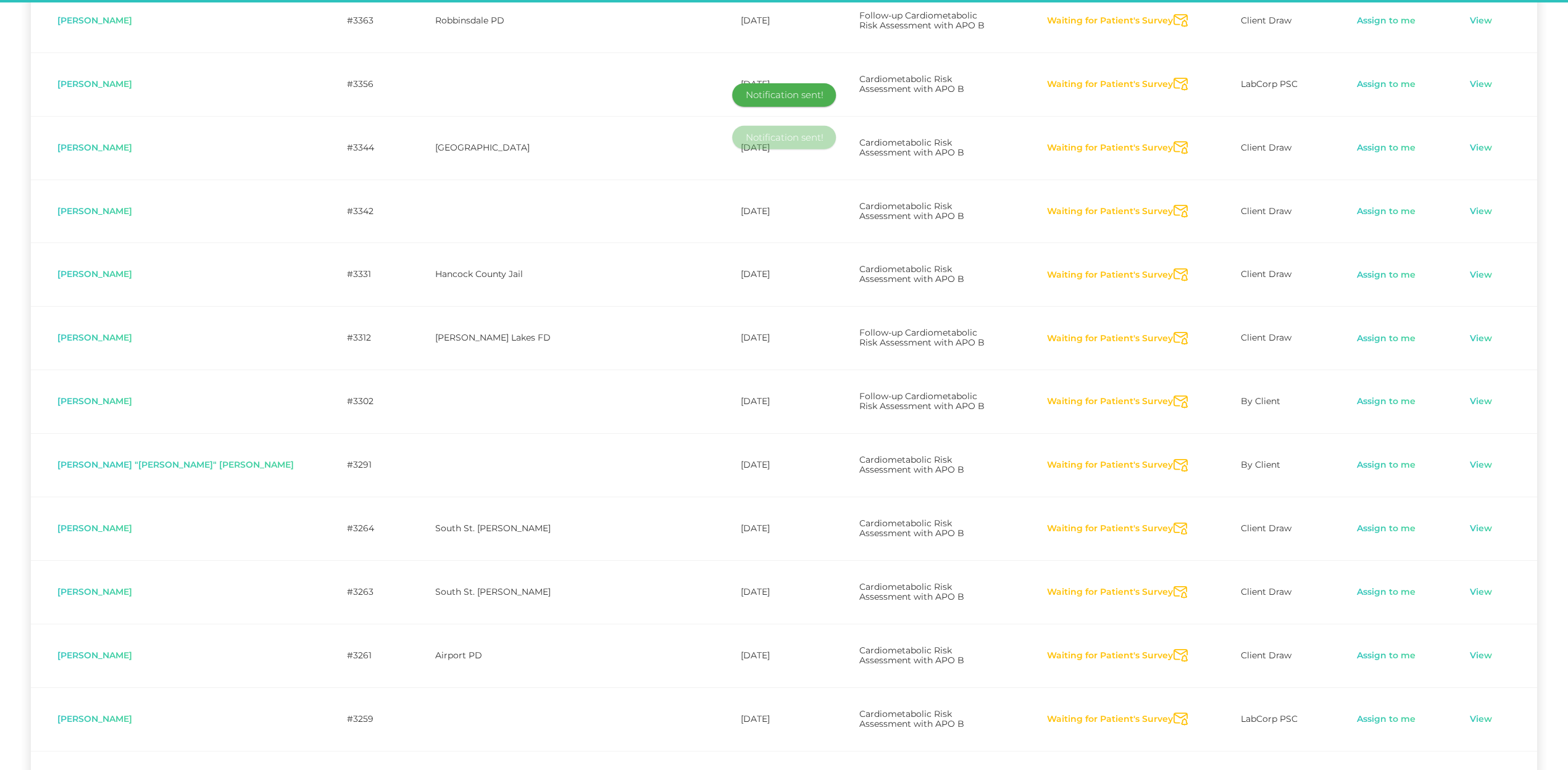
scroll to position [1645, 0]
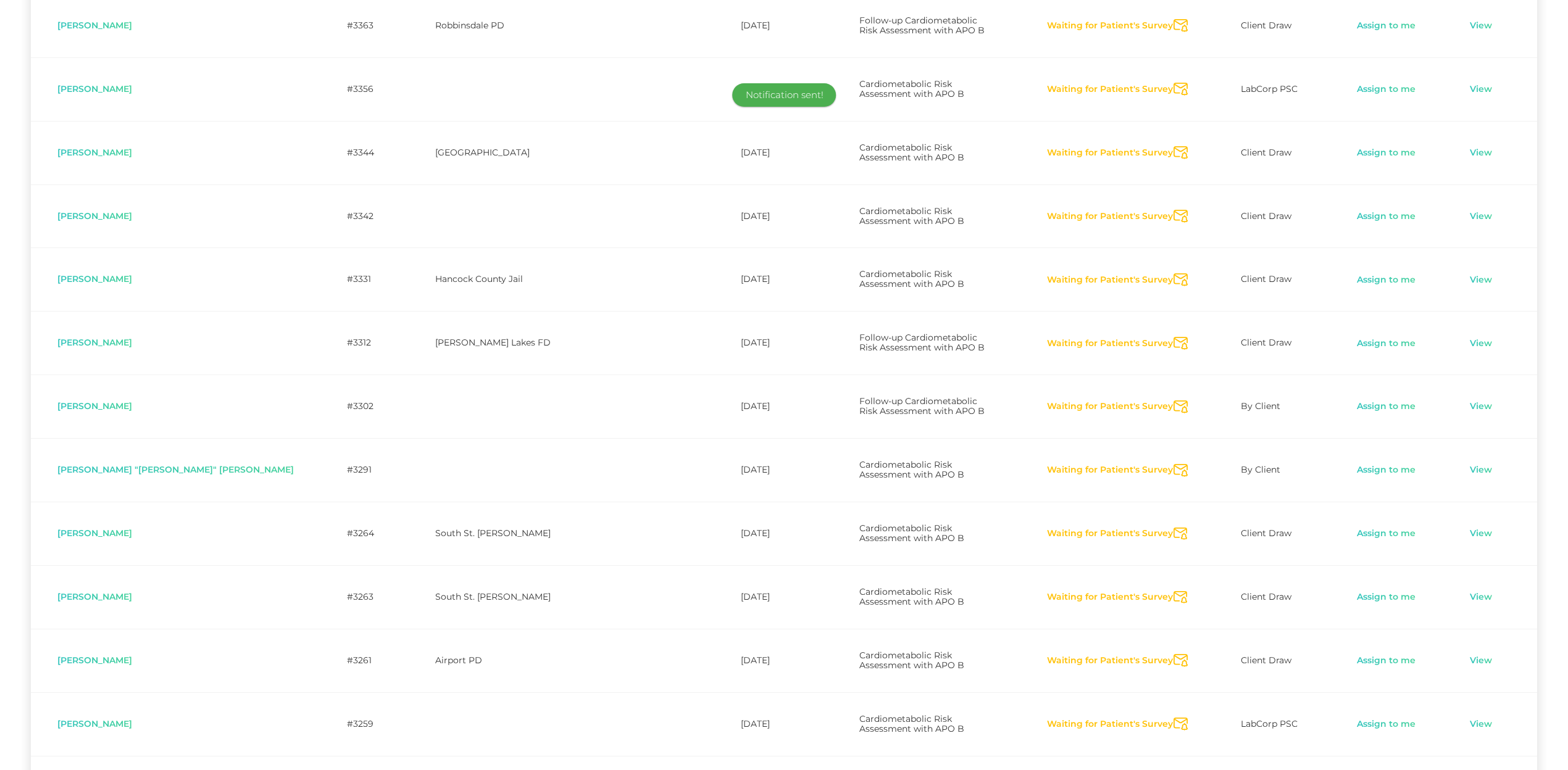
click at [1173, 640] on icon "Send Notification" at bounding box center [1180, 661] width 14 height 13
click at [1173, 640] on icon "Send Notification" at bounding box center [1180, 724] width 14 height 13
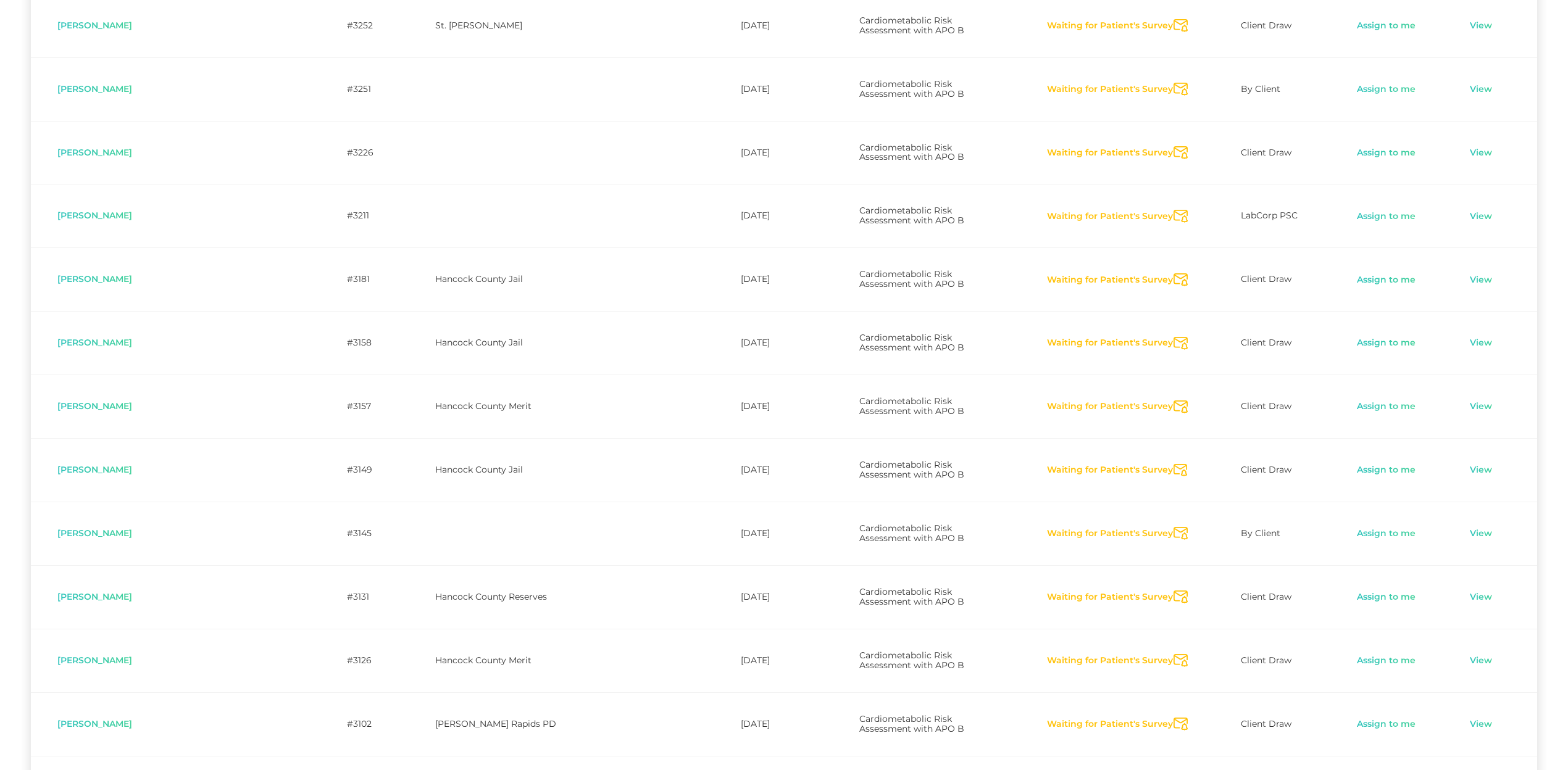
scroll to position [2417, 0]
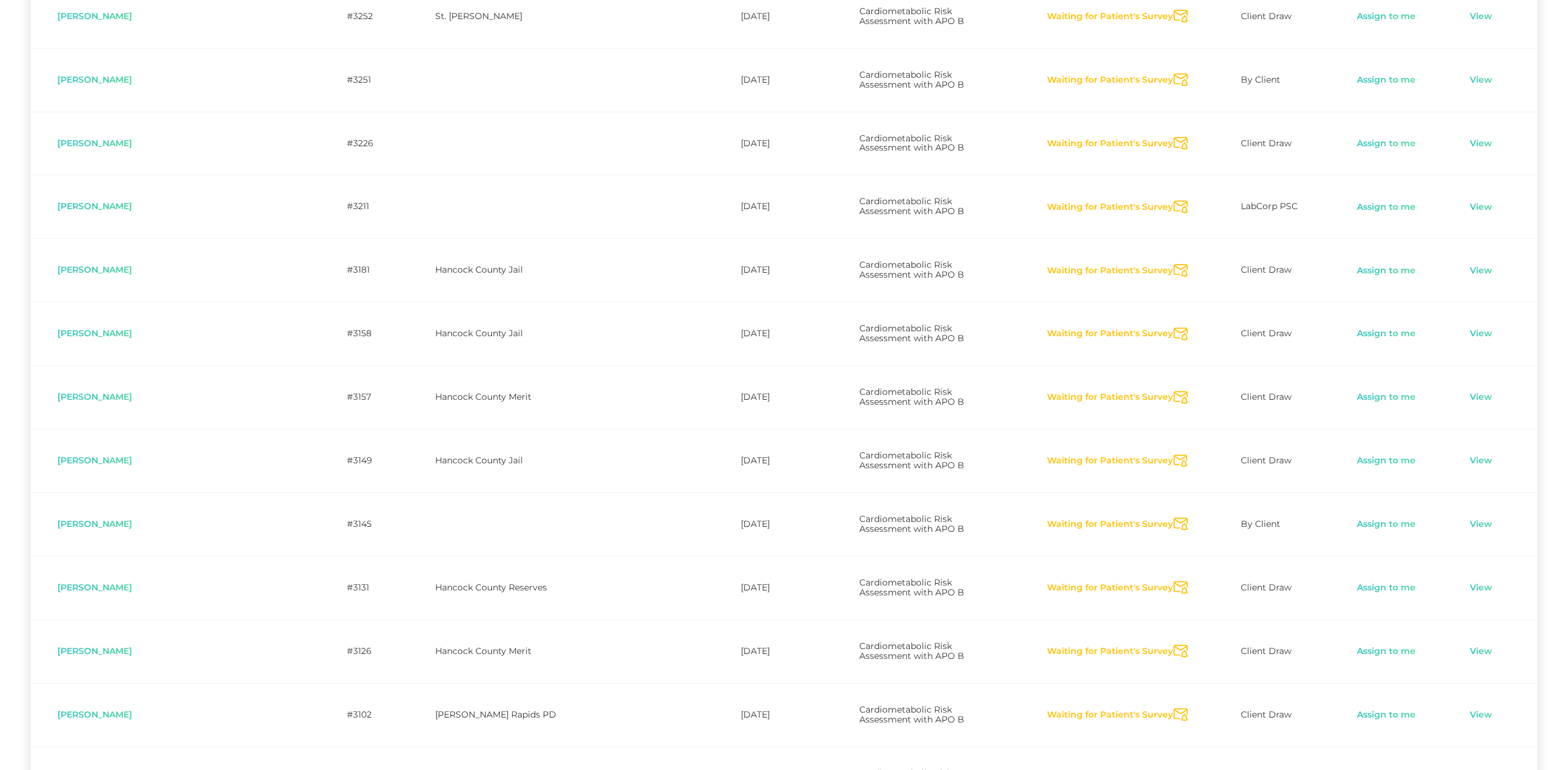
click at [1173, 264] on icon "Send Notification" at bounding box center [1180, 270] width 14 height 13
click at [1173, 328] on icon "Send Notification" at bounding box center [1180, 334] width 14 height 13
click at [1173, 391] on icon "Send Notification" at bounding box center [1180, 397] width 14 height 13
click at [1173, 455] on icon "Send Notification" at bounding box center [1180, 461] width 14 height 13
click at [1173, 518] on icon "Send Notification" at bounding box center [1180, 524] width 14 height 13
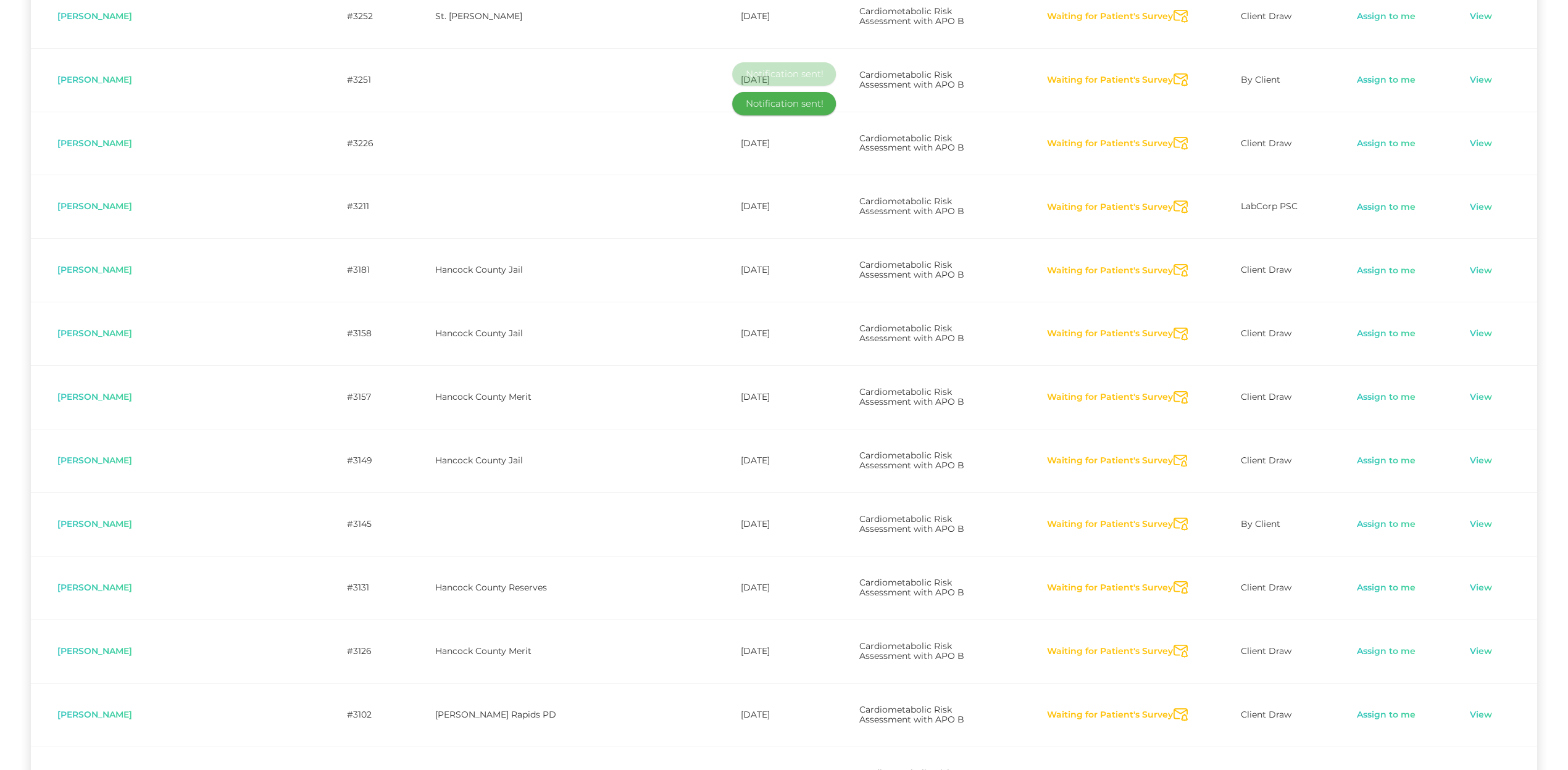
click at [1173, 581] on icon "Send Notification" at bounding box center [1180, 588] width 14 height 13
click at [1173, 640] on icon "Send Notification" at bounding box center [1180, 651] width 14 height 13
click at [1173, 640] on icon "Send Notification" at bounding box center [1180, 715] width 14 height 13
click at [1174, 640] on icon "Send Notification" at bounding box center [1180, 778] width 14 height 13
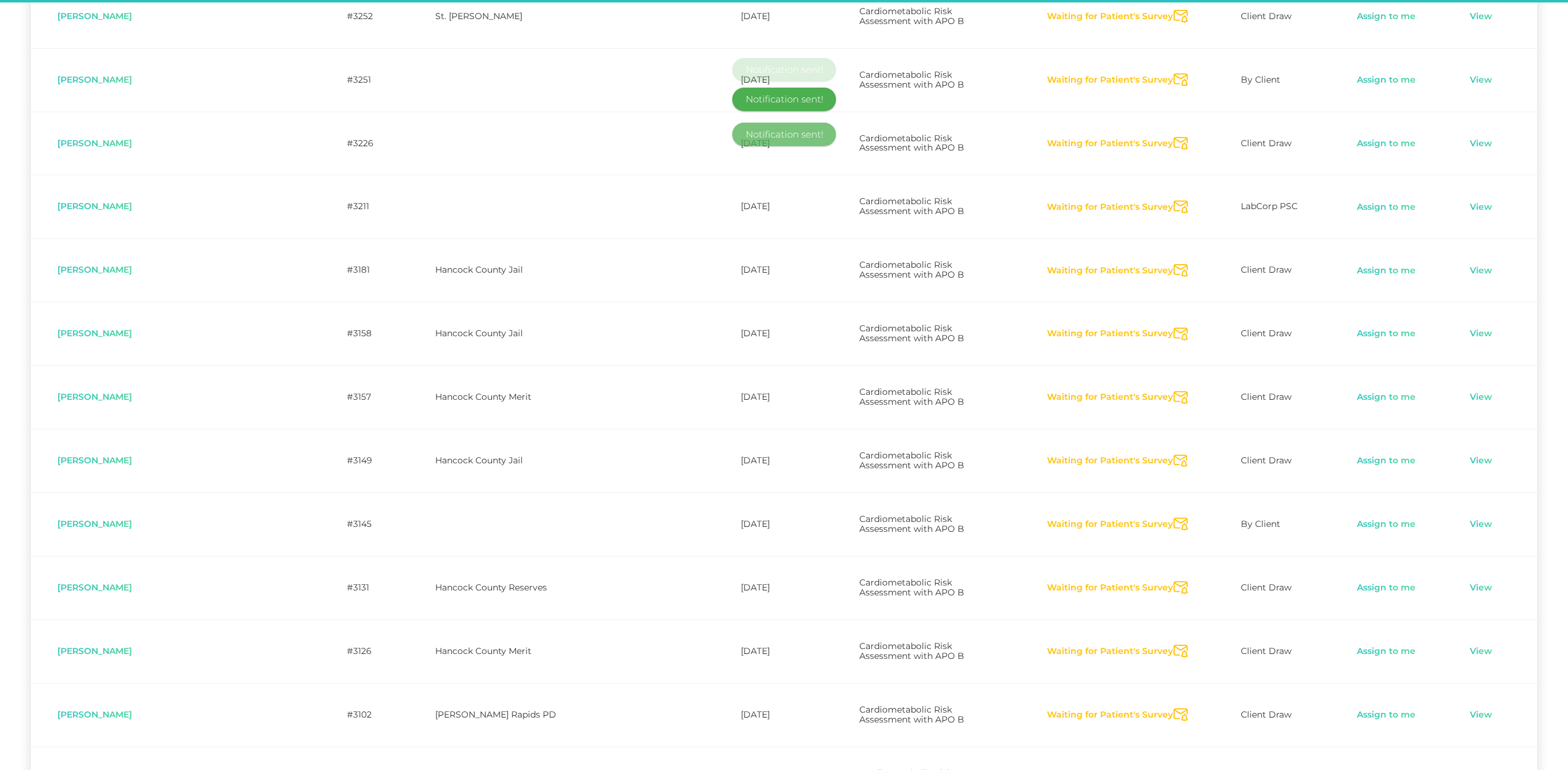
scroll to position [2415, 0]
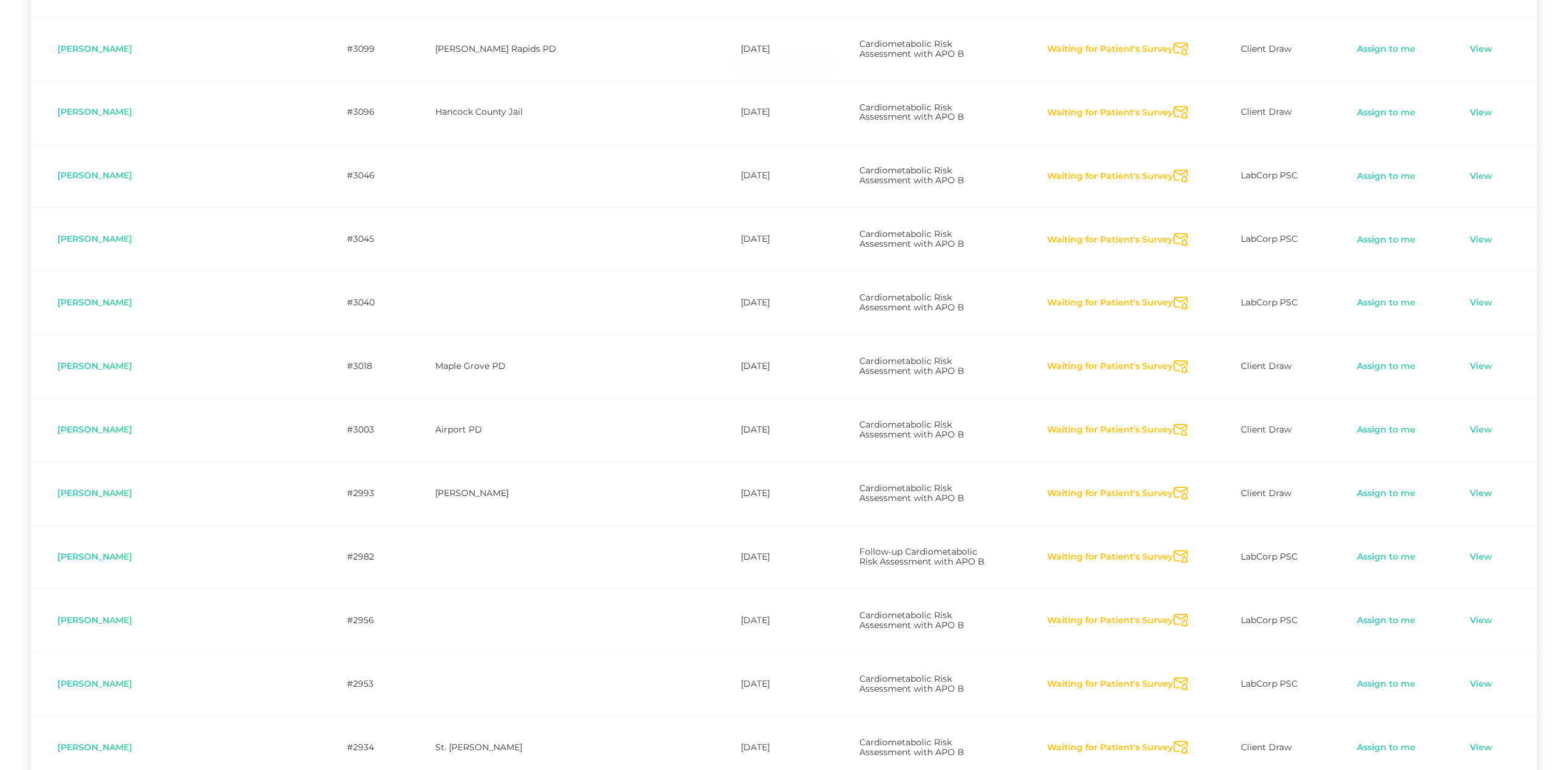
scroll to position [3149, 0]
click at [1173, 358] on icon "Send Notification" at bounding box center [1180, 364] width 14 height 13
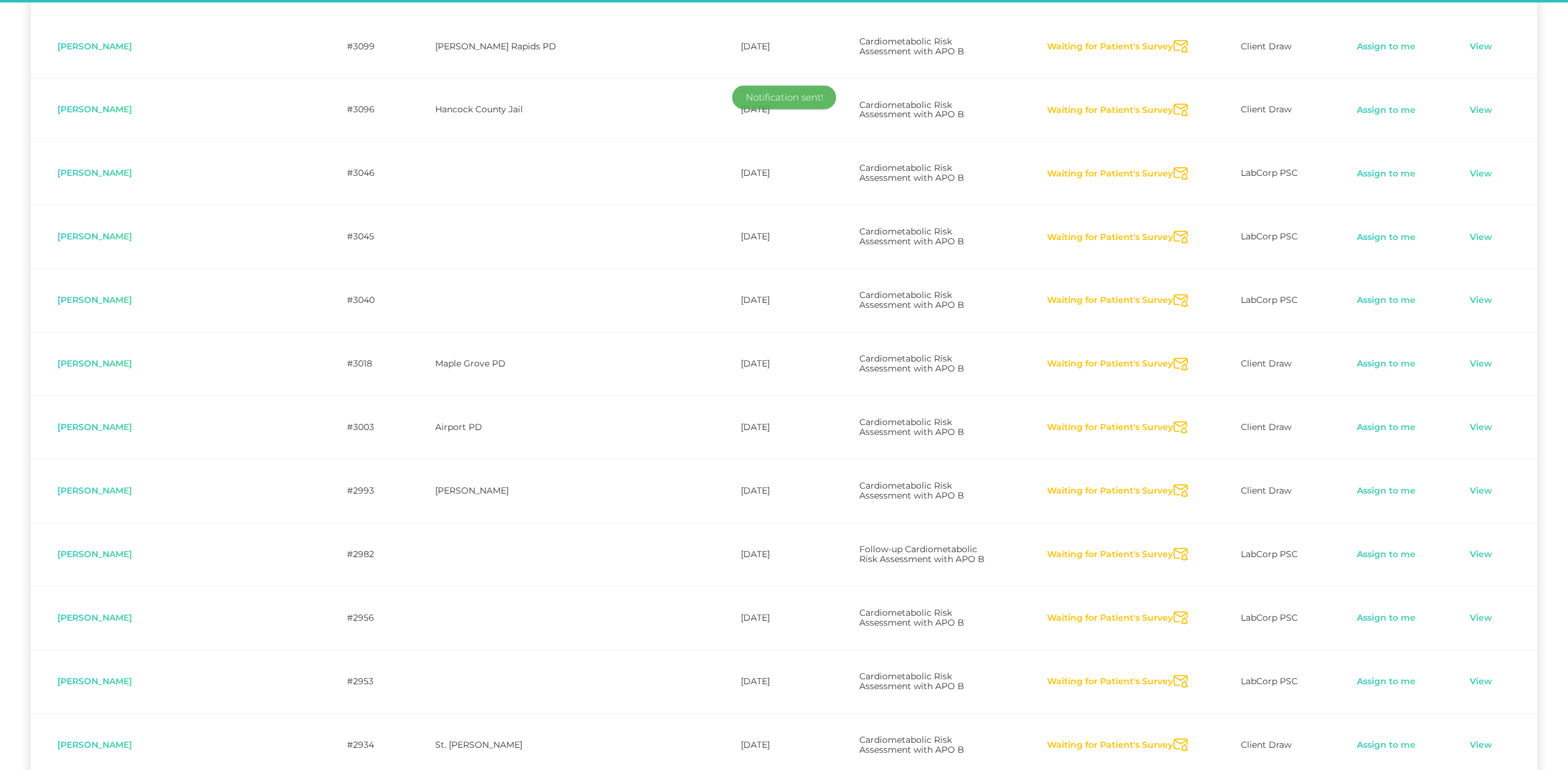
click at [1173, 422] on icon "Send Notification" at bounding box center [1180, 428] width 14 height 13
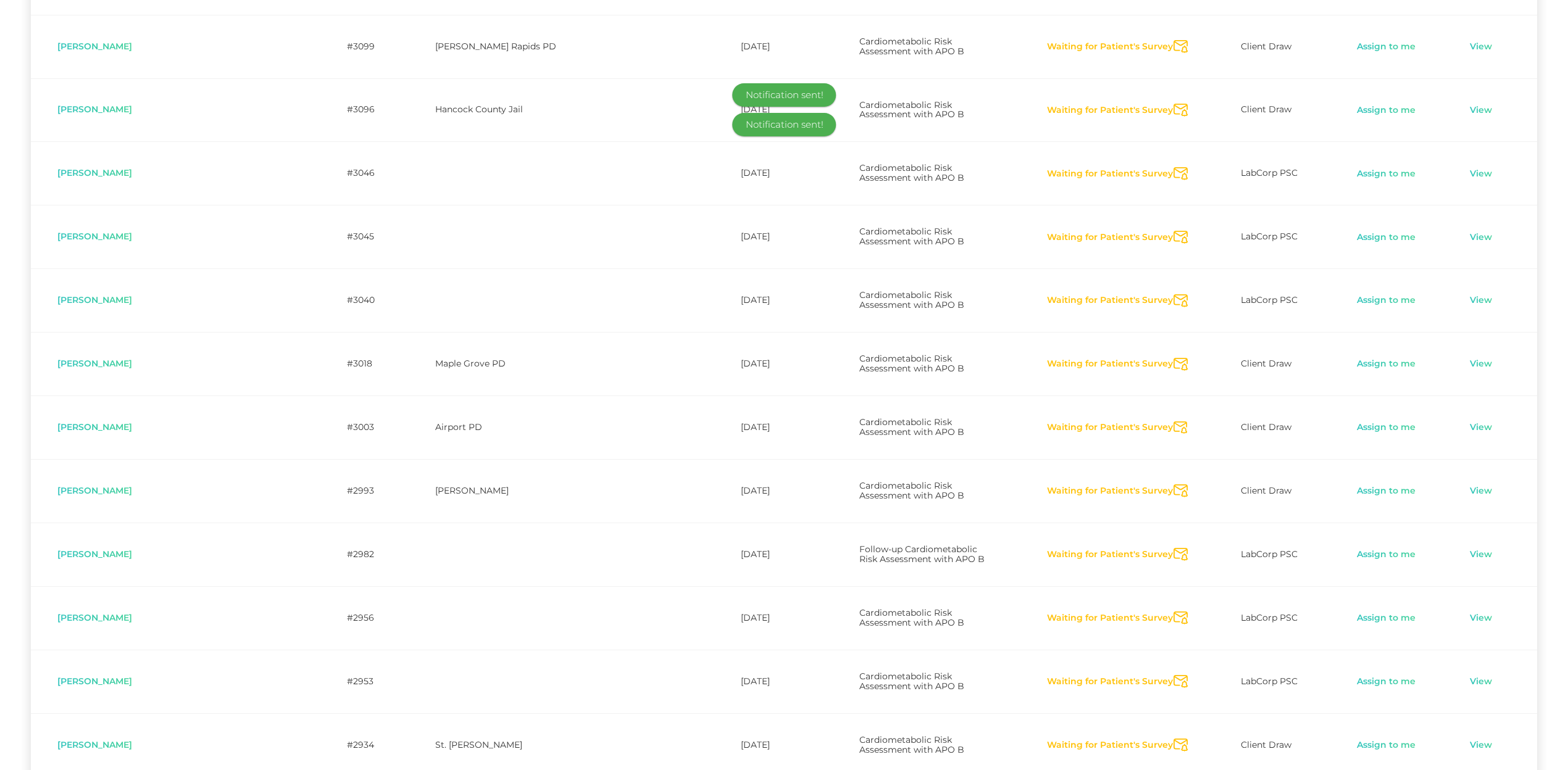
click at [1173, 484] on icon "Send Notification" at bounding box center [1180, 491] width 14 height 13
click at [1173, 548] on icon "Send Notification" at bounding box center [1180, 555] width 14 height 13
click at [1179, 611] on icon "Send Notification" at bounding box center [1180, 618] width 14 height 13
click at [1173, 640] on icon "Send Notification" at bounding box center [1180, 682] width 14 height 13
click at [1173, 640] on icon "Send Notification" at bounding box center [1180, 745] width 14 height 13
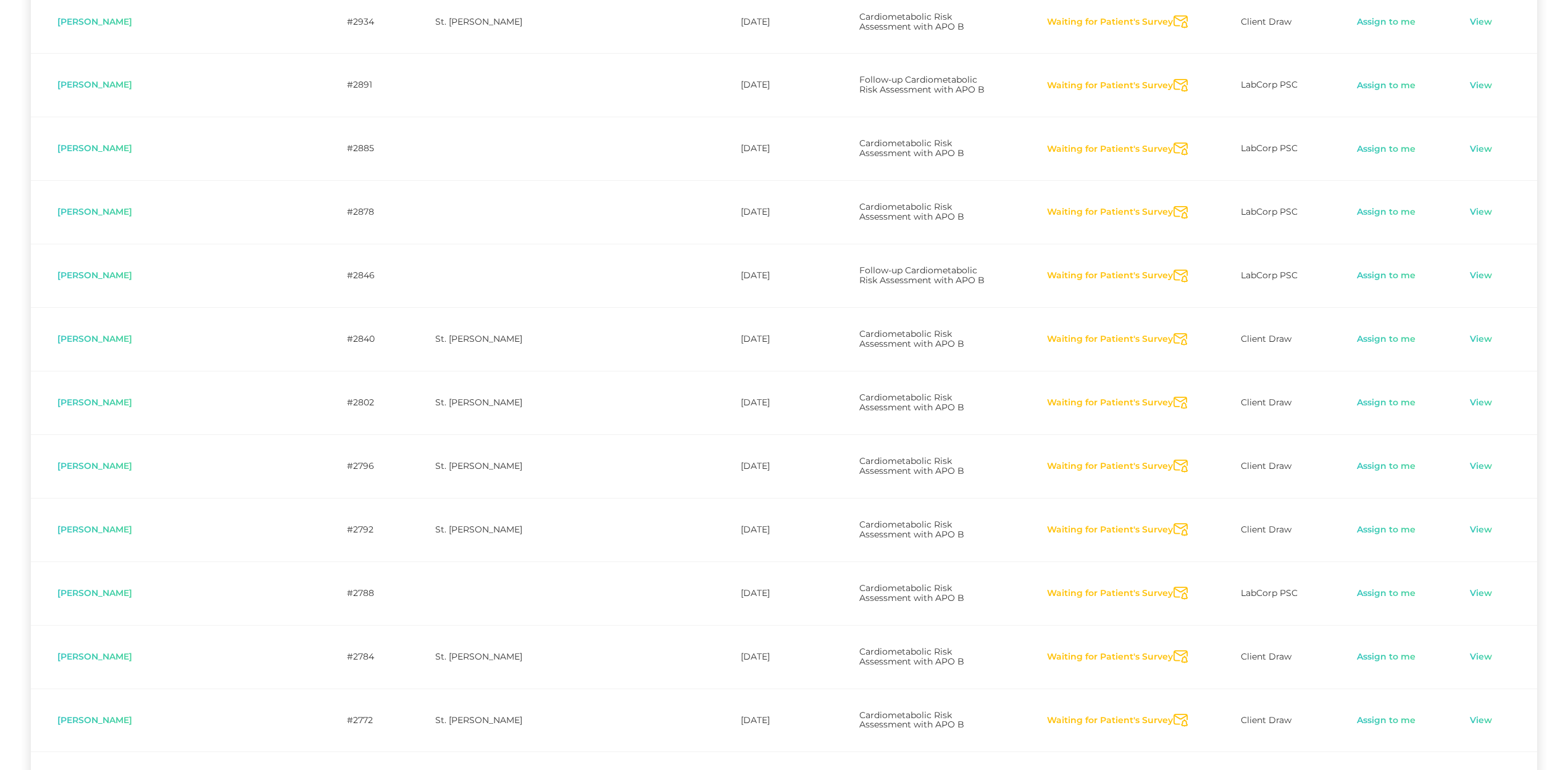
scroll to position [3874, 0]
click at [1173, 458] on icon "Send Notification" at bounding box center [1180, 464] width 14 height 13
click at [1173, 522] on icon "Send Notification" at bounding box center [1180, 528] width 14 height 13
click at [1173, 585] on icon "Send Notification" at bounding box center [1180, 592] width 14 height 13
click at [1173, 640] on icon "Send Notification" at bounding box center [1180, 655] width 14 height 13
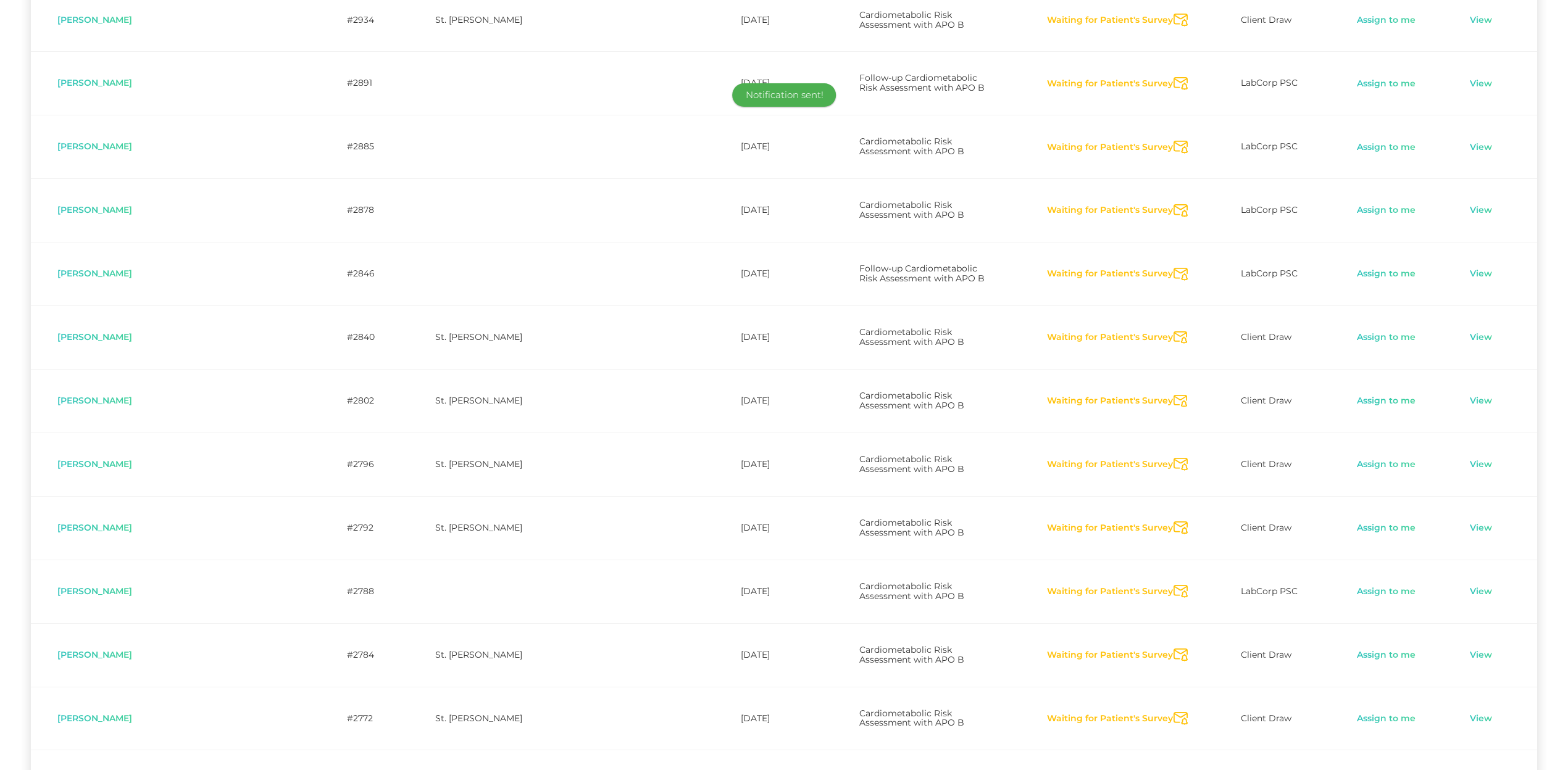
drag, startPoint x: 1176, startPoint y: 279, endPoint x: 1173, endPoint y: 355, distance: 76.1
click at [1176, 640] on icon "Send Notification" at bounding box center [1180, 719] width 14 height 13
click at [1173, 640] on icon "Send Notification" at bounding box center [1180, 782] width 14 height 13
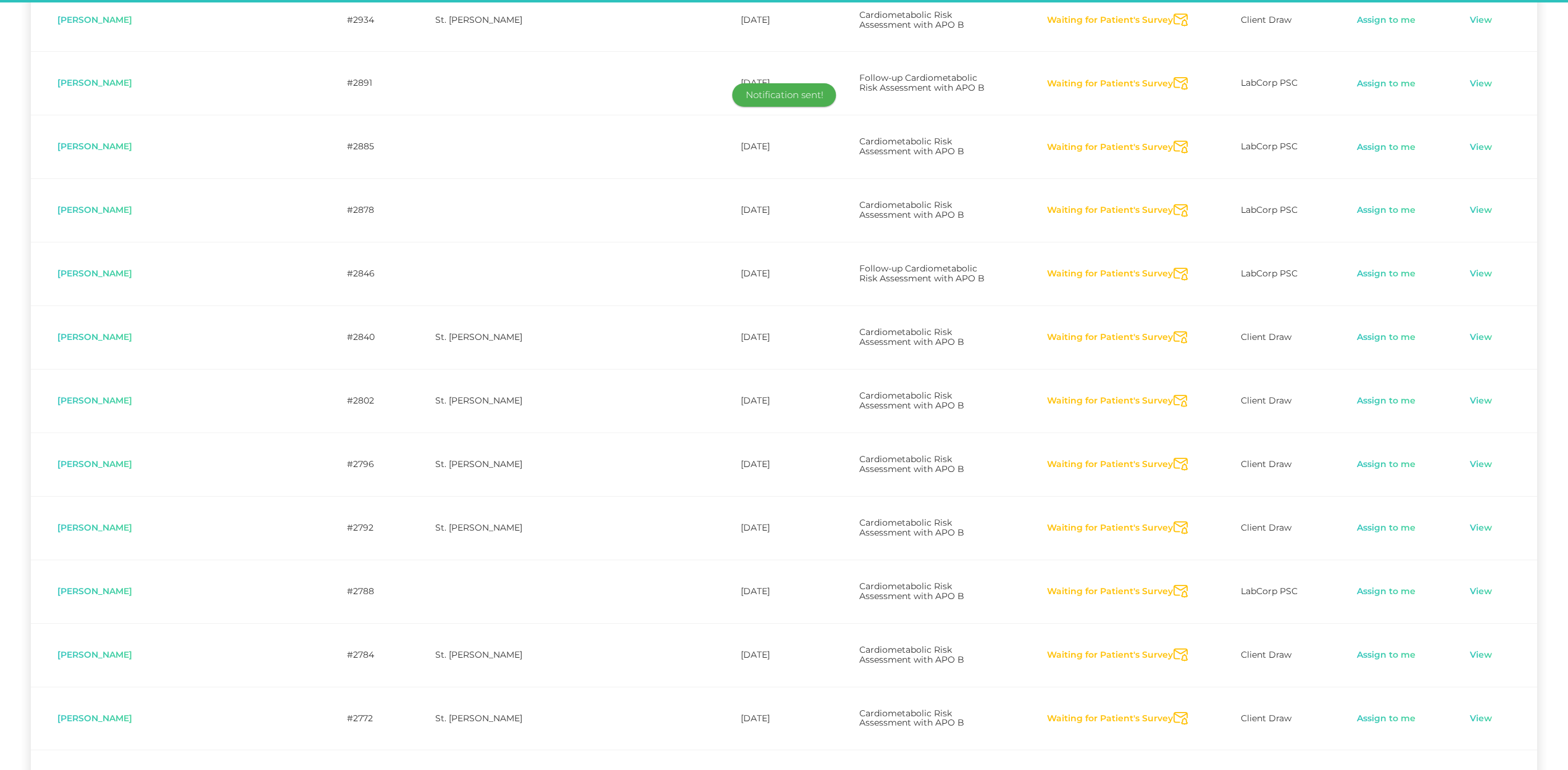
drag, startPoint x: 1172, startPoint y: 394, endPoint x: 1183, endPoint y: 409, distance: 18.6
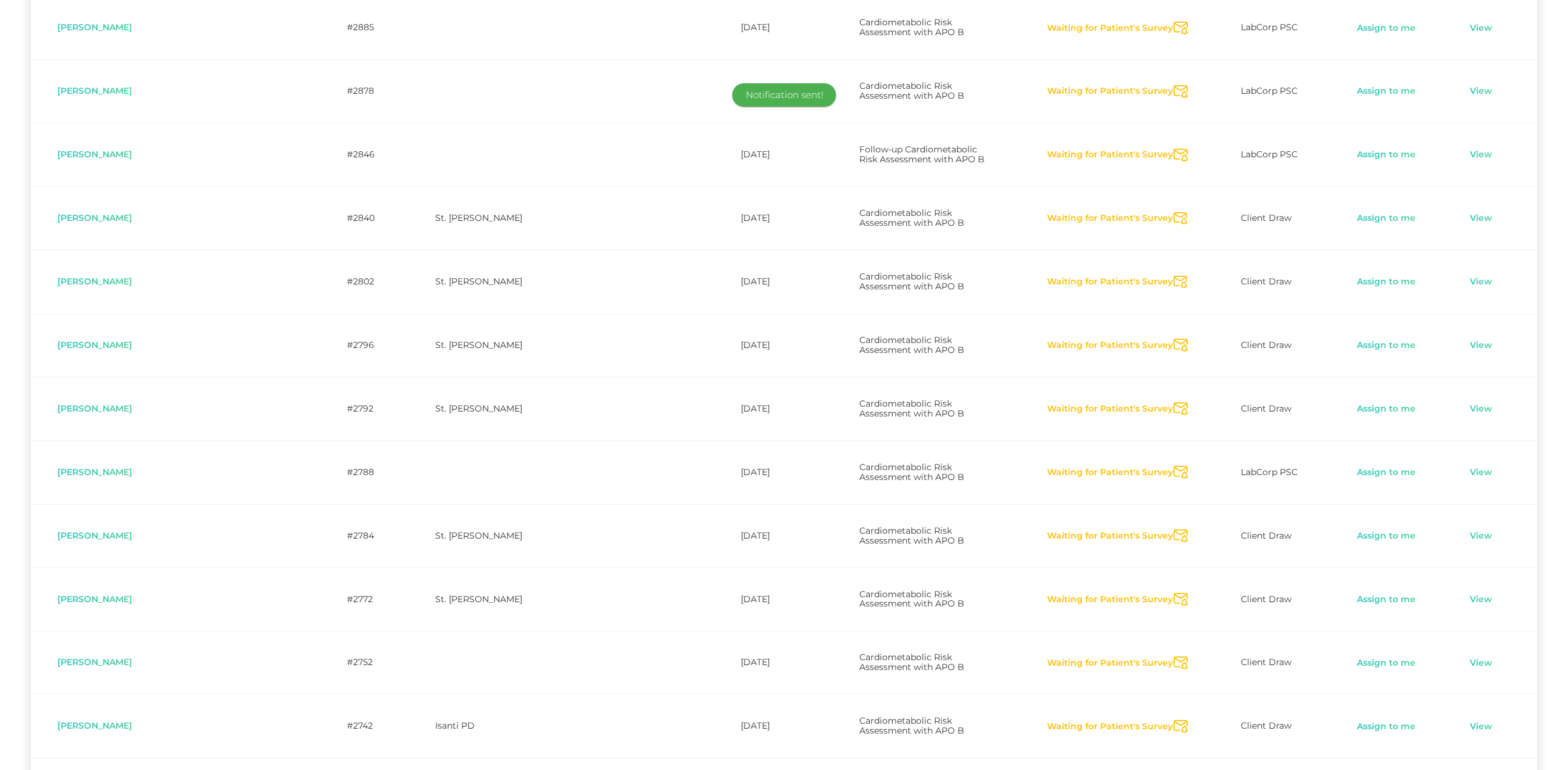
scroll to position [3992, 0]
drag, startPoint x: 1174, startPoint y: 562, endPoint x: 1173, endPoint y: 621, distance: 59.0
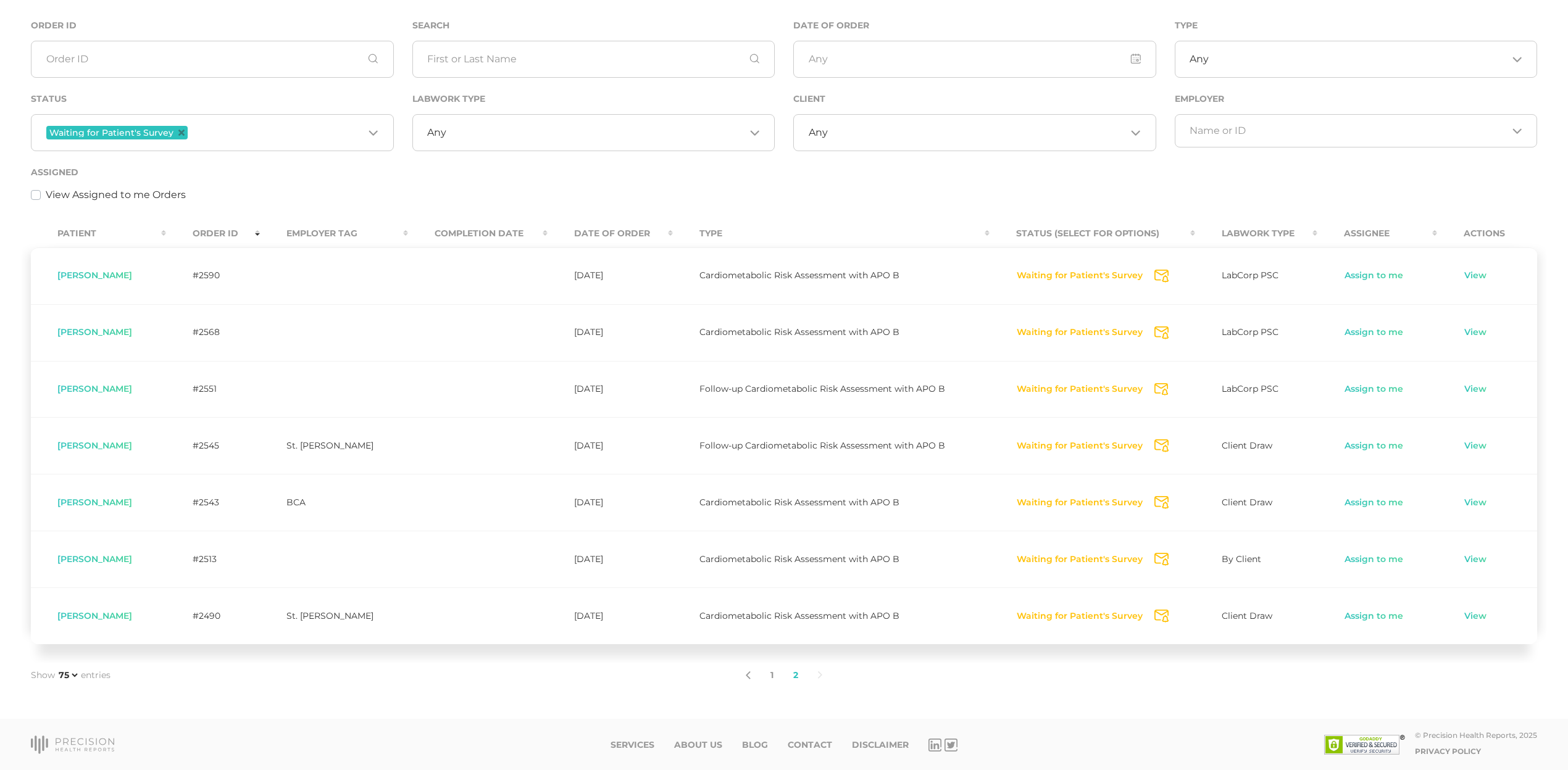
click at [1072, 615] on button "Waiting for Patient's Survey" at bounding box center [1079, 617] width 127 height 13
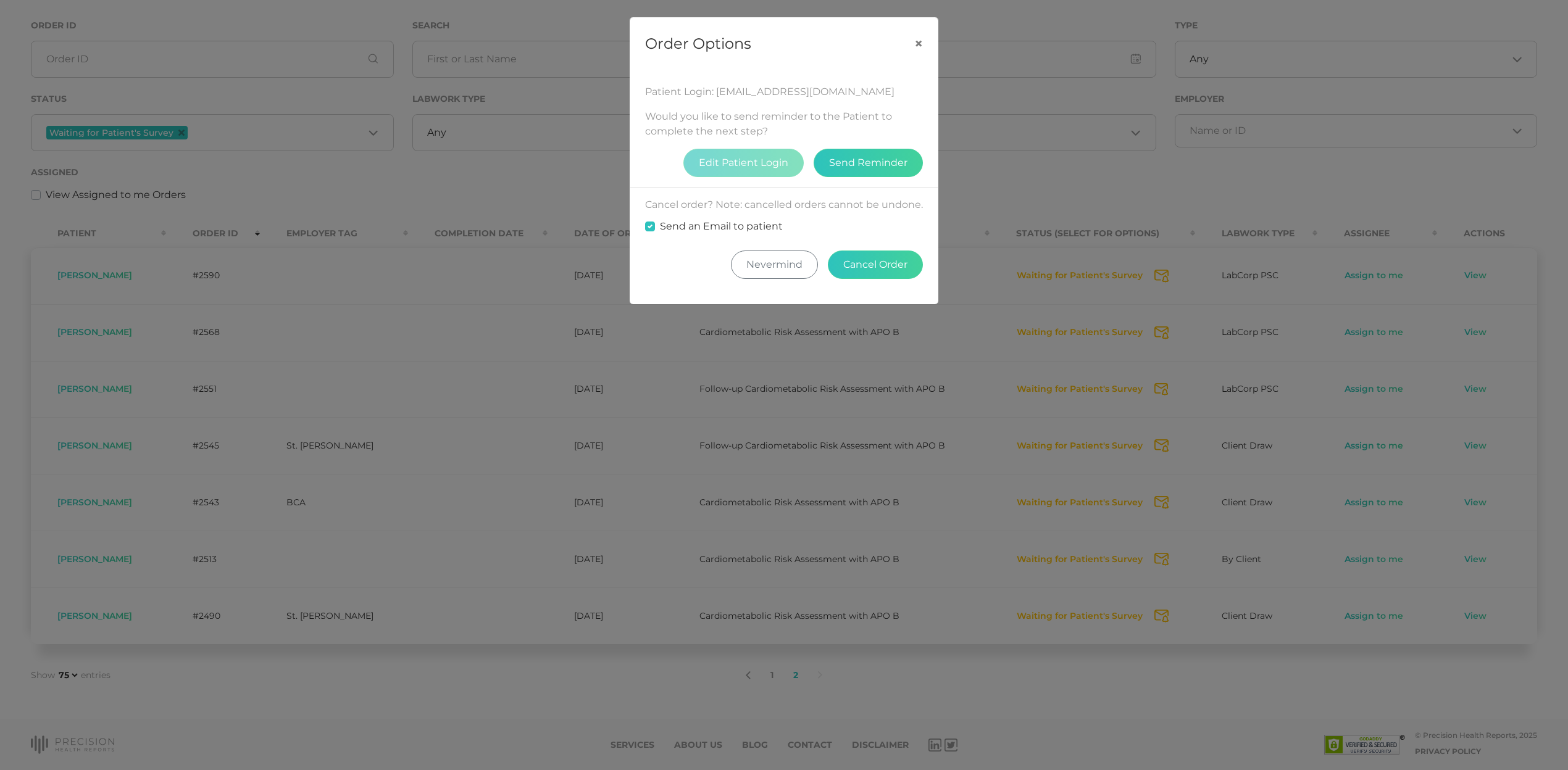
click at [744, 234] on label "Send an Email to patient" at bounding box center [721, 226] width 123 height 15
click at [655, 232] on input "Send an Email to patient" at bounding box center [650, 225] width 10 height 13
checkbox input "false"
click at [869, 279] on button "Cancel Order" at bounding box center [875, 265] width 95 height 28
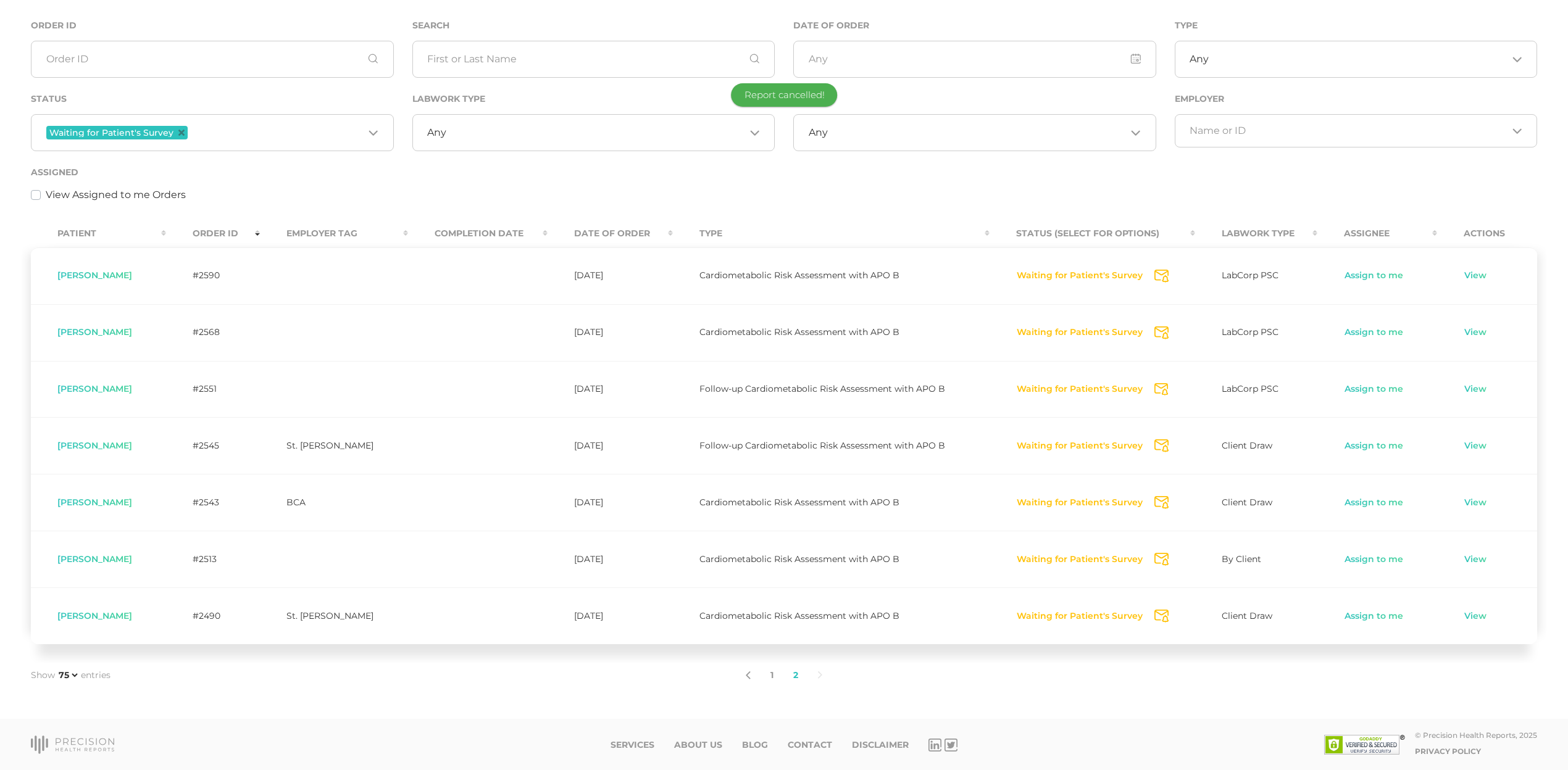
scroll to position [67, 0]
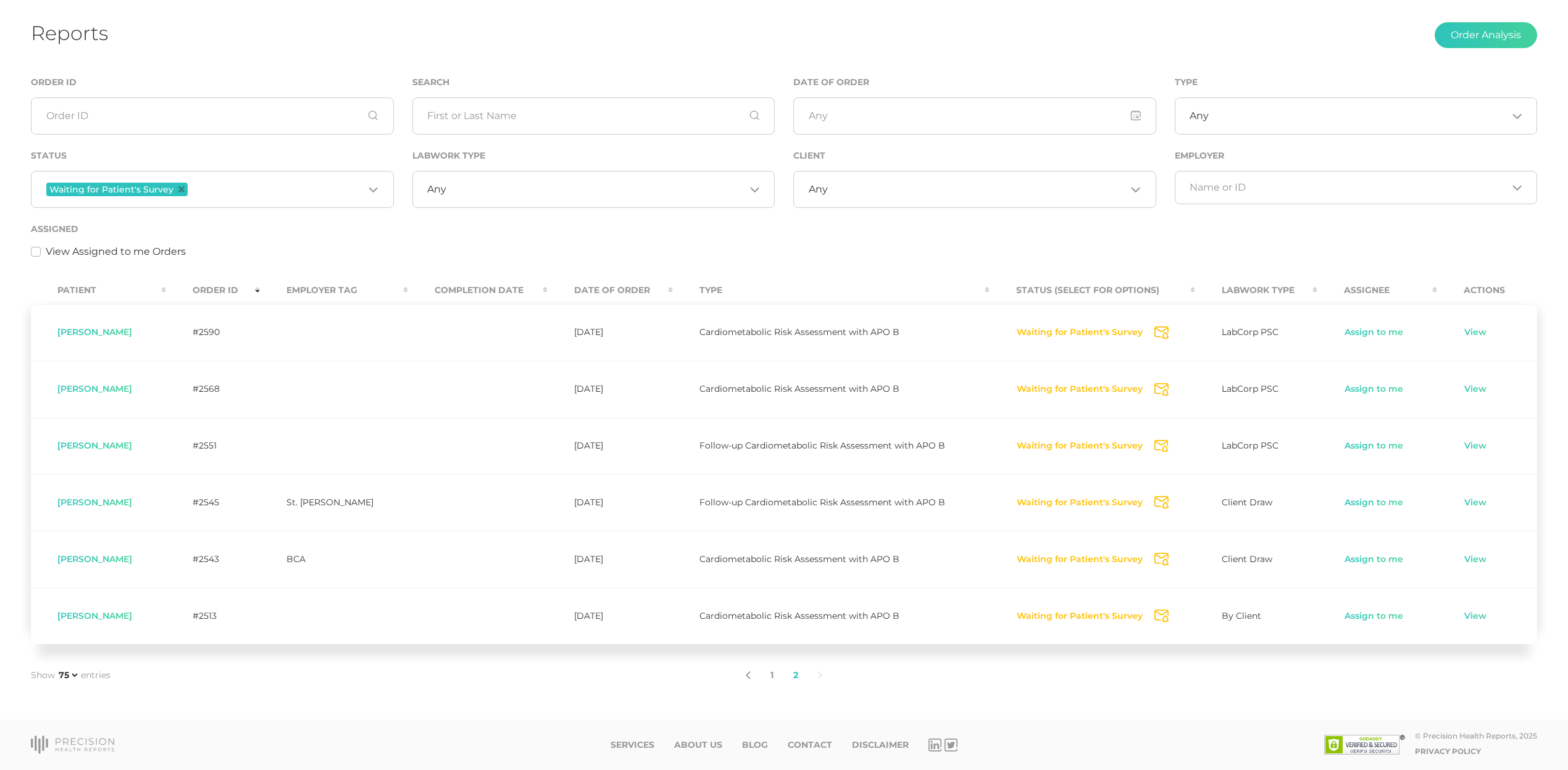
click at [1048, 613] on button "Waiting for Patient's Survey" at bounding box center [1079, 617] width 127 height 13
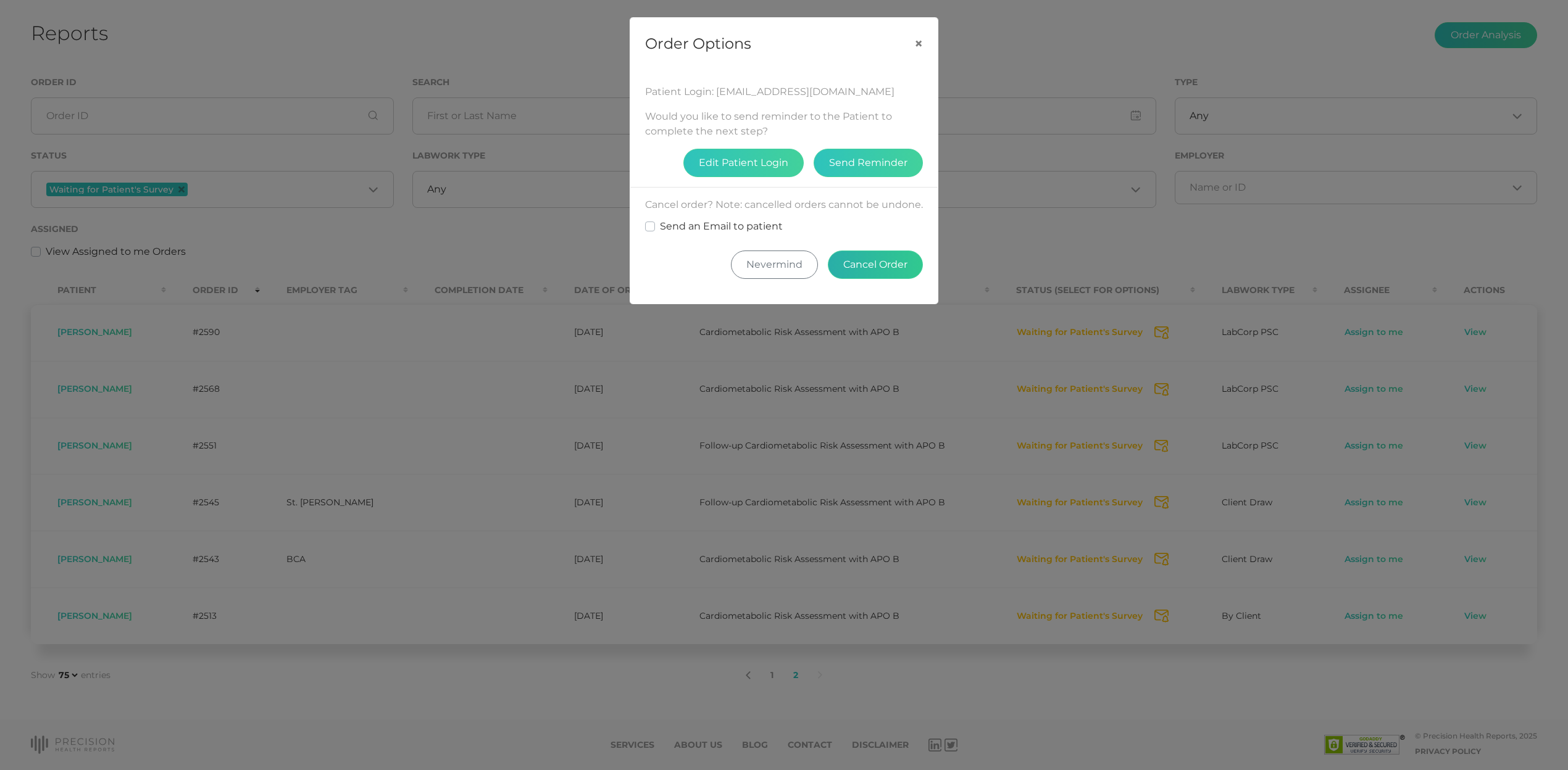
click at [860, 277] on button "Cancel Order" at bounding box center [875, 265] width 95 height 28
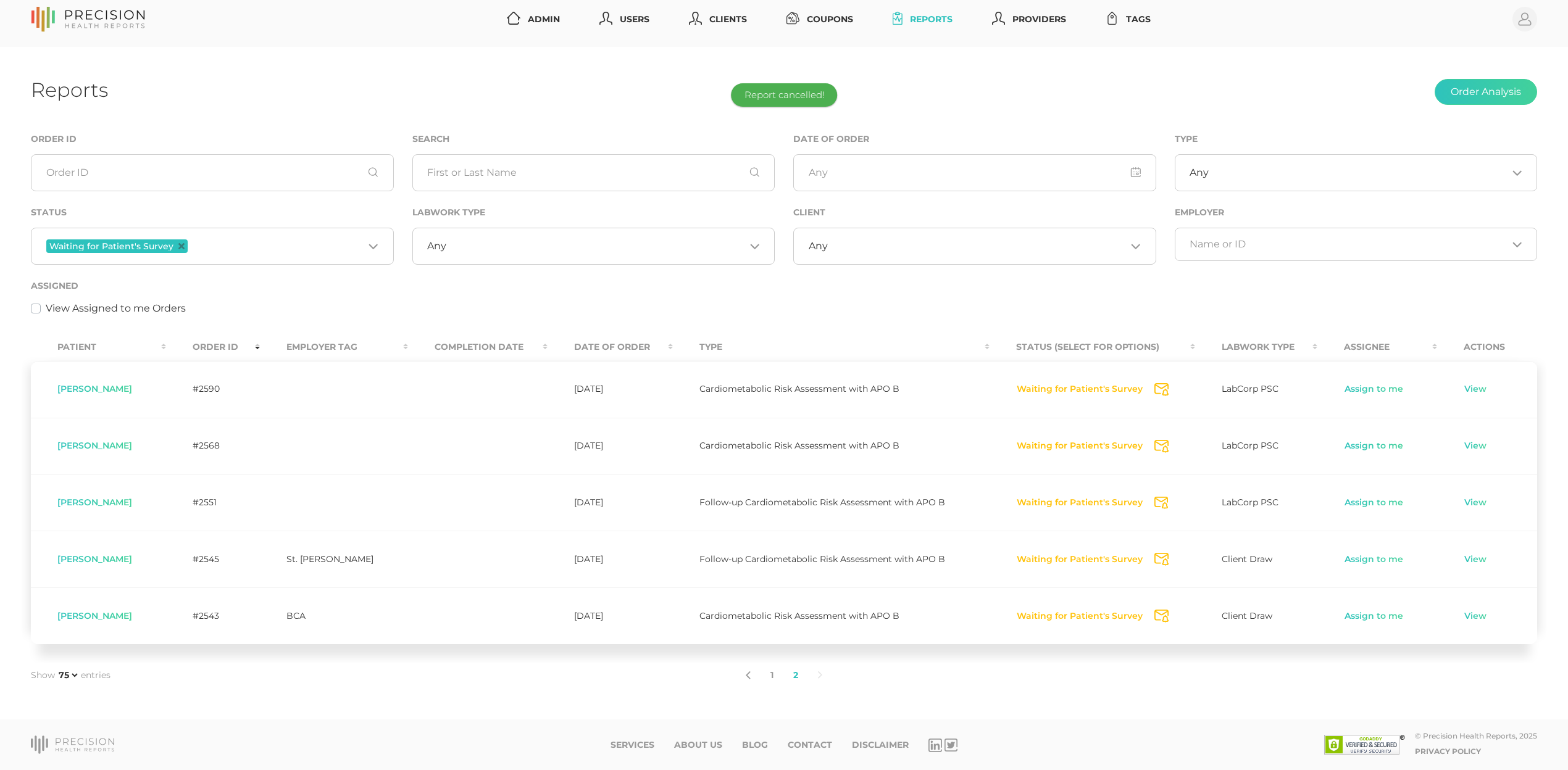
scroll to position [8, 0]
click at [1036, 616] on button "Waiting for Patient's Survey" at bounding box center [1079, 617] width 127 height 13
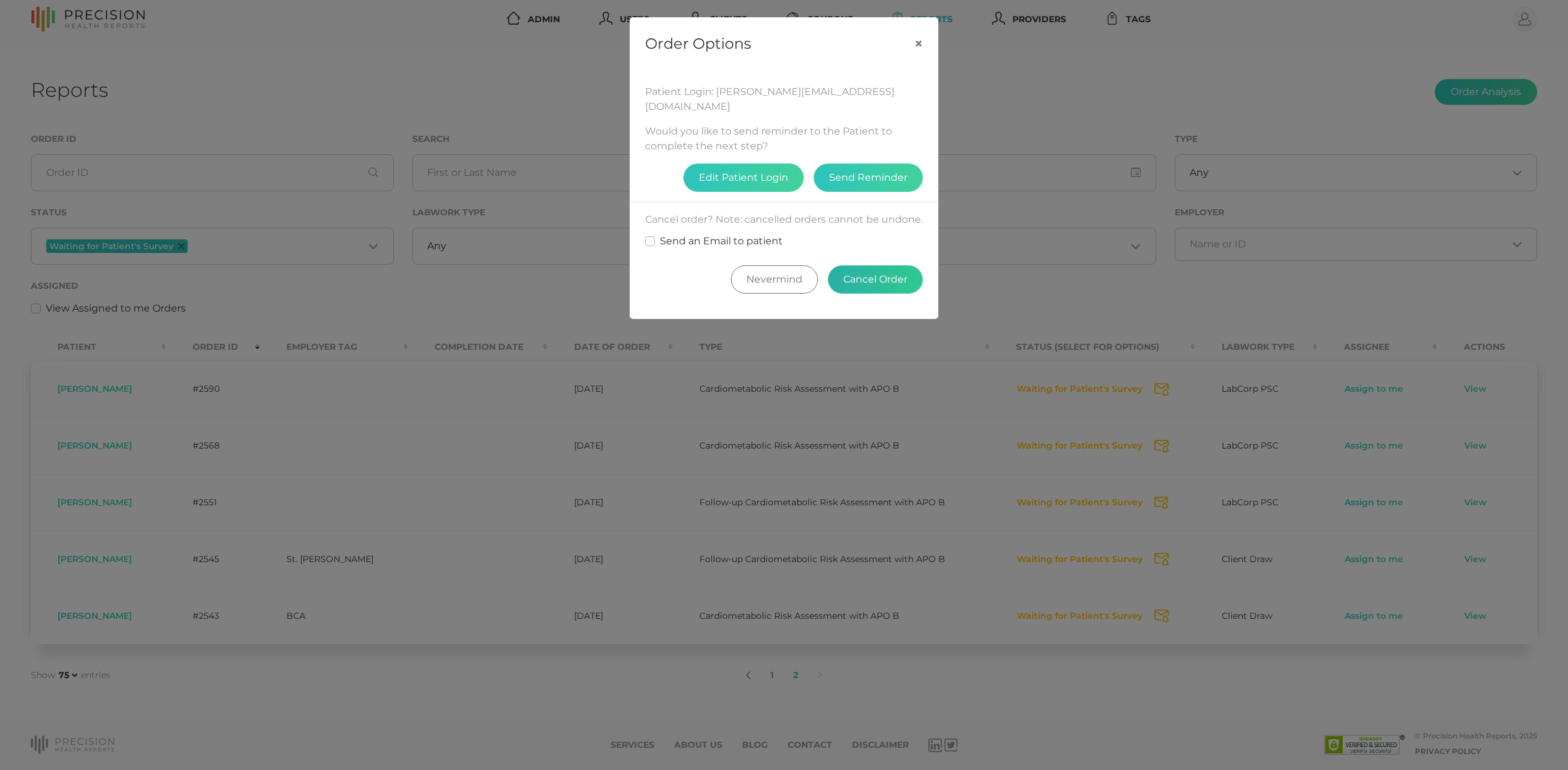
click at [880, 288] on button "Cancel Order" at bounding box center [875, 279] width 95 height 28
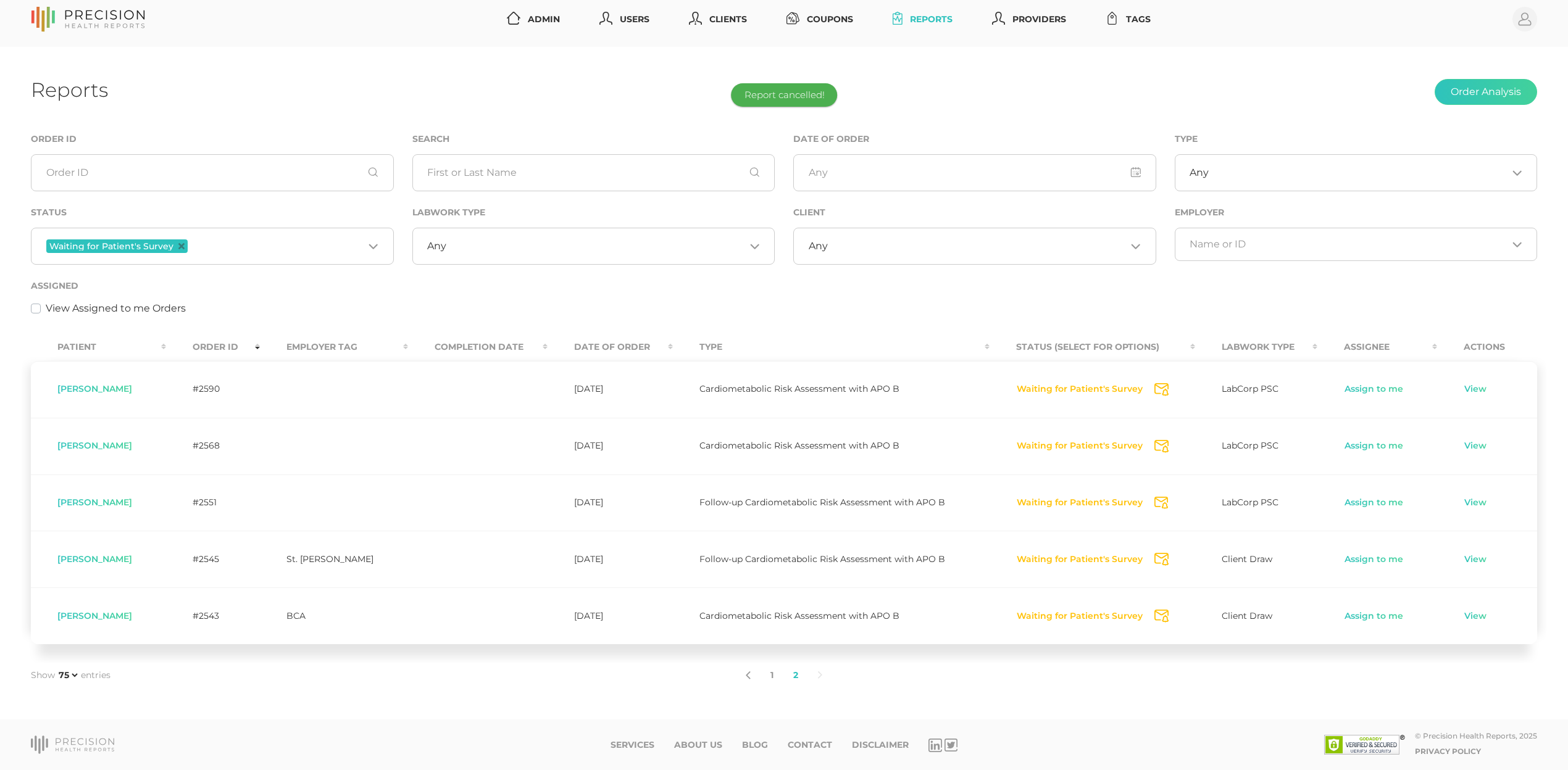
scroll to position [0, 0]
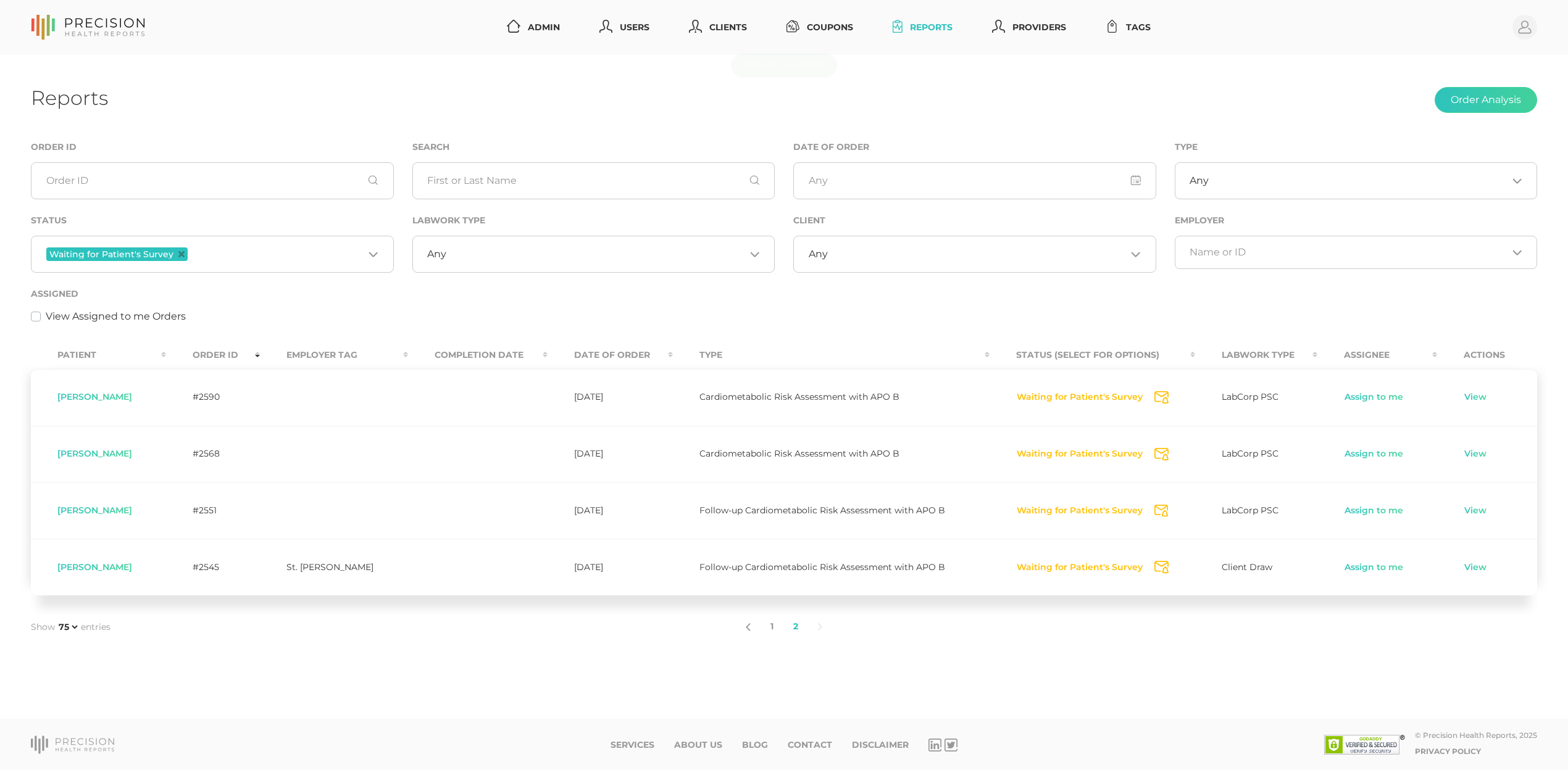
click at [1021, 571] on button "Waiting for Patient's Survey" at bounding box center [1079, 568] width 127 height 13
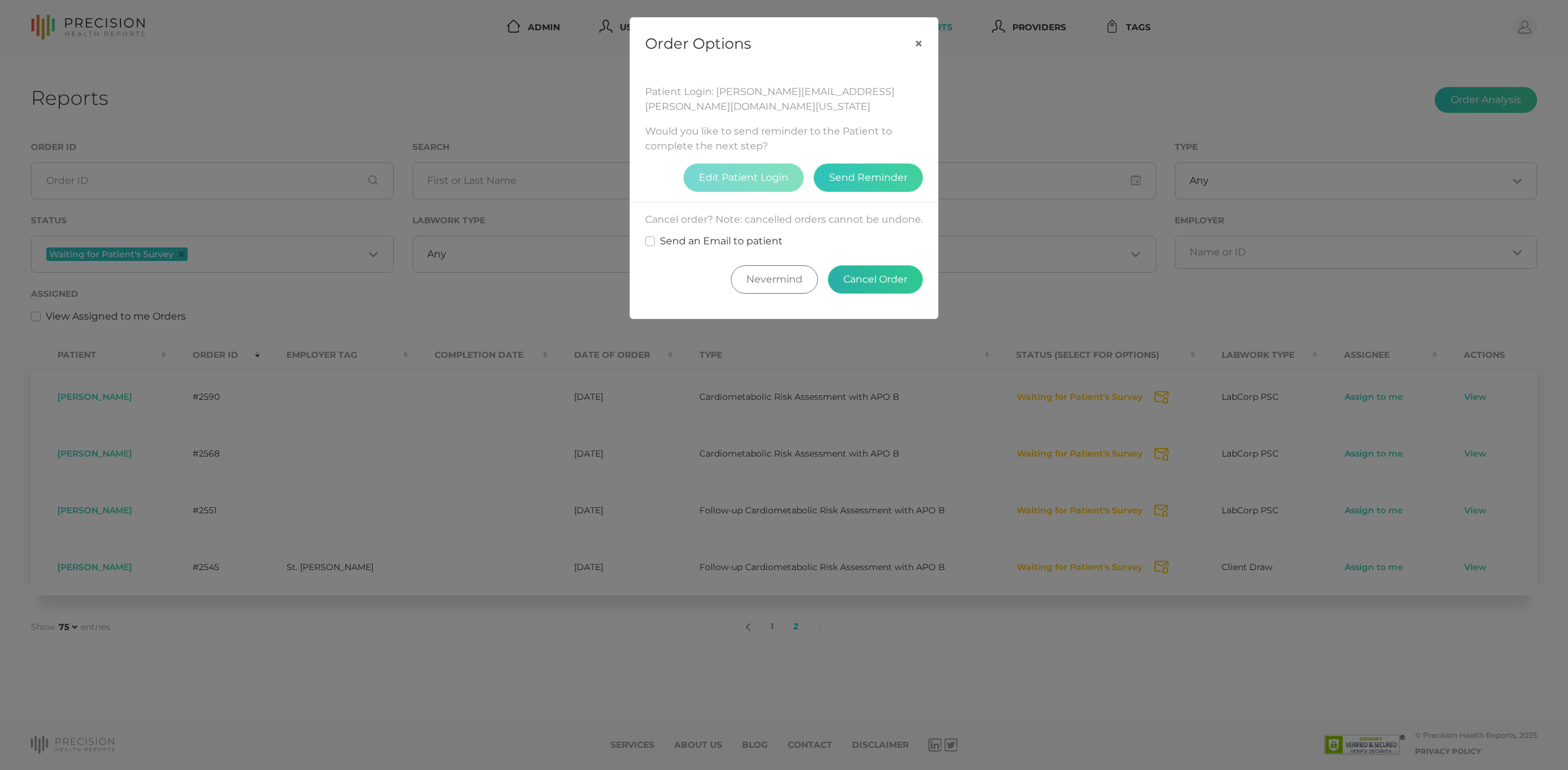
click at [872, 284] on button "Cancel Order" at bounding box center [875, 279] width 95 height 28
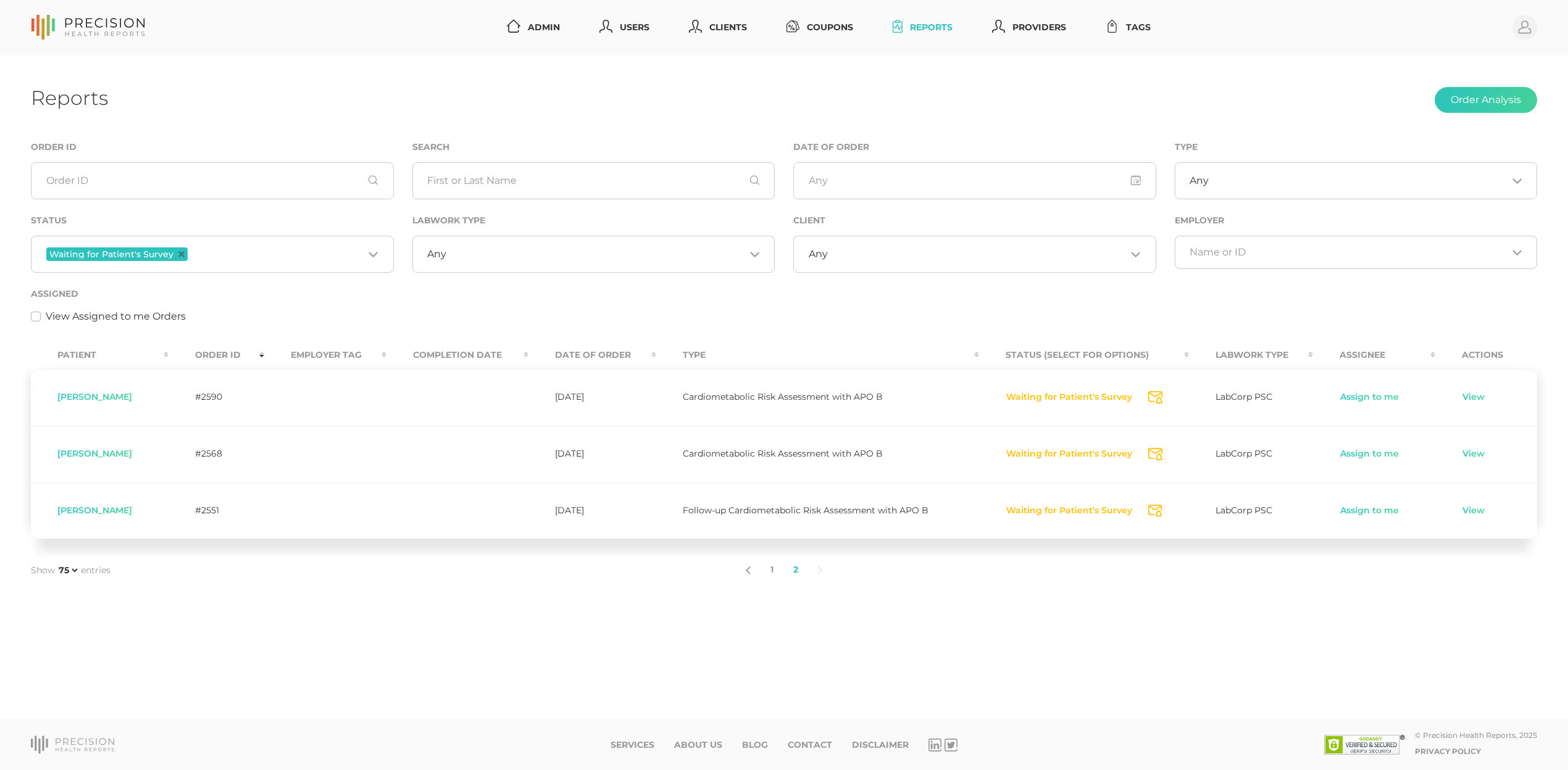
click at [1056, 510] on button "Waiting for Patient's Survey" at bounding box center [1069, 511] width 127 height 13
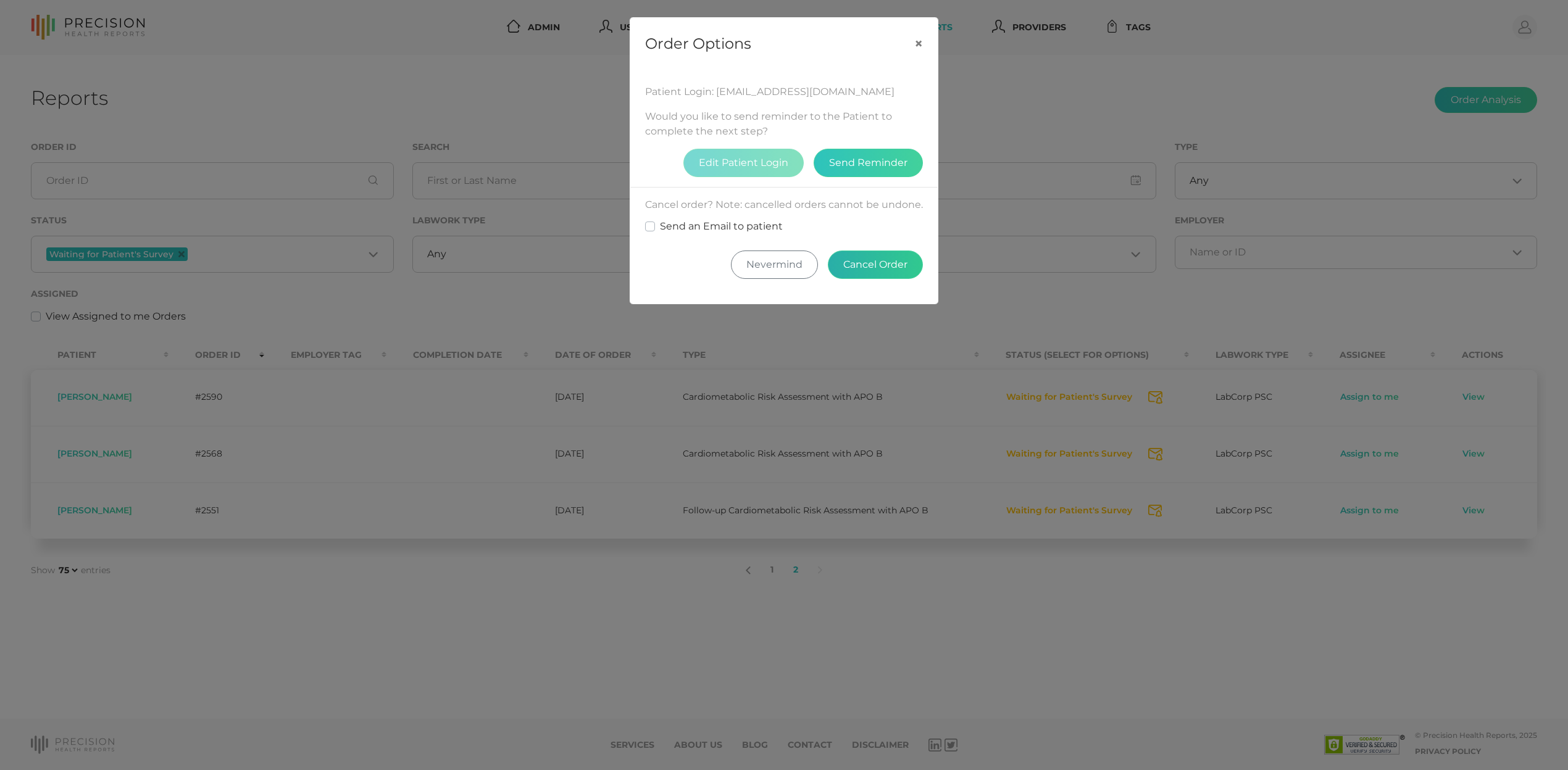
click at [904, 279] on button "Cancel Order" at bounding box center [875, 265] width 95 height 28
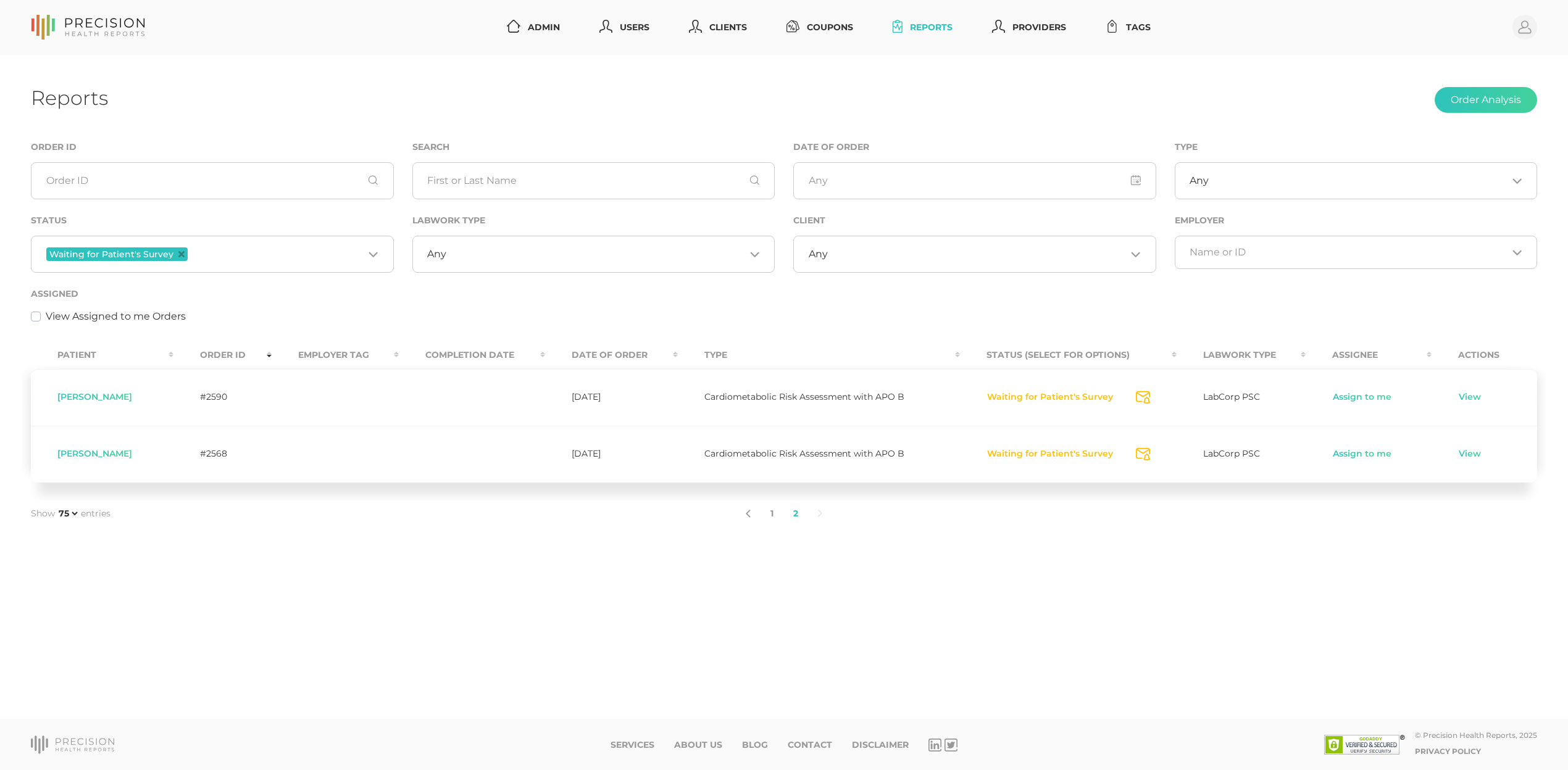
click at [1026, 455] on button "Waiting for Patient's Survey" at bounding box center [1050, 454] width 127 height 13
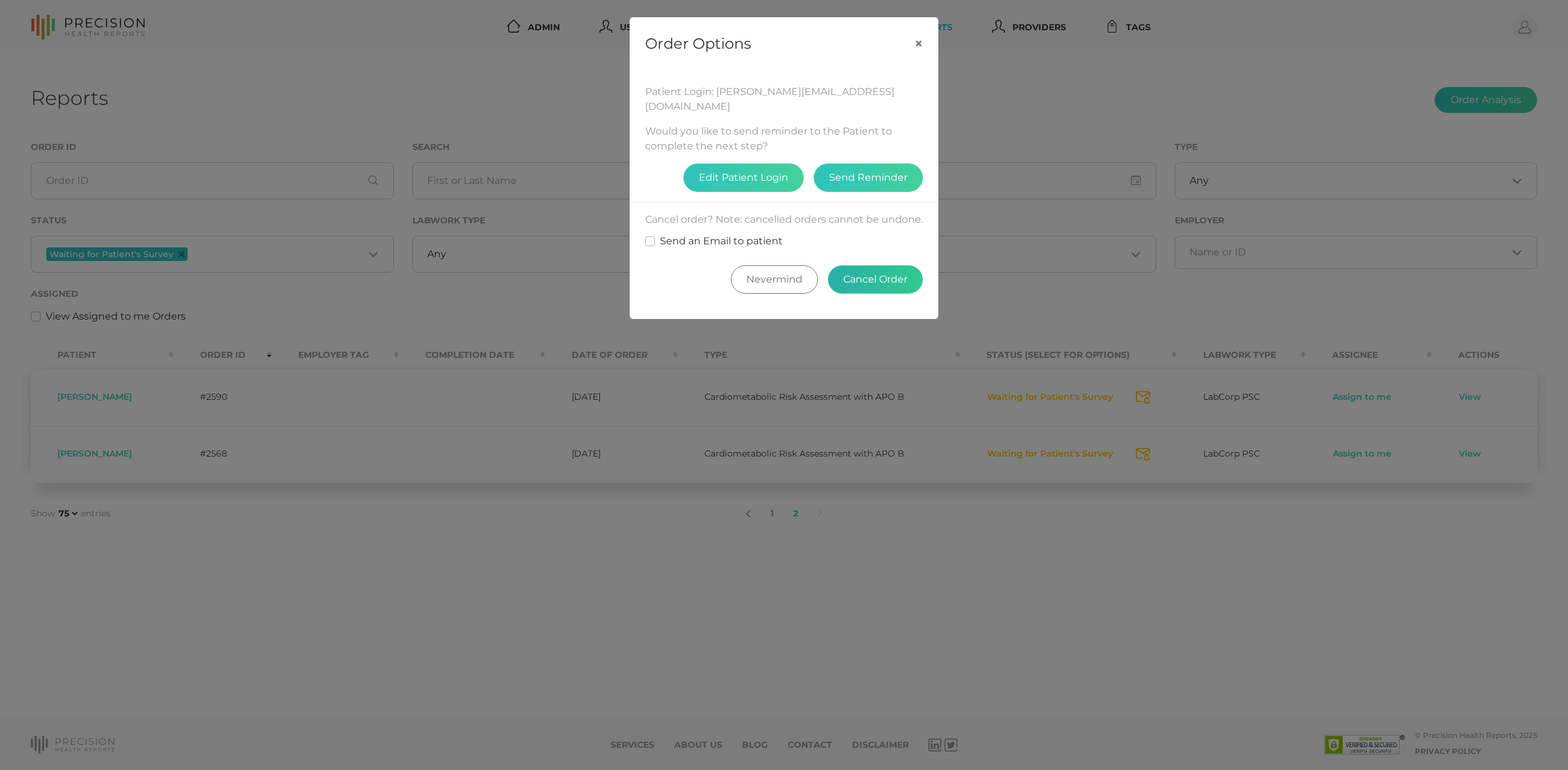
click at [902, 284] on button "Cancel Order" at bounding box center [875, 279] width 95 height 28
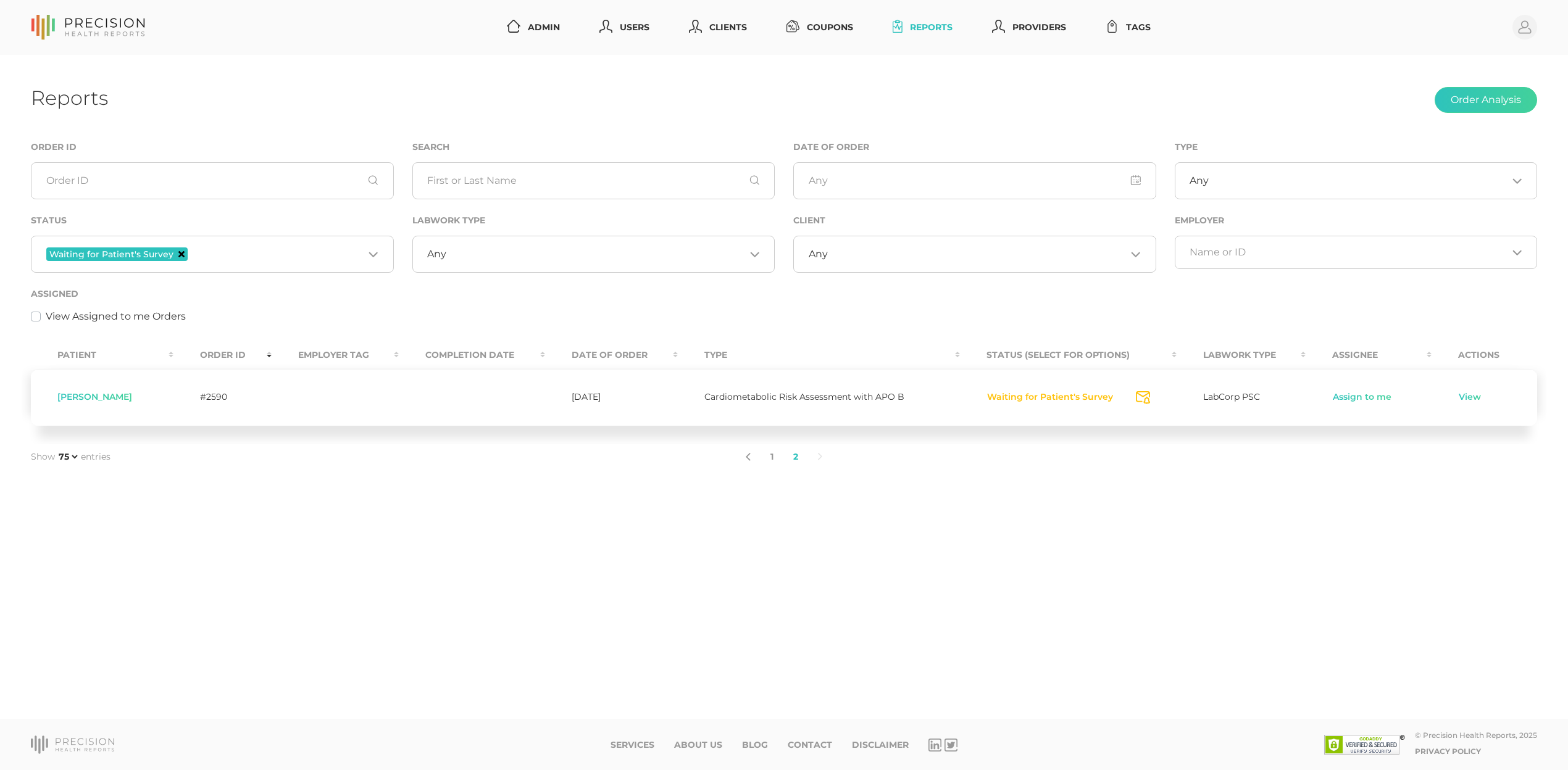
click at [181, 252] on icon "Deselect Waiting for Patient's Survey" at bounding box center [181, 254] width 6 height 6
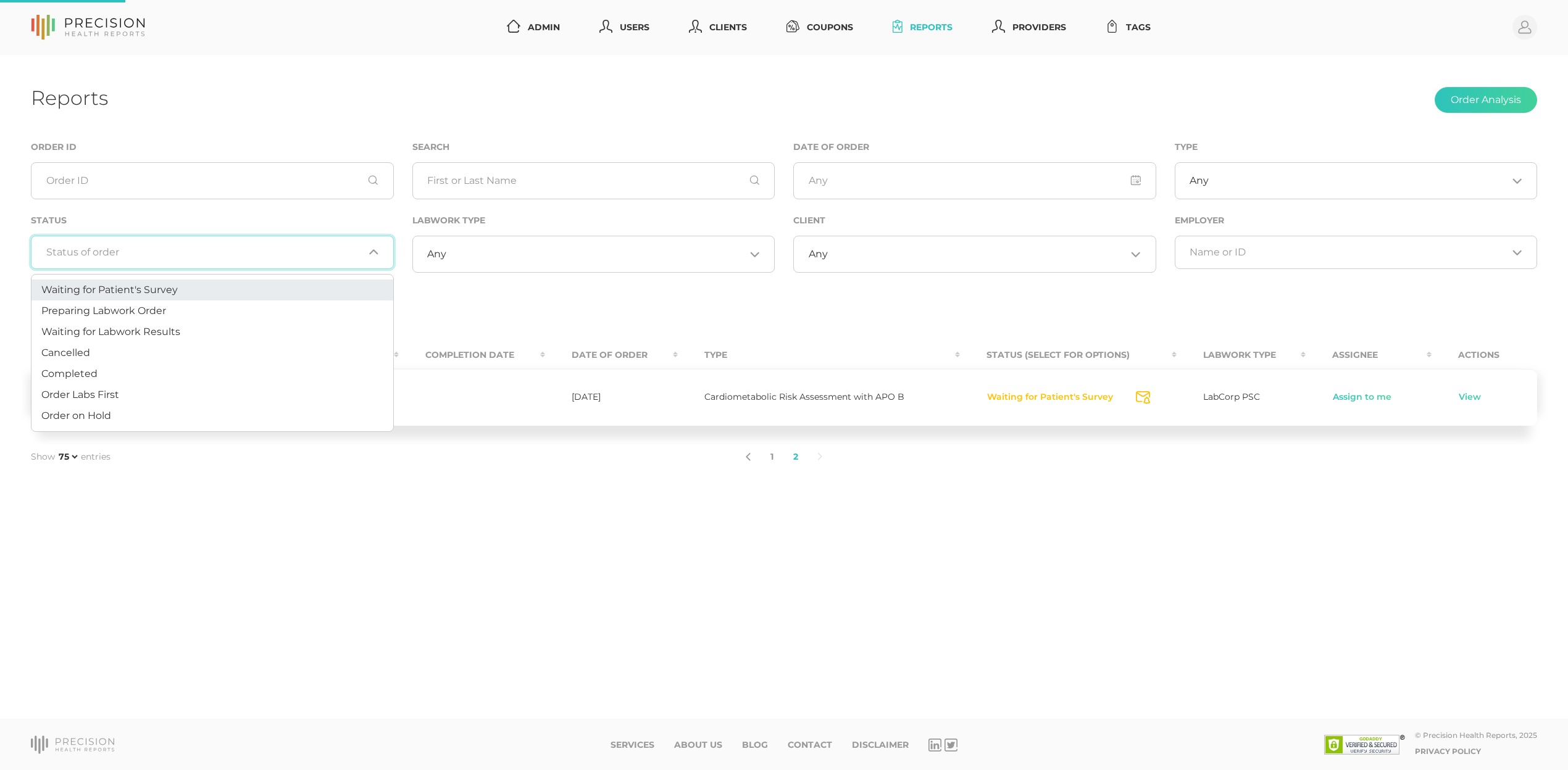
click at [213, 255] on input "Search for option" at bounding box center [205, 253] width 318 height 13
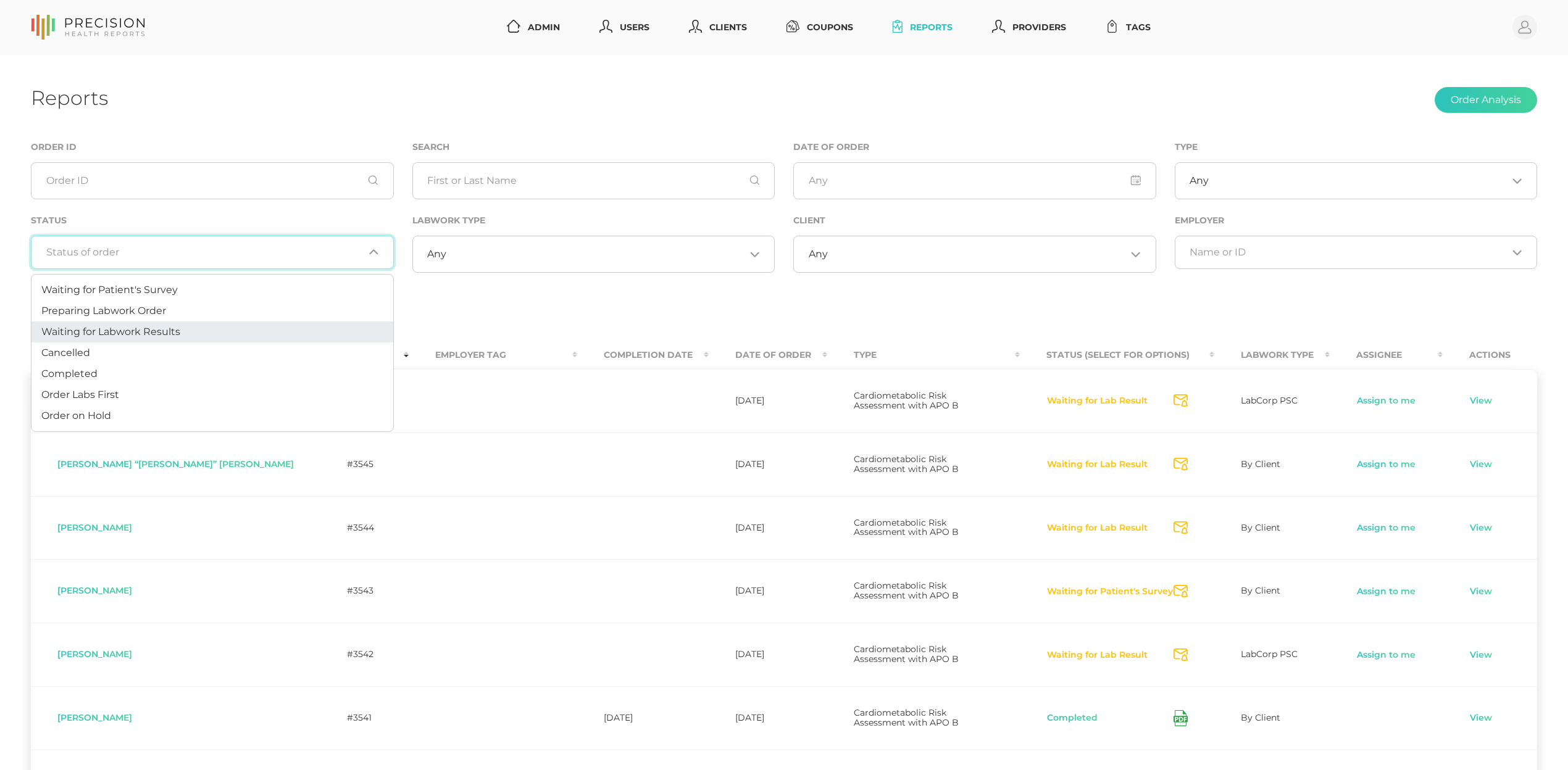
click at [184, 334] on li "Waiting for Labwork Results" at bounding box center [212, 332] width 362 height 21
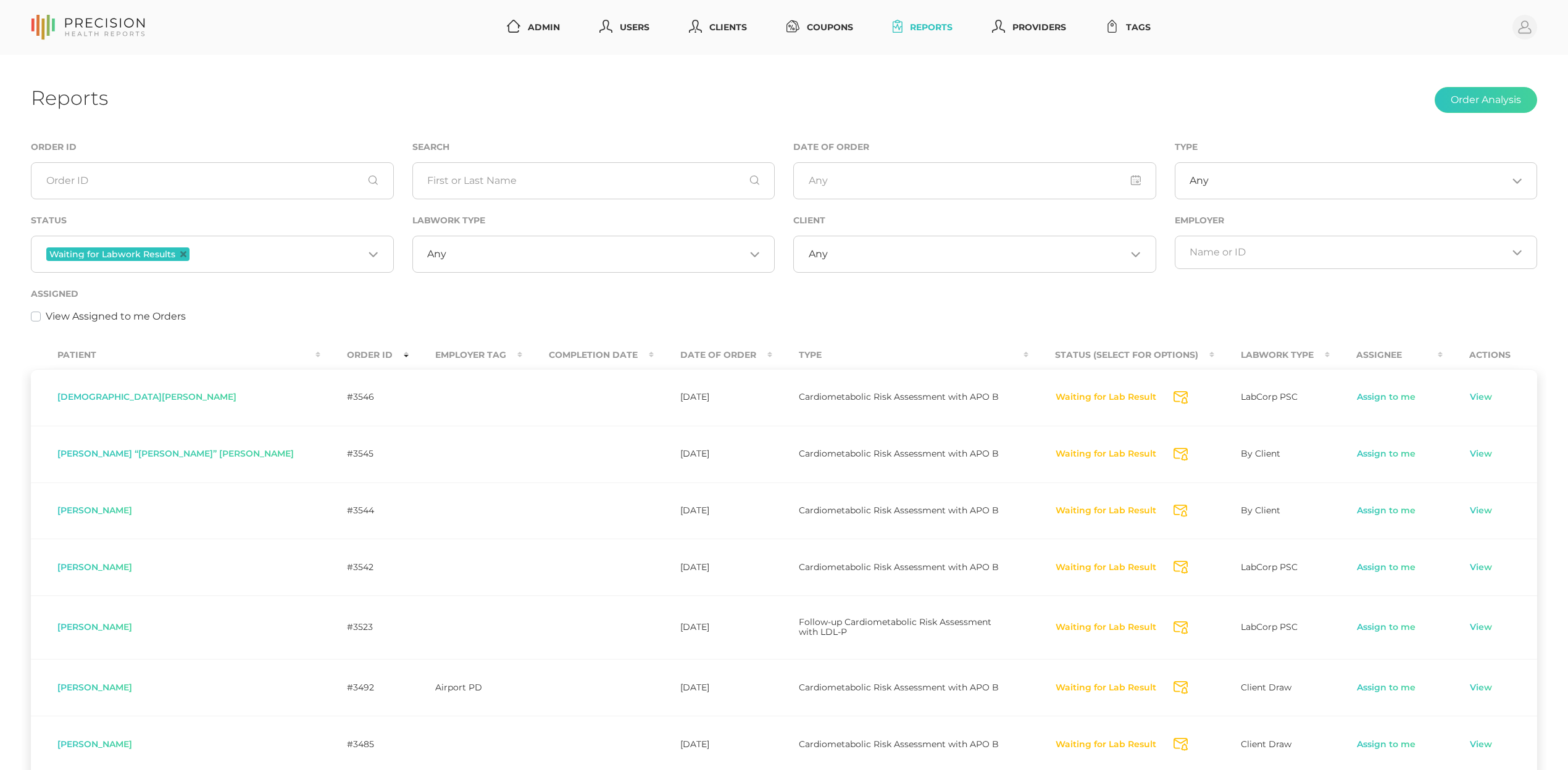
click at [469, 253] on input "Search for option" at bounding box center [596, 254] width 299 height 13
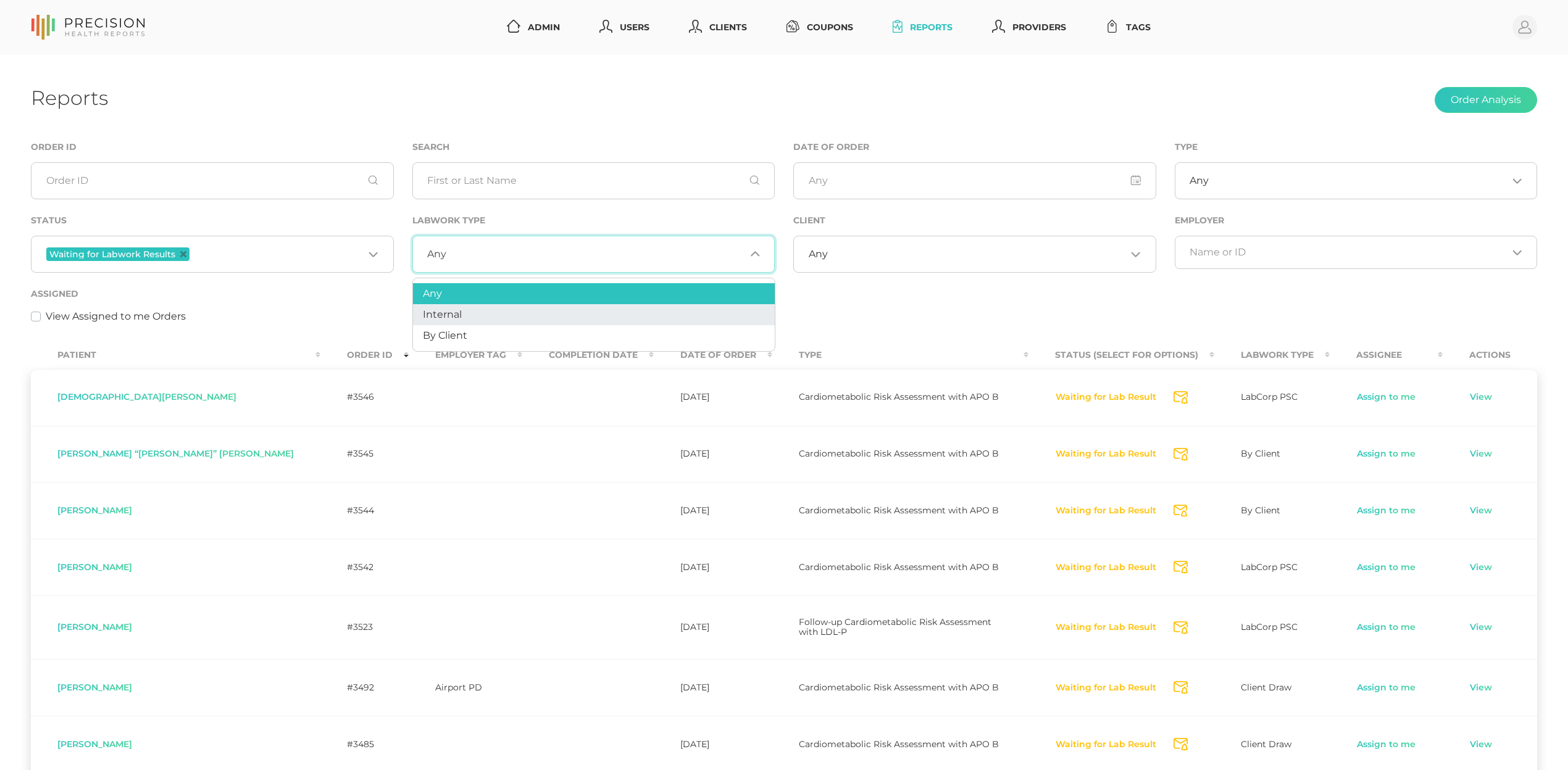
click at [473, 314] on li "Internal" at bounding box center [593, 314] width 362 height 21
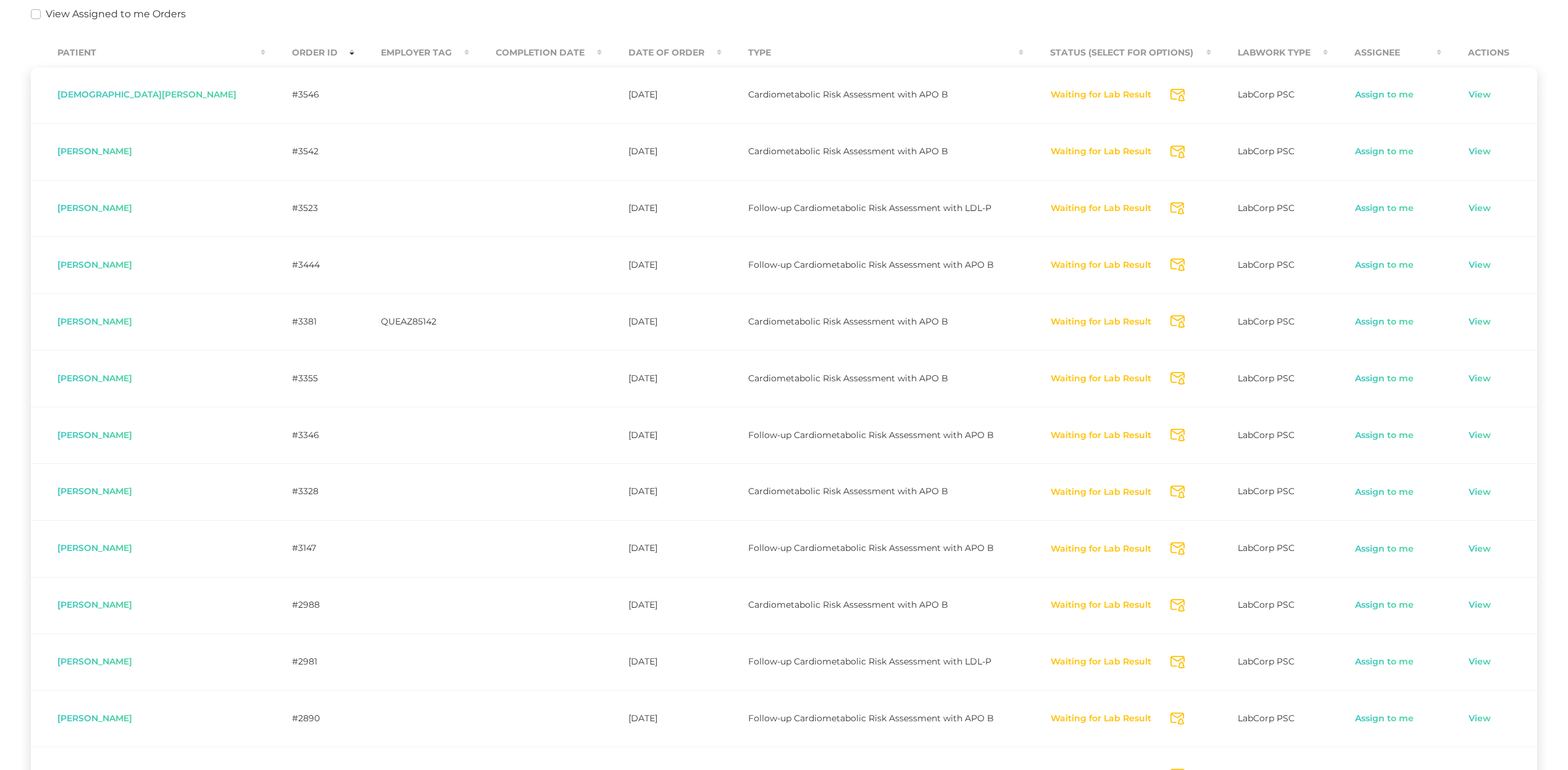
scroll to position [302, 0]
click at [1087, 263] on button "Waiting for Lab Result" at bounding box center [1101, 266] width 102 height 13
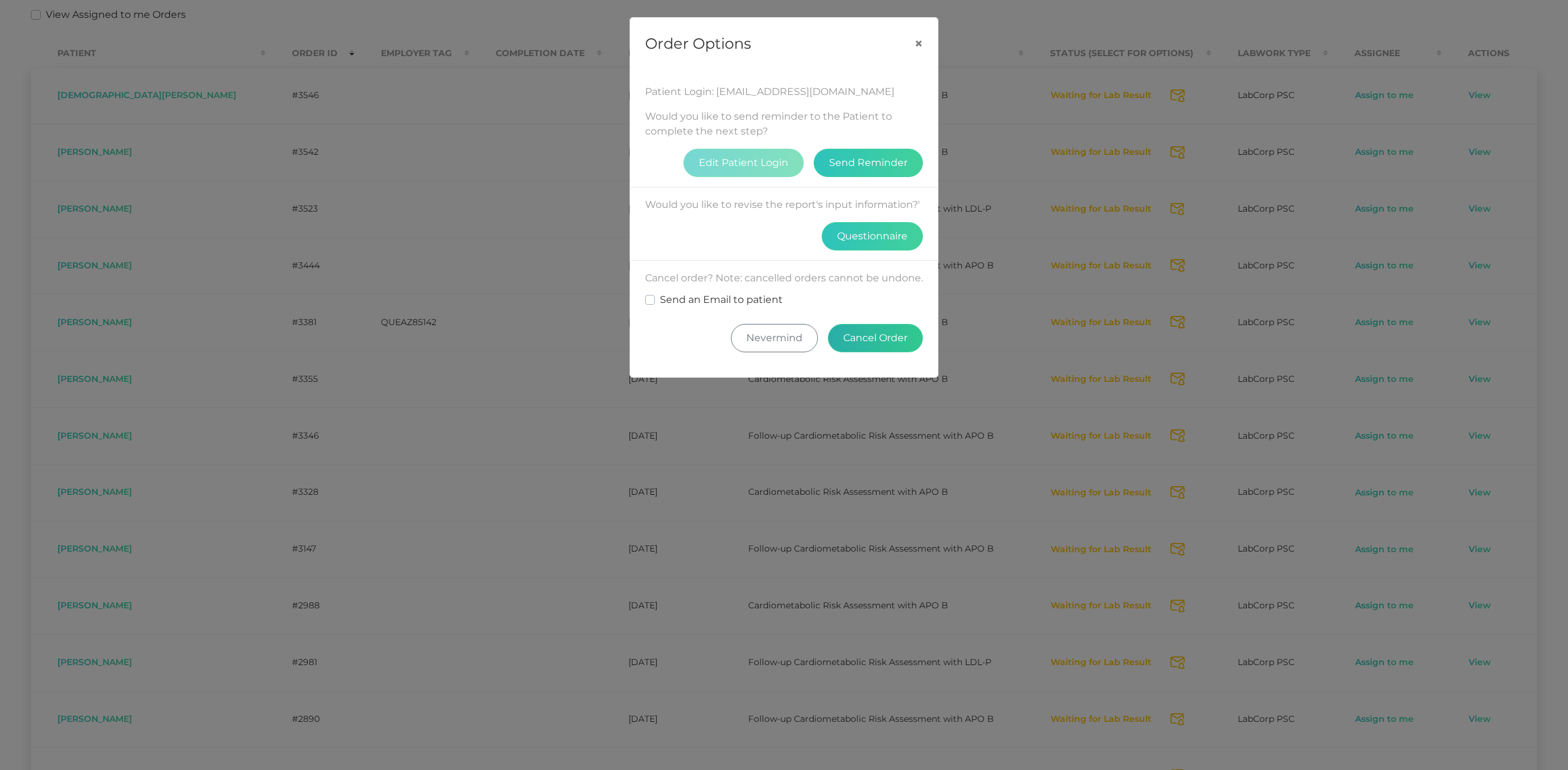
click at [862, 351] on button "Cancel Order" at bounding box center [875, 338] width 95 height 28
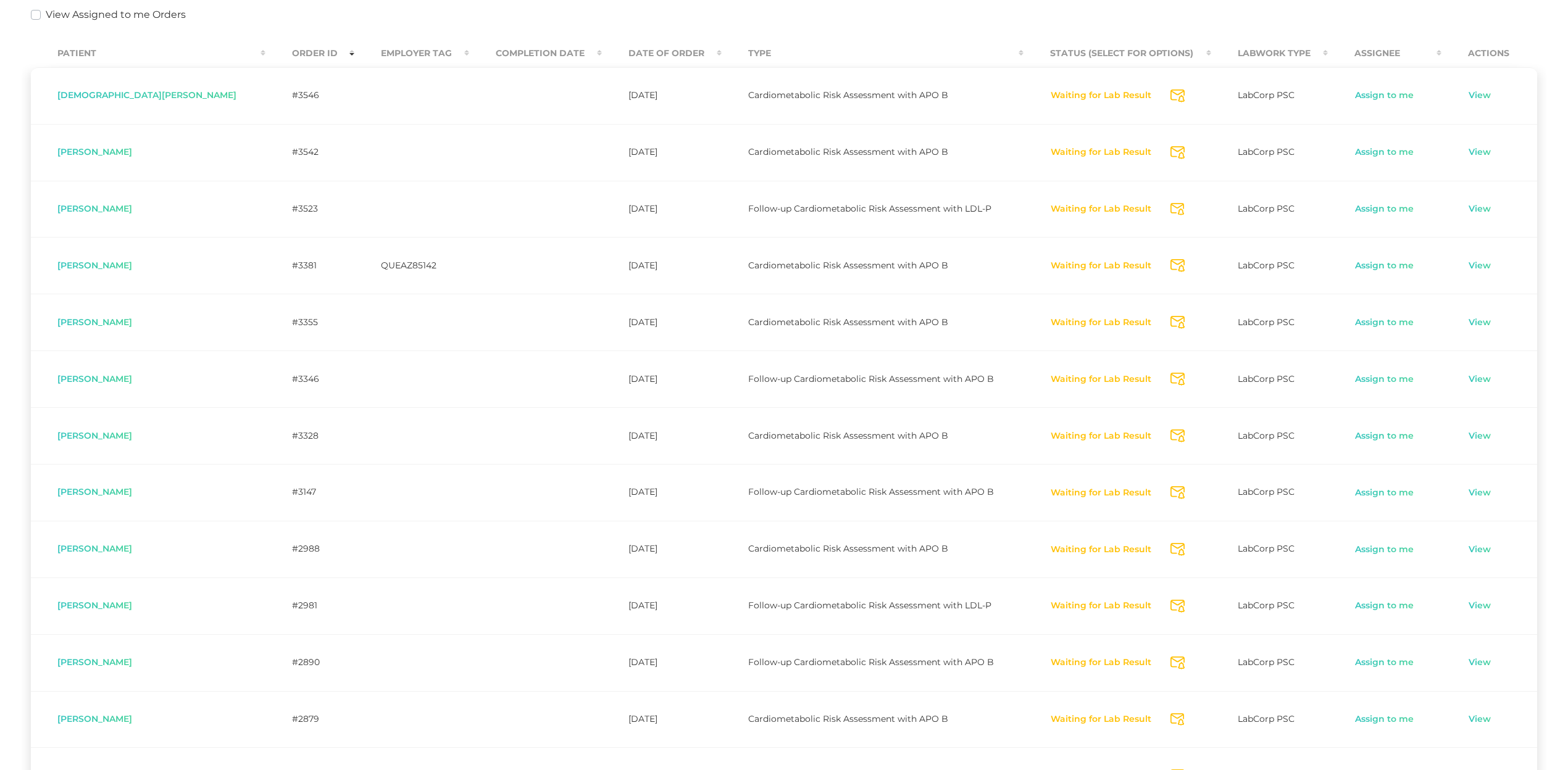
click at [1171, 213] on icon "Send Notification" at bounding box center [1178, 209] width 14 height 13
click at [1171, 268] on icon "Send Notification" at bounding box center [1178, 265] width 14 height 13
click at [1171, 326] on icon "Send Notification" at bounding box center [1178, 322] width 14 height 13
click at [1166, 384] on td "Waiting for Lab Result Send Notification" at bounding box center [1117, 381] width 187 height 57
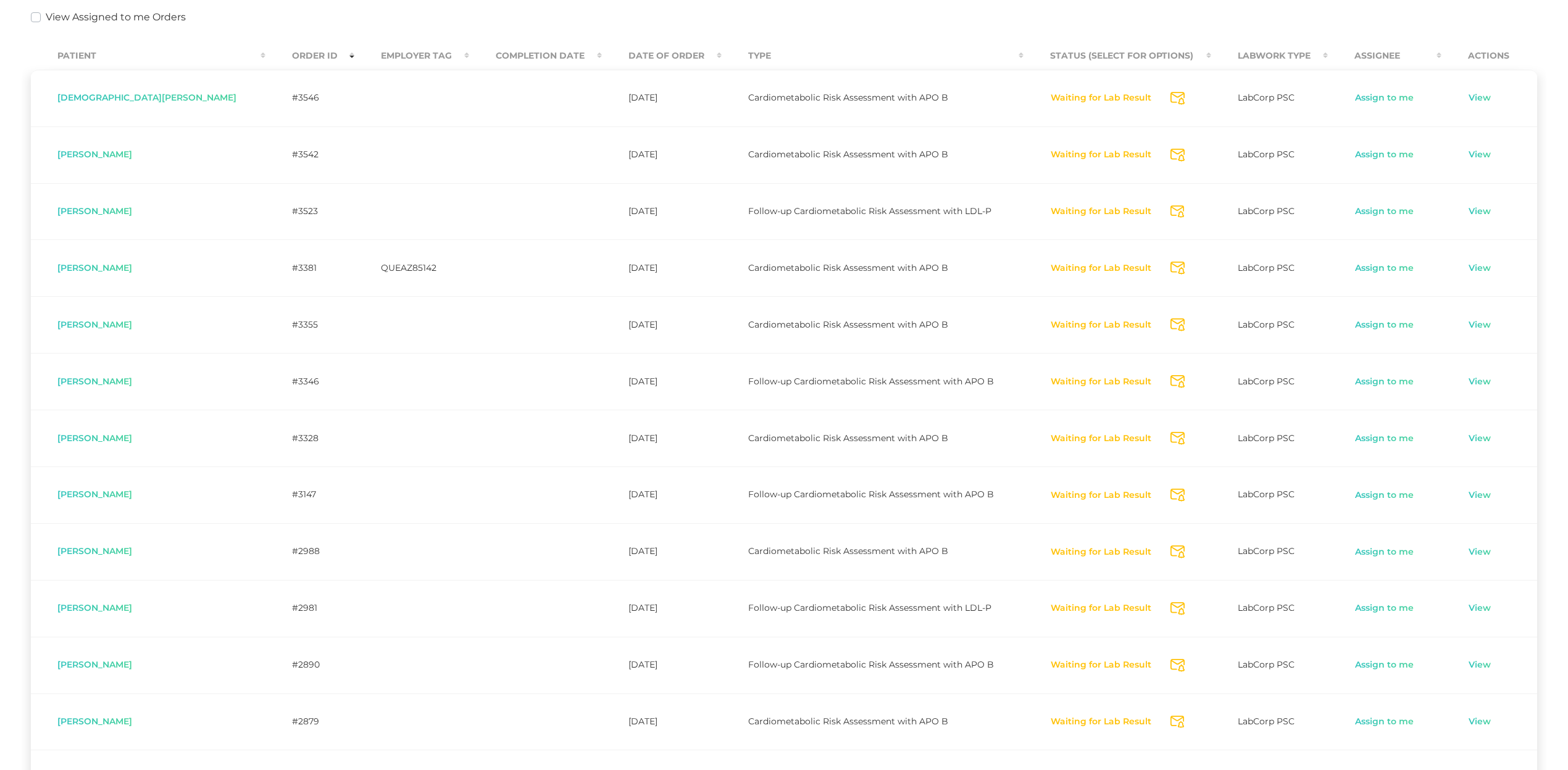
click at [1171, 381] on icon "Send Notification" at bounding box center [1178, 382] width 14 height 13
click at [1171, 439] on icon "Send Notification" at bounding box center [1178, 438] width 14 height 13
click at [1171, 496] on icon "Send Notification" at bounding box center [1178, 495] width 14 height 13
click at [1171, 555] on icon "Send Notification" at bounding box center [1178, 552] width 14 height 13
click at [1171, 611] on icon "Send Notification" at bounding box center [1178, 609] width 14 height 13
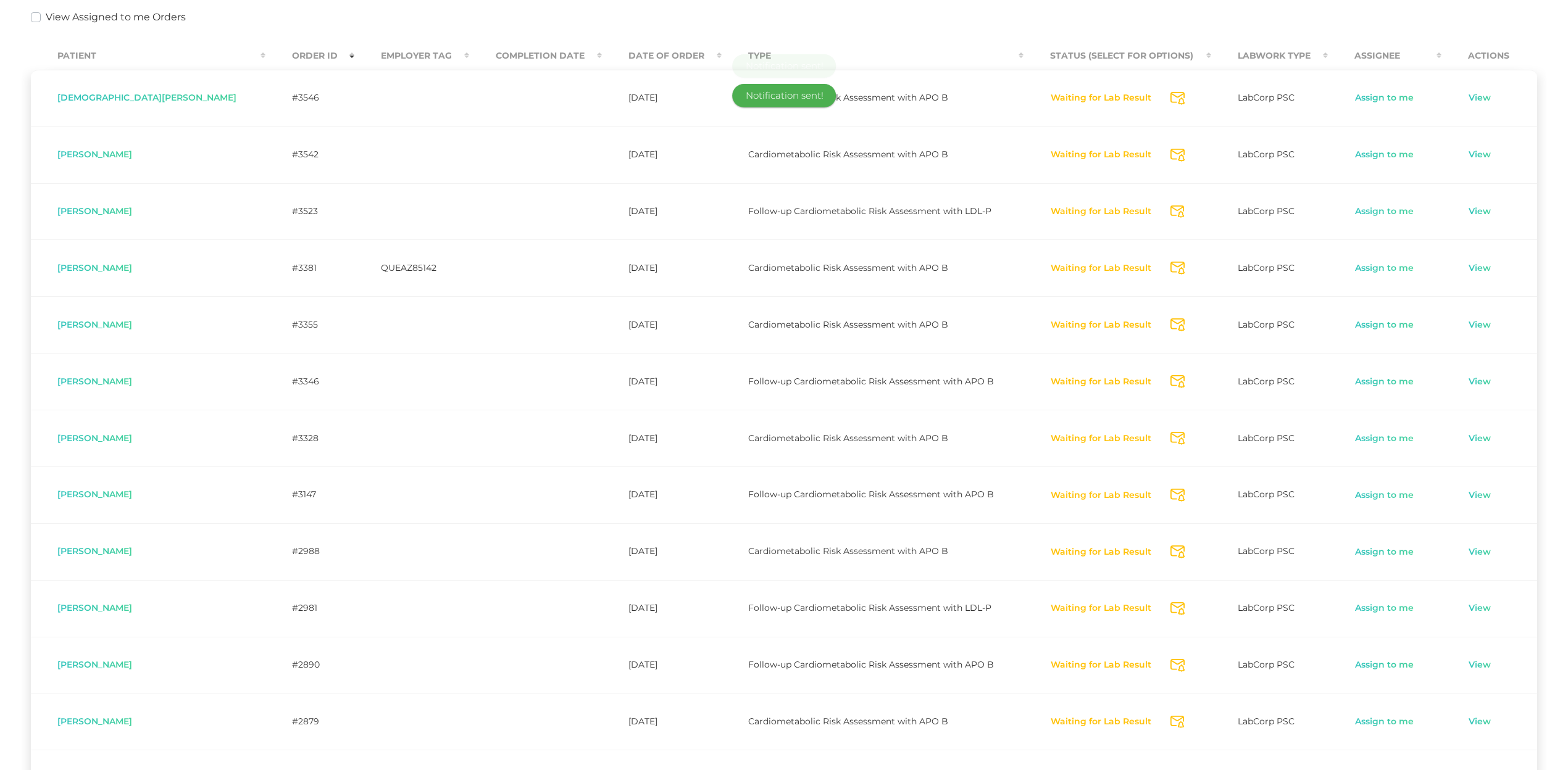
click at [1171, 640] on icon "Send Notification" at bounding box center [1178, 665] width 14 height 13
click at [1171, 640] on icon "Send Notification" at bounding box center [1178, 722] width 14 height 13
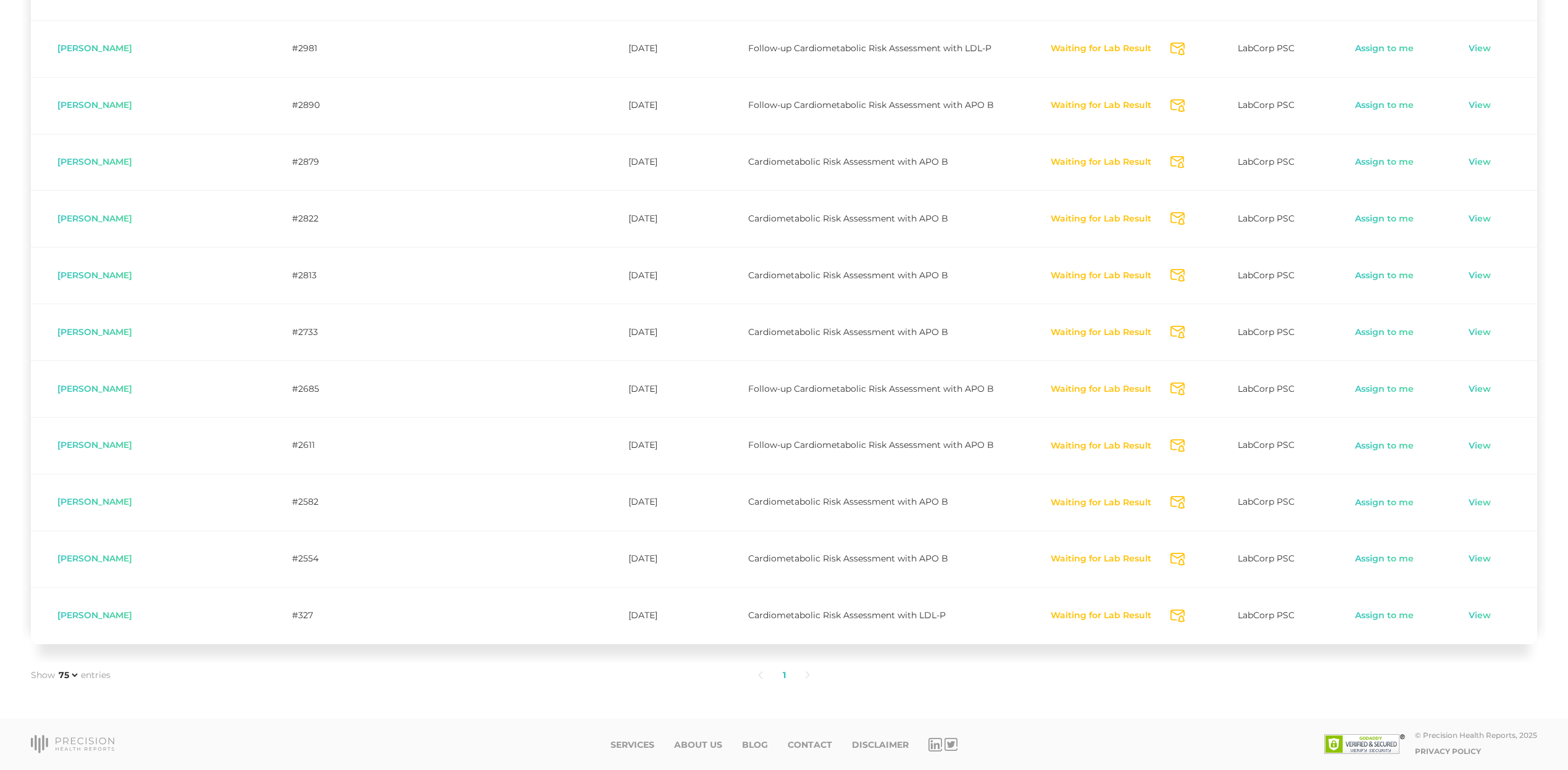
scroll to position [863, 0]
click at [1171, 218] on icon "Send Notification" at bounding box center [1178, 218] width 14 height 13
click at [1171, 274] on icon "Send Notification" at bounding box center [1178, 275] width 14 height 13
click at [1171, 330] on icon "Send Notification" at bounding box center [1178, 332] width 14 height 13
click at [1171, 390] on icon "Send Notification" at bounding box center [1178, 389] width 14 height 13
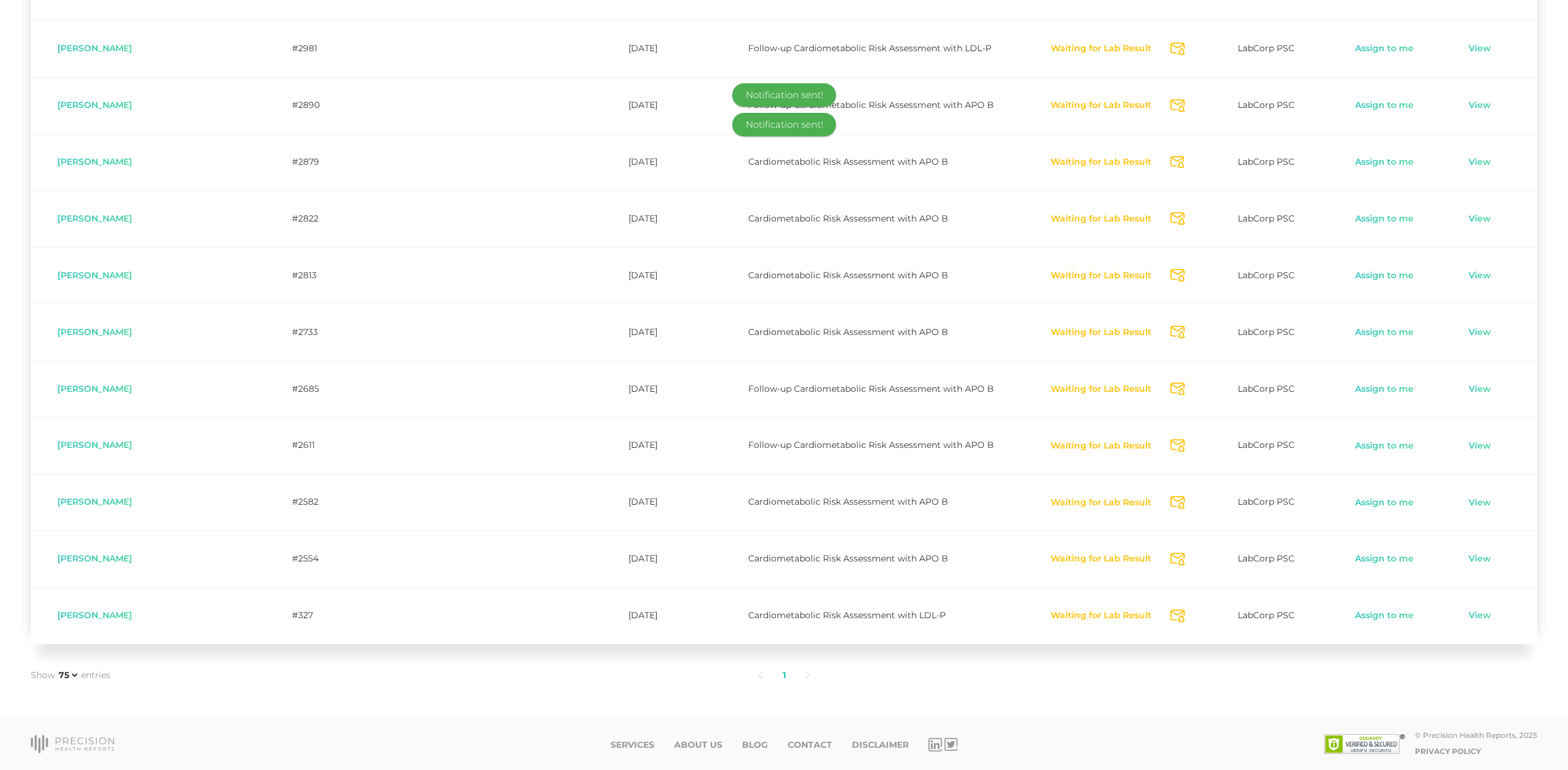
click at [1171, 449] on icon "Send Notification" at bounding box center [1178, 446] width 14 height 13
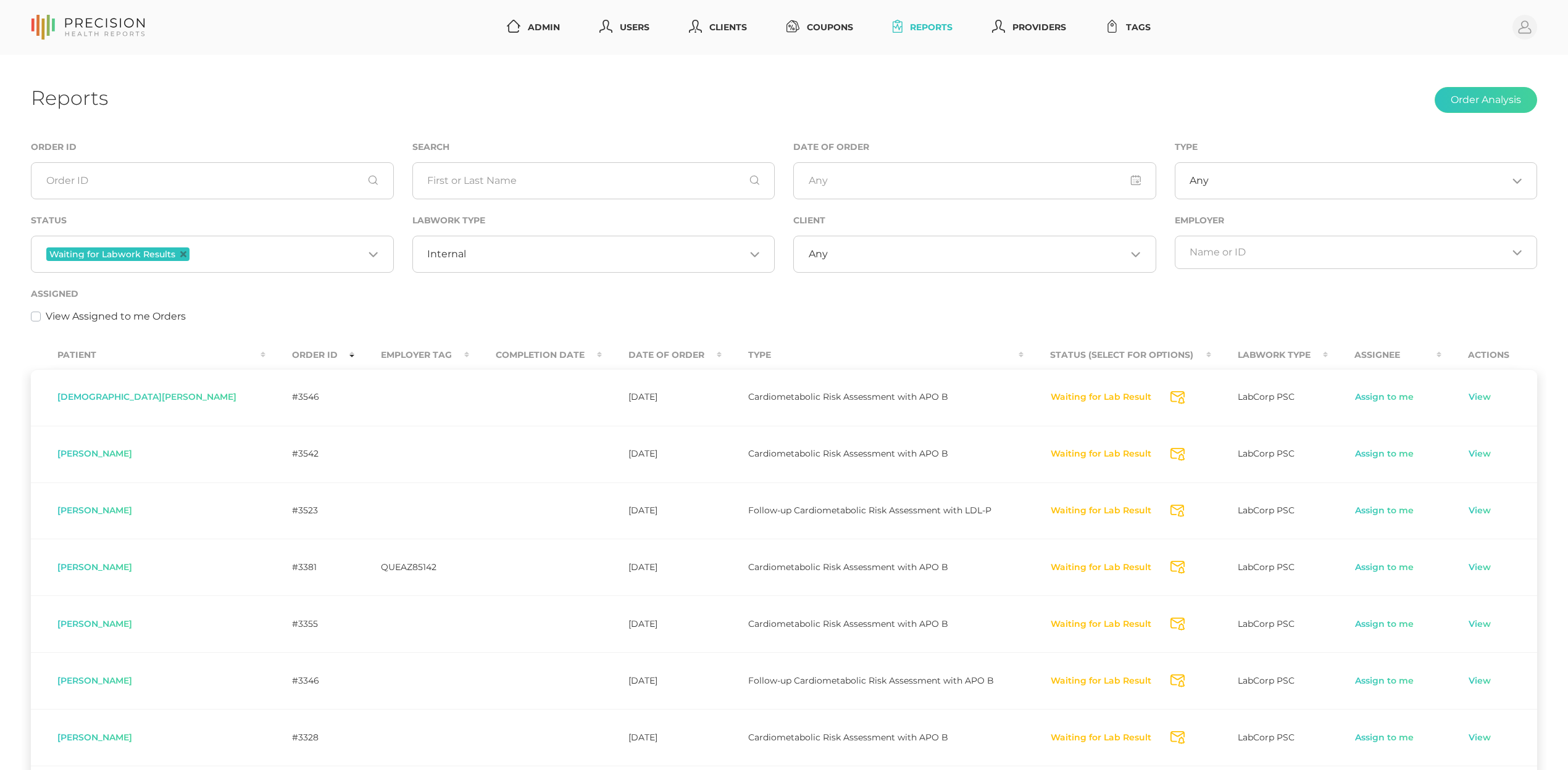
scroll to position [0, 0]
click at [503, 251] on input "Search for option" at bounding box center [605, 254] width 279 height 13
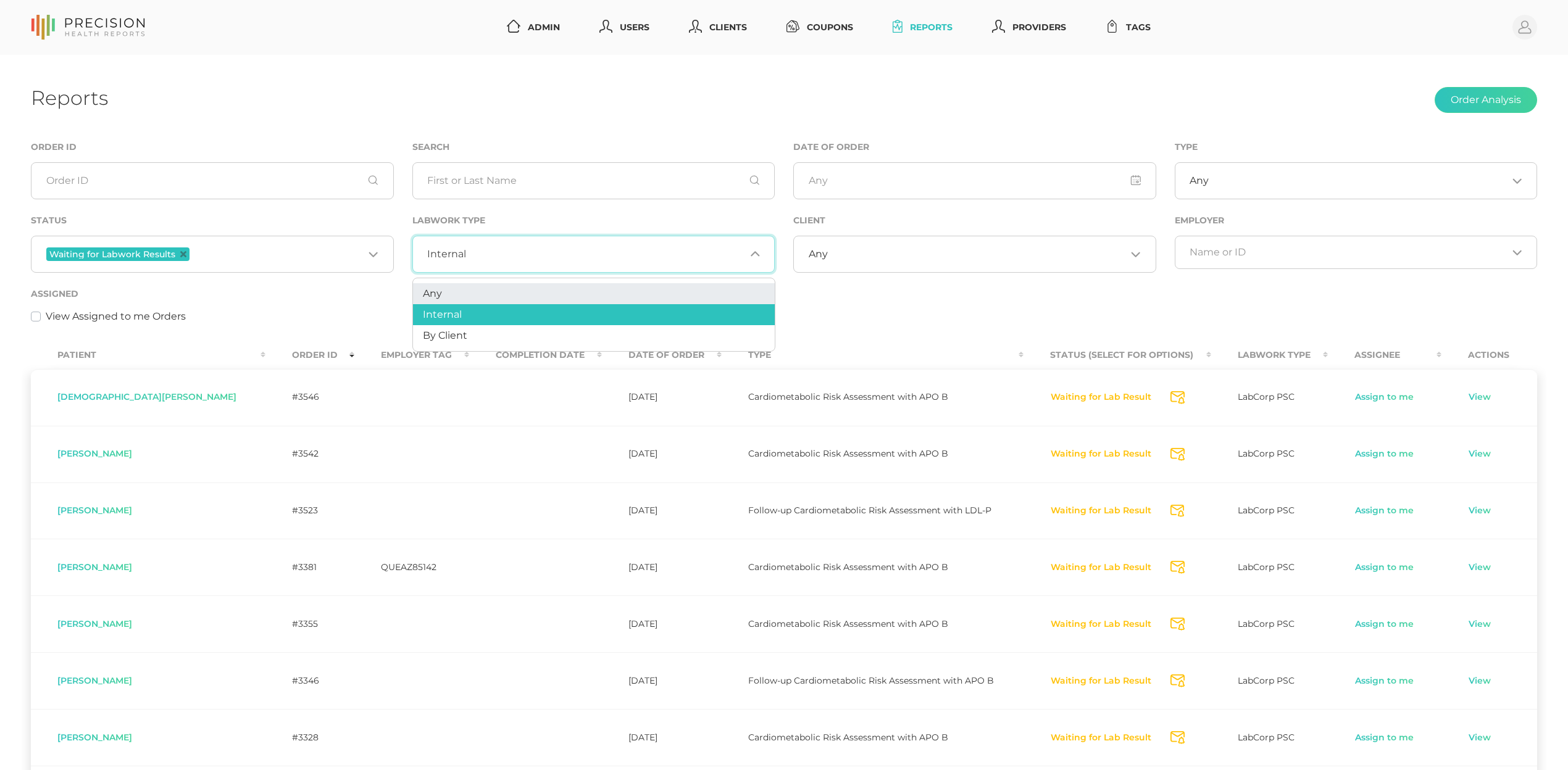
click at [474, 294] on li "Any" at bounding box center [593, 294] width 362 height 21
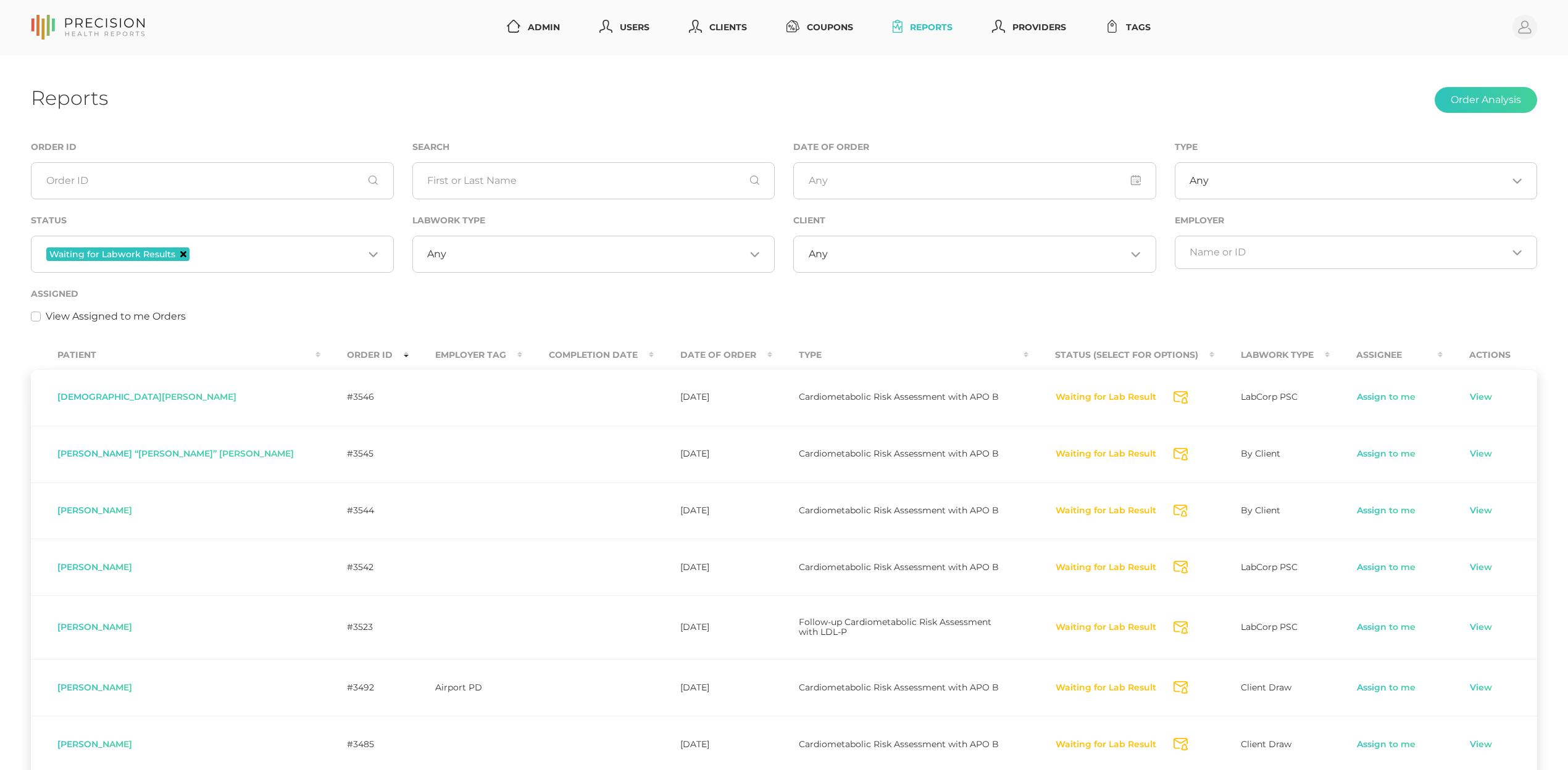
click at [182, 253] on icon "Deselect Waiting for Labwork Results" at bounding box center [183, 254] width 6 height 6
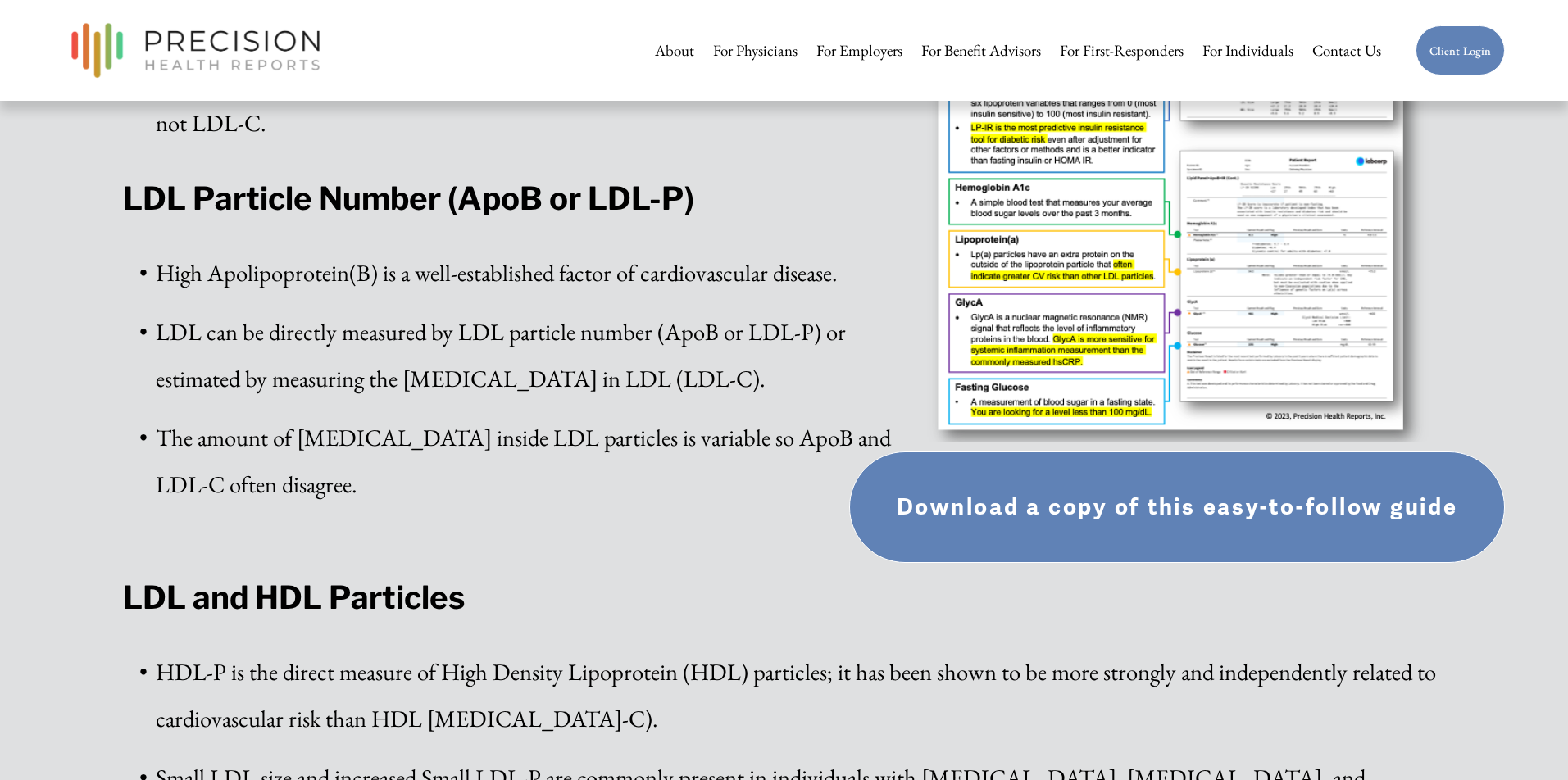
scroll to position [825, 0]
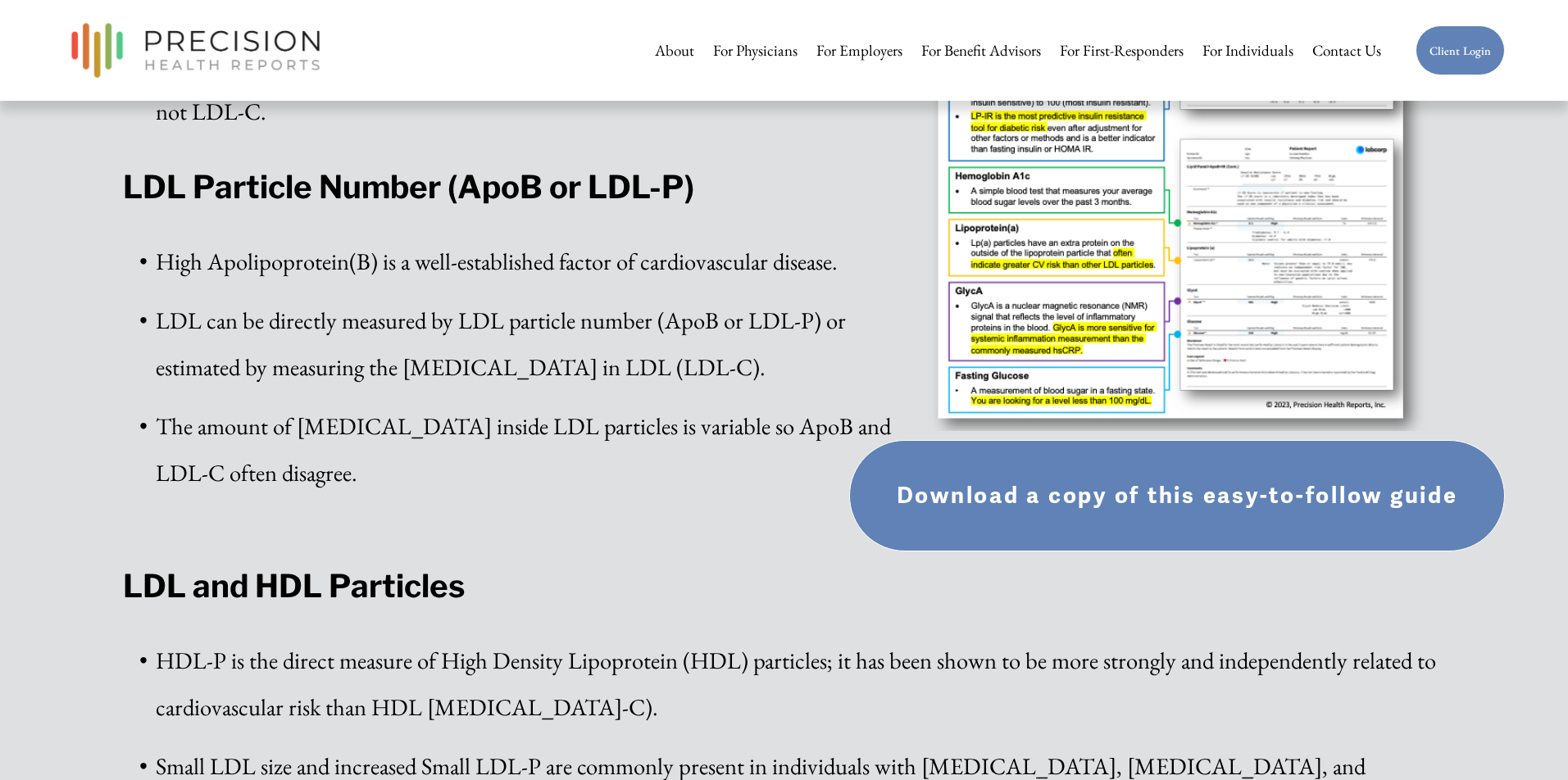
click at [1163, 503] on link "Download a copy of this easy-to-follow guide" at bounding box center [1177, 495] width 656 height 111
